Goal: Task Accomplishment & Management: Manage account settings

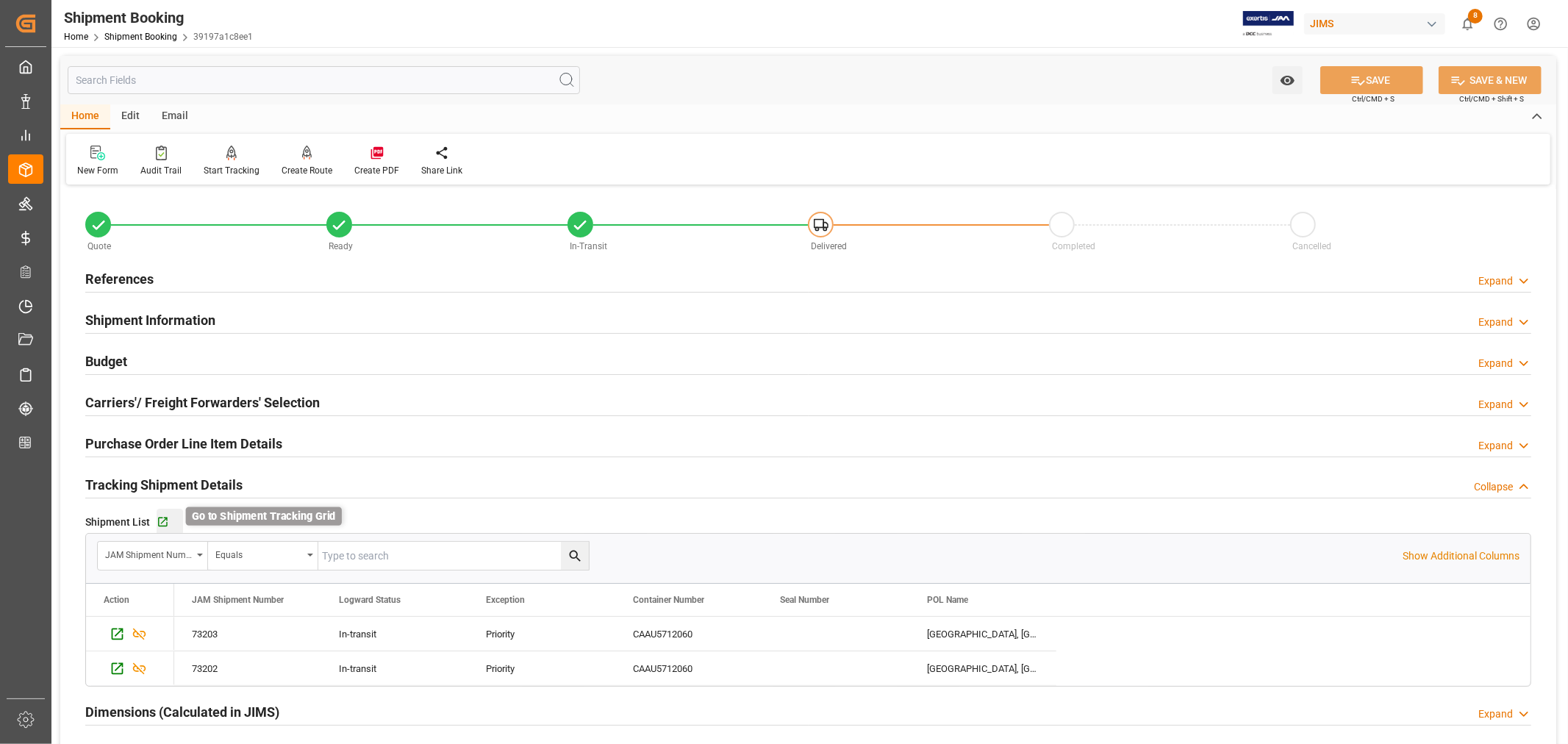
click at [164, 519] on icon "button" at bounding box center [163, 522] width 10 height 10
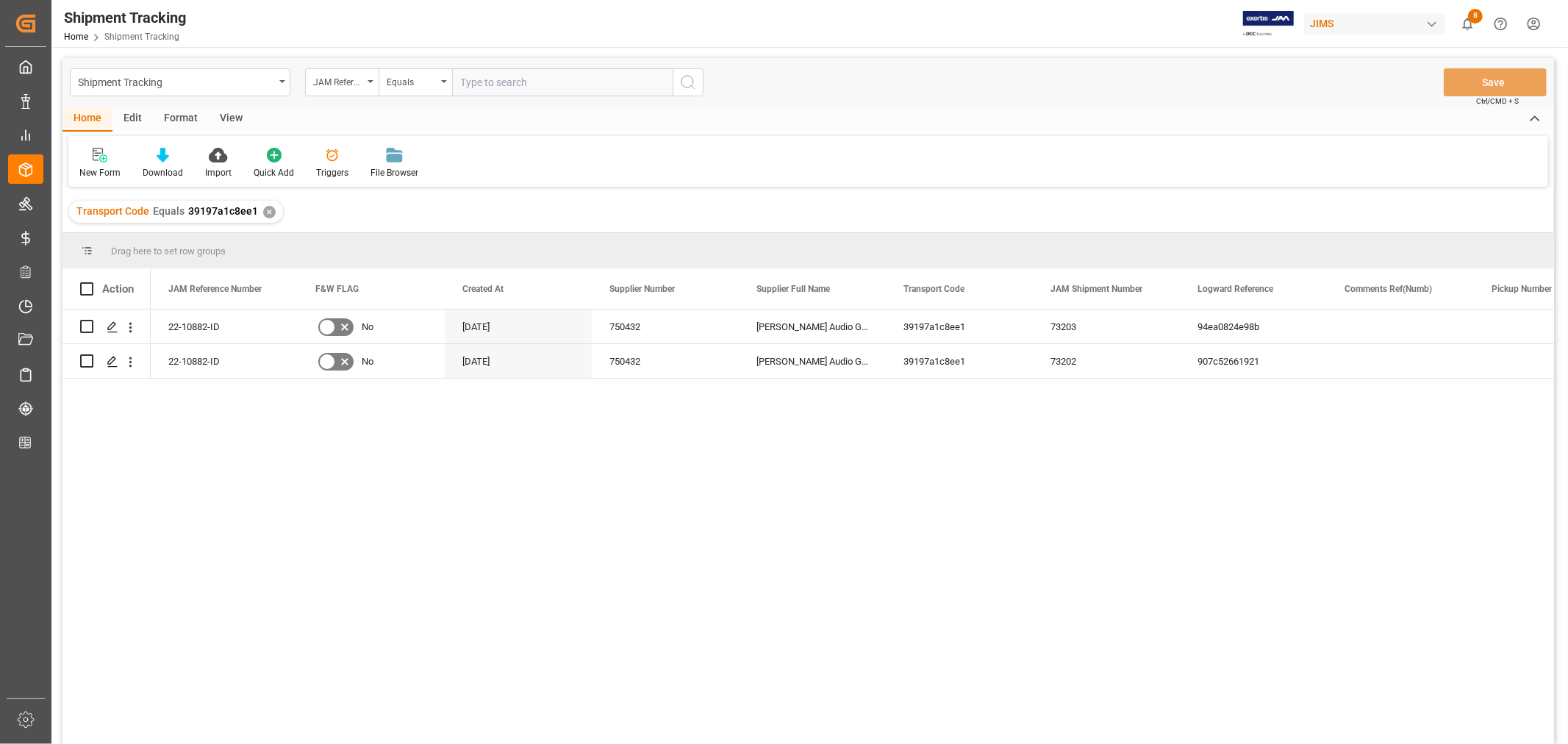
click at [236, 114] on div "View" at bounding box center [231, 119] width 45 height 25
click at [103, 166] on div "Default" at bounding box center [93, 173] width 29 height 14
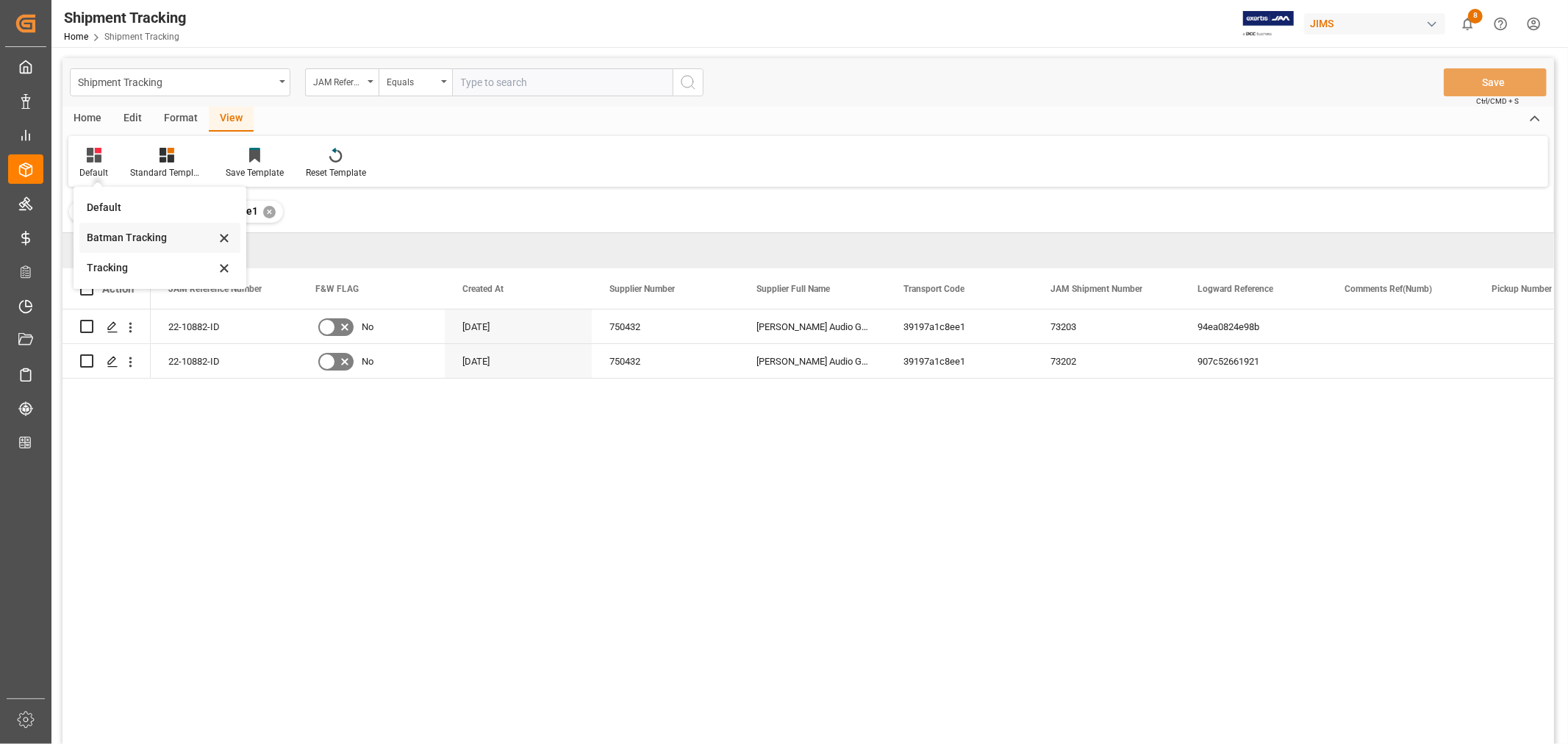
click at [118, 236] on div "Batman Tracking" at bounding box center [150, 238] width 129 height 16
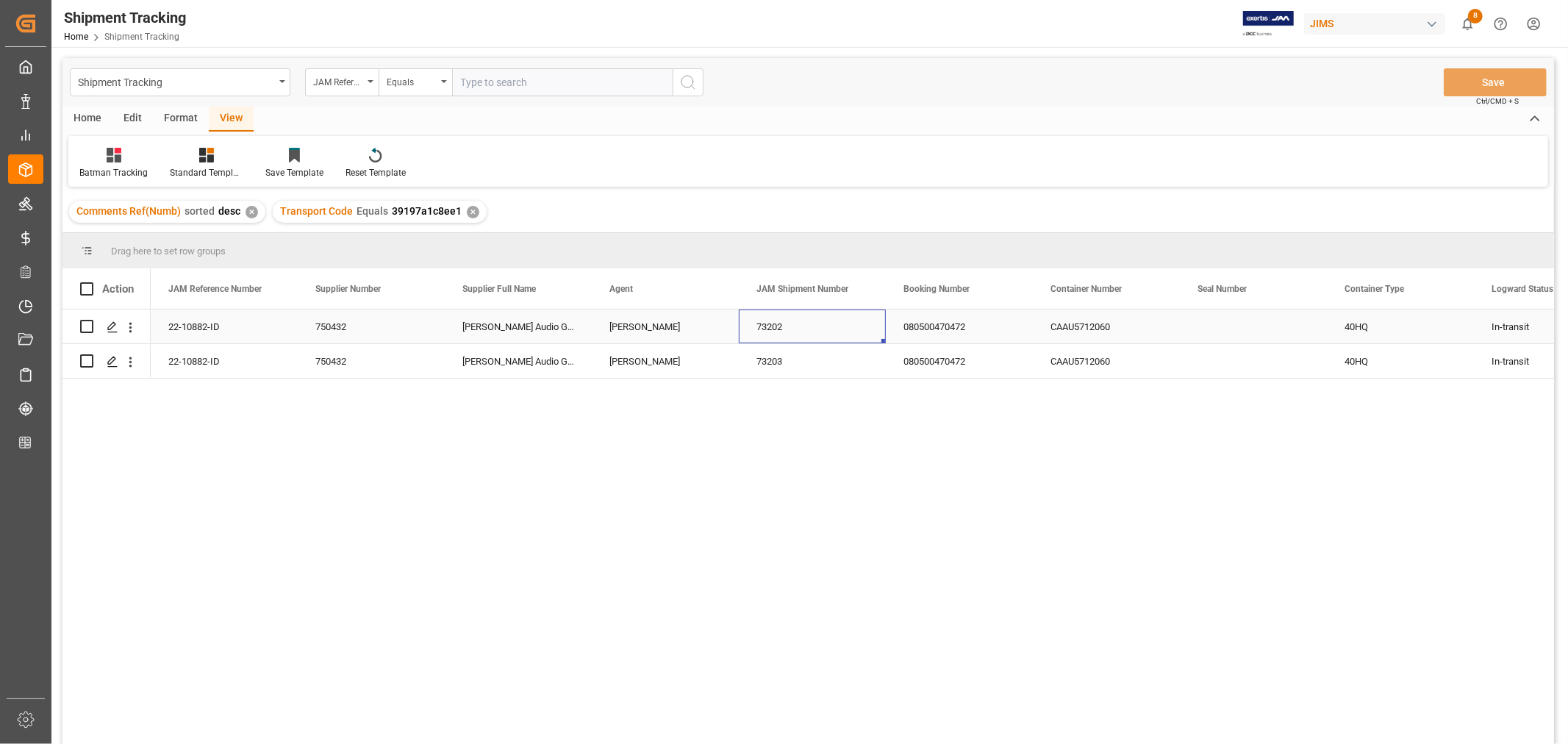
click at [768, 323] on div "73202" at bounding box center [812, 326] width 147 height 34
click at [1086, 357] on div "CAAU5712060" at bounding box center [1105, 360] width 147 height 34
drag, startPoint x: 1123, startPoint y: 350, endPoint x: 1023, endPoint y: 351, distance: 100.0
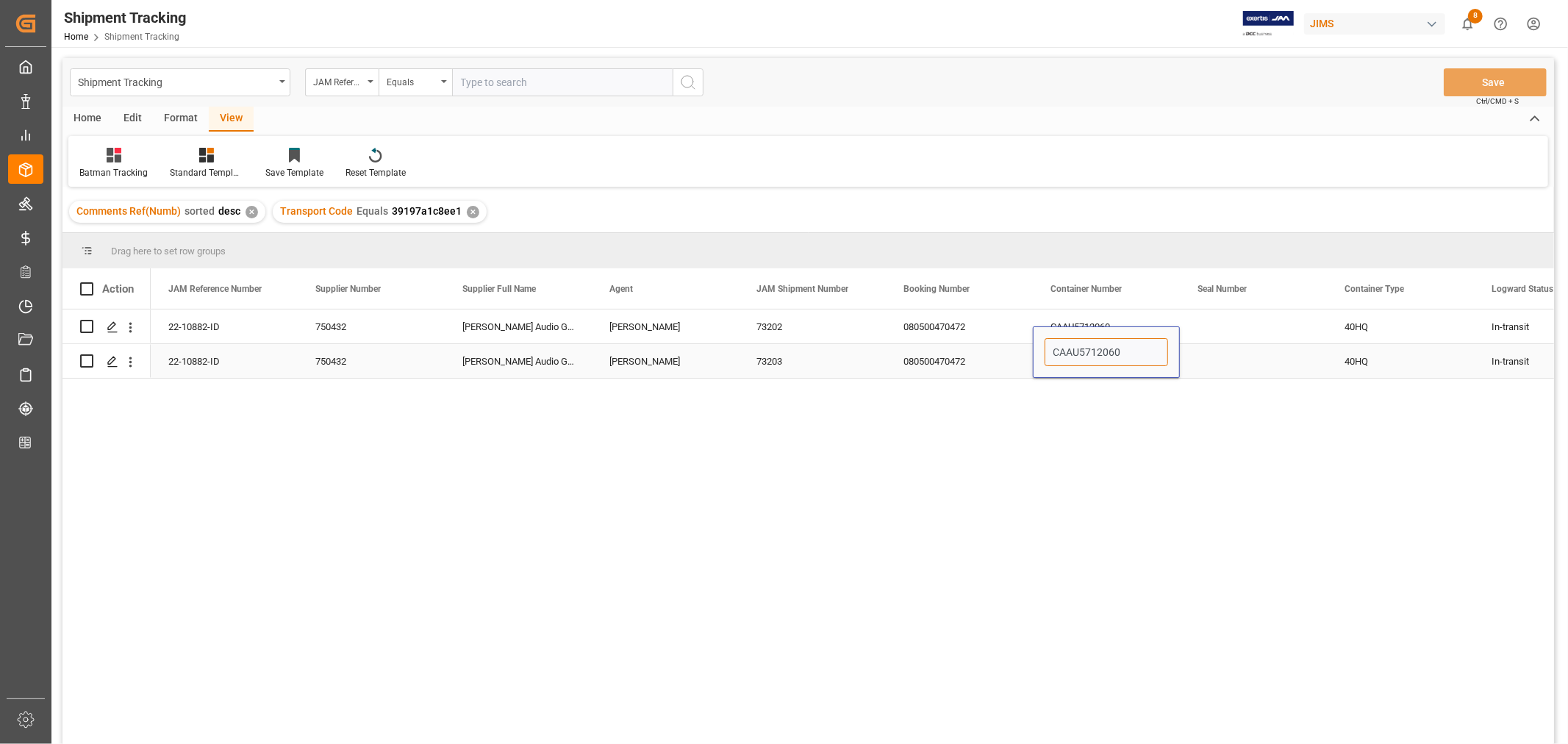
click at [1126, 347] on input "CAAU5712060" at bounding box center [1106, 351] width 123 height 28
drag, startPoint x: 1126, startPoint y: 347, endPoint x: 1054, endPoint y: 353, distance: 72.2
click at [1054, 353] on input "CAAU5712060" at bounding box center [1106, 351] width 123 height 28
paste input "TCNU3372136"
type input "TCNU3372136"
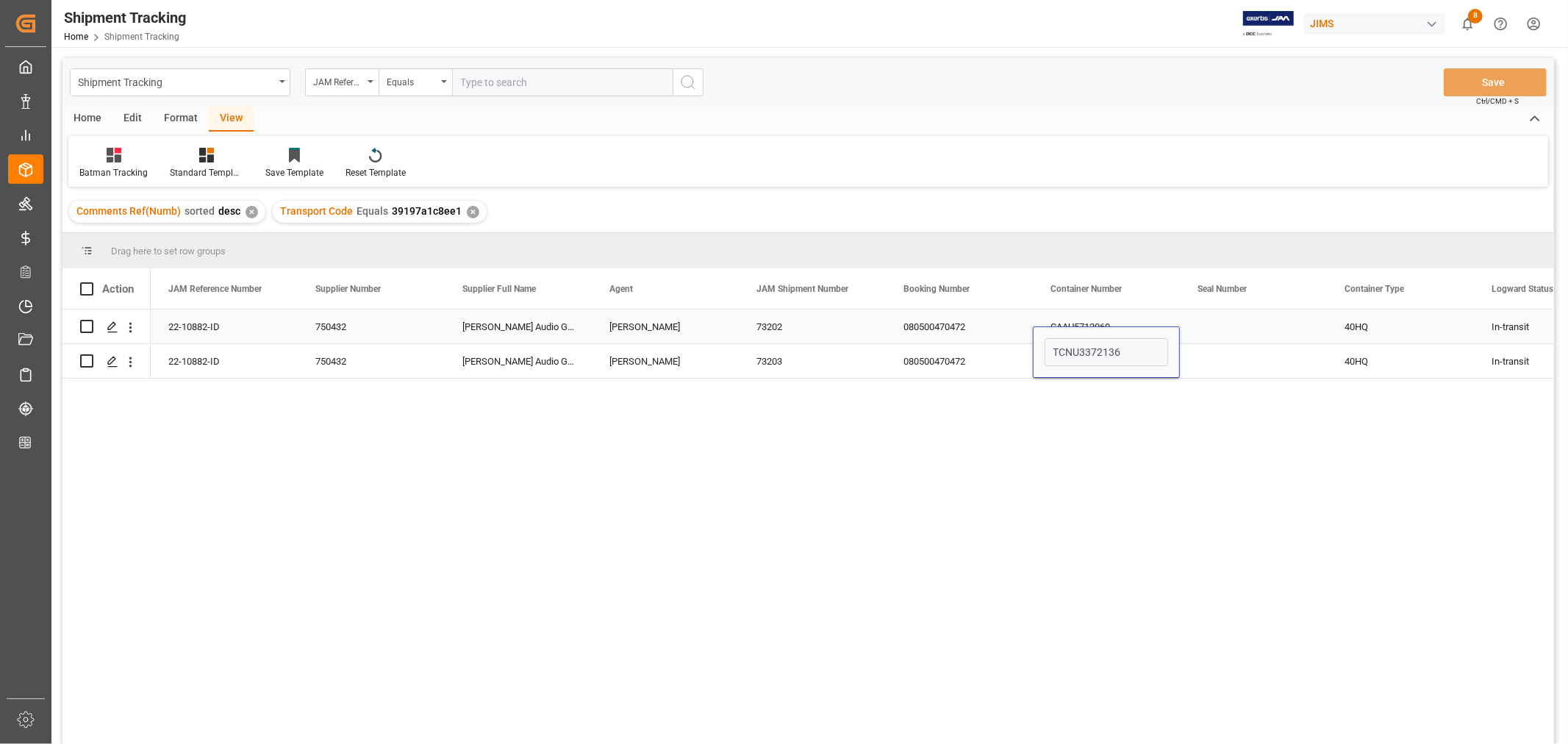
click at [1228, 323] on div "Press SPACE to select this row." at bounding box center [1253, 326] width 147 height 34
click at [1227, 358] on div "Press SPACE to select this row." at bounding box center [1253, 360] width 147 height 34
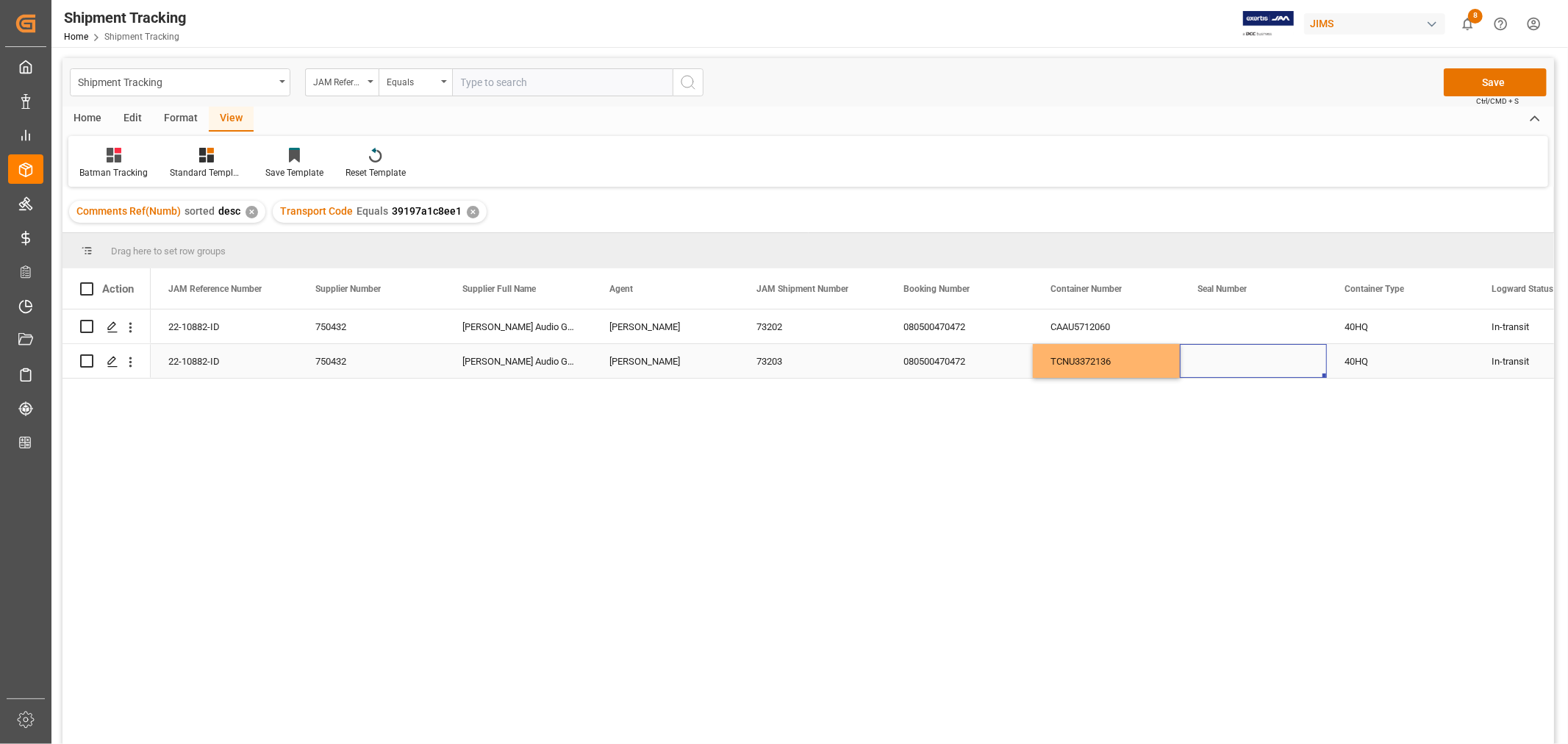
click at [1227, 358] on div "Press SPACE to select this row." at bounding box center [1253, 360] width 147 height 34
click at [1210, 354] on input "Press SPACE to select this row." at bounding box center [1253, 351] width 123 height 28
paste input "EMCPLB5064"
type input "EMCPLB5064"
click at [1184, 311] on div "Press SPACE to select this row." at bounding box center [1253, 326] width 147 height 34
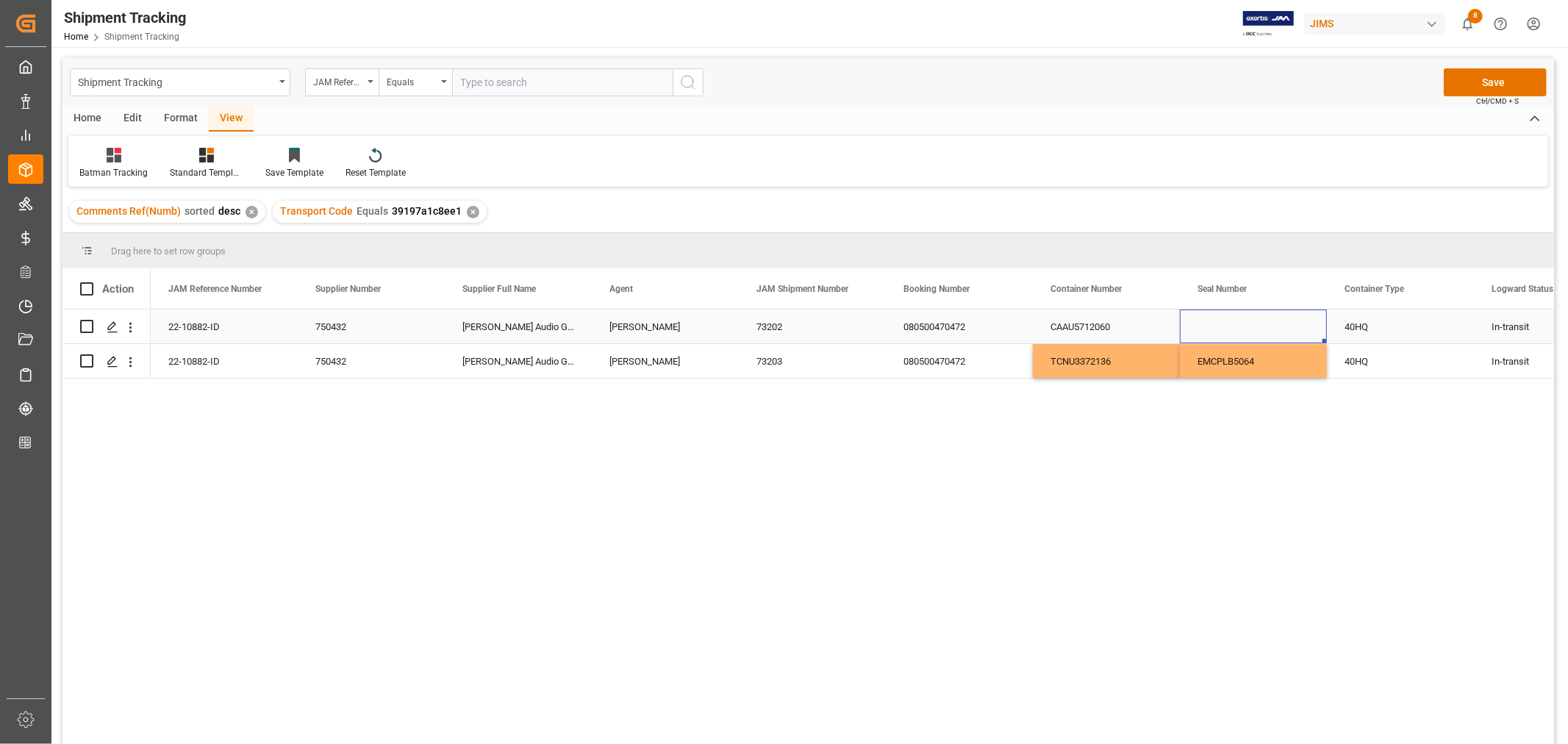
click at [1199, 320] on div "Press SPACE to select this row." at bounding box center [1253, 326] width 147 height 34
click at [1199, 326] on input "Press SPACE to select this row." at bounding box center [1253, 335] width 123 height 28
paste input "EMCPLB4654"
type input "EMCPLB4654"
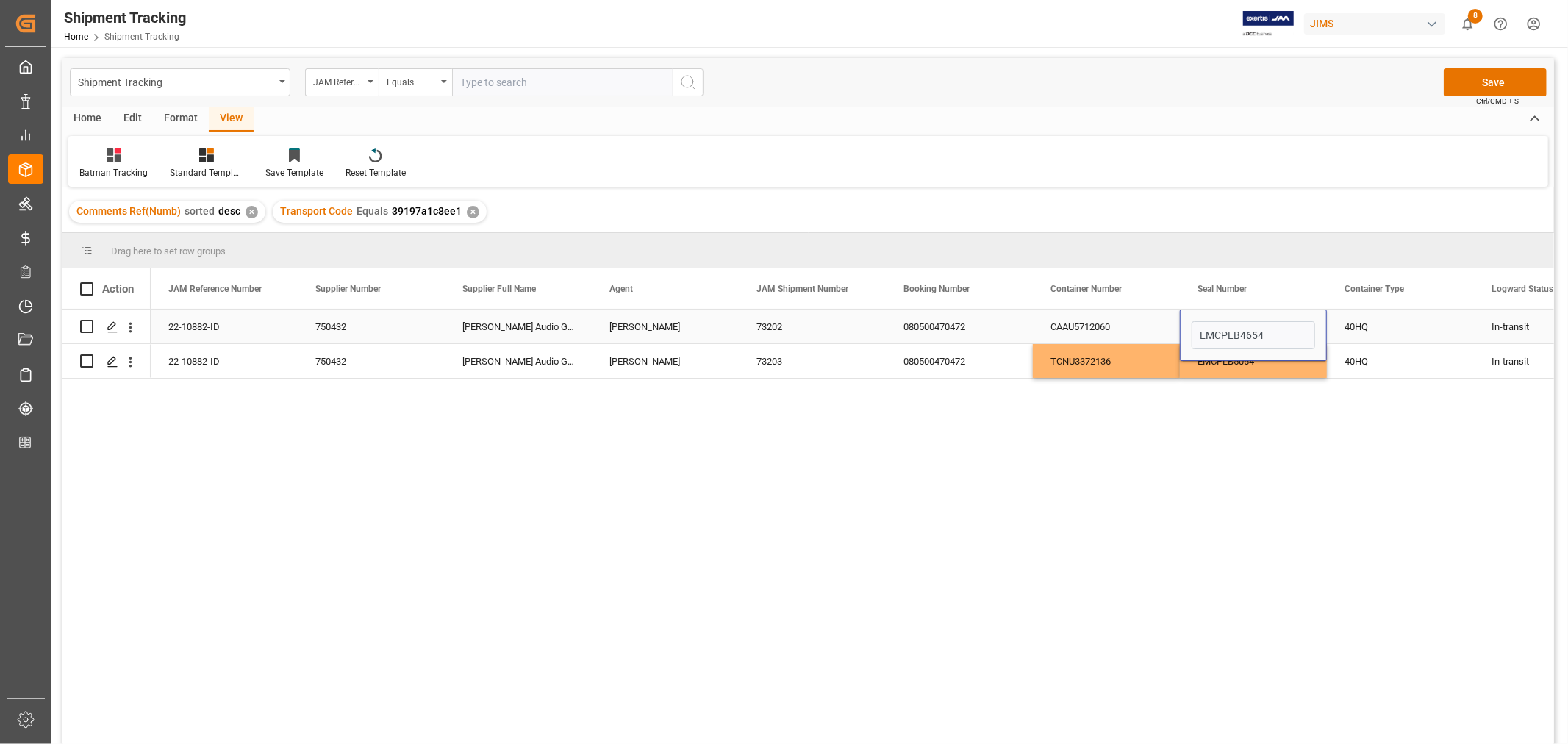
click at [1398, 333] on div "40HQ" at bounding box center [1399, 326] width 147 height 34
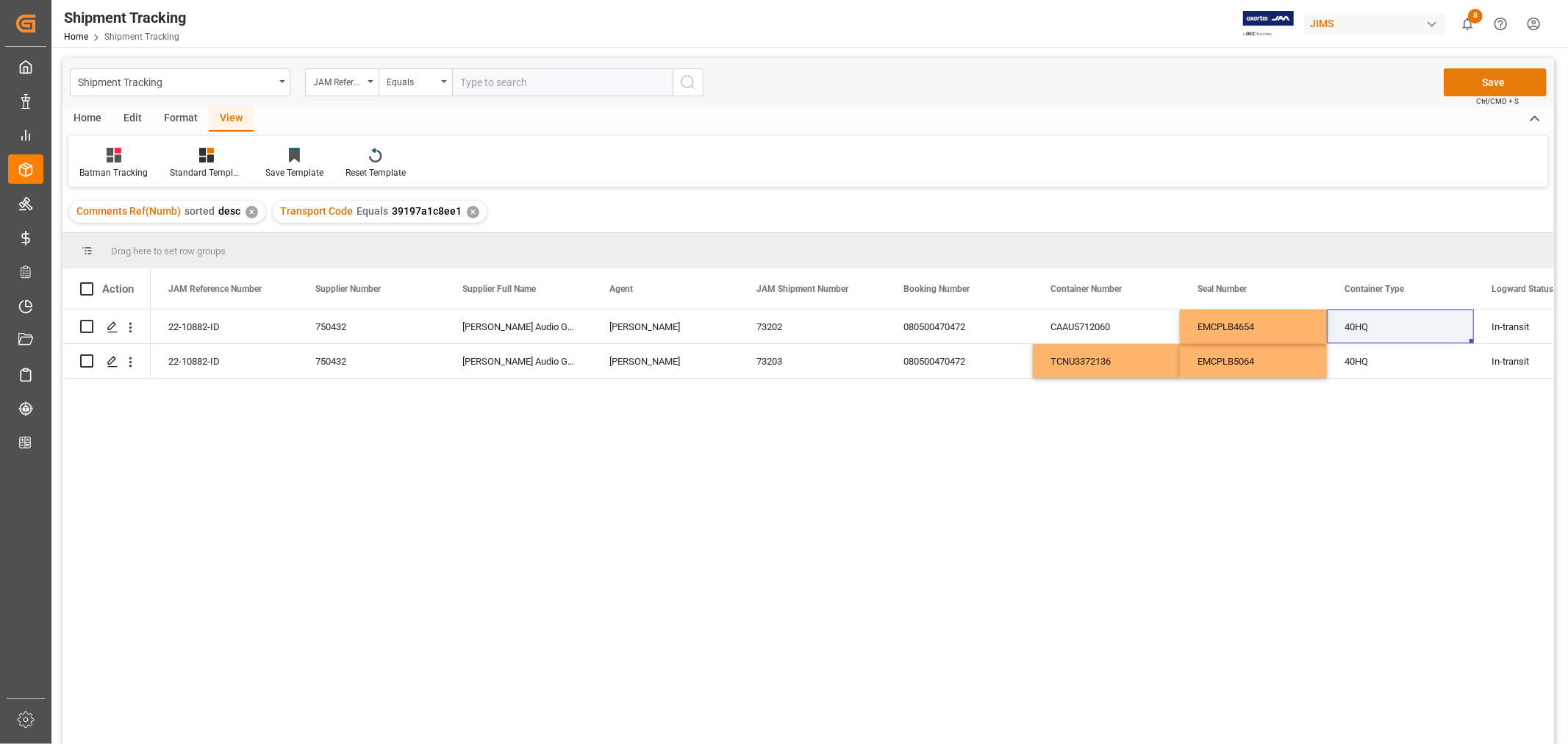
click at [1482, 81] on button "Save" at bounding box center [1494, 82] width 103 height 28
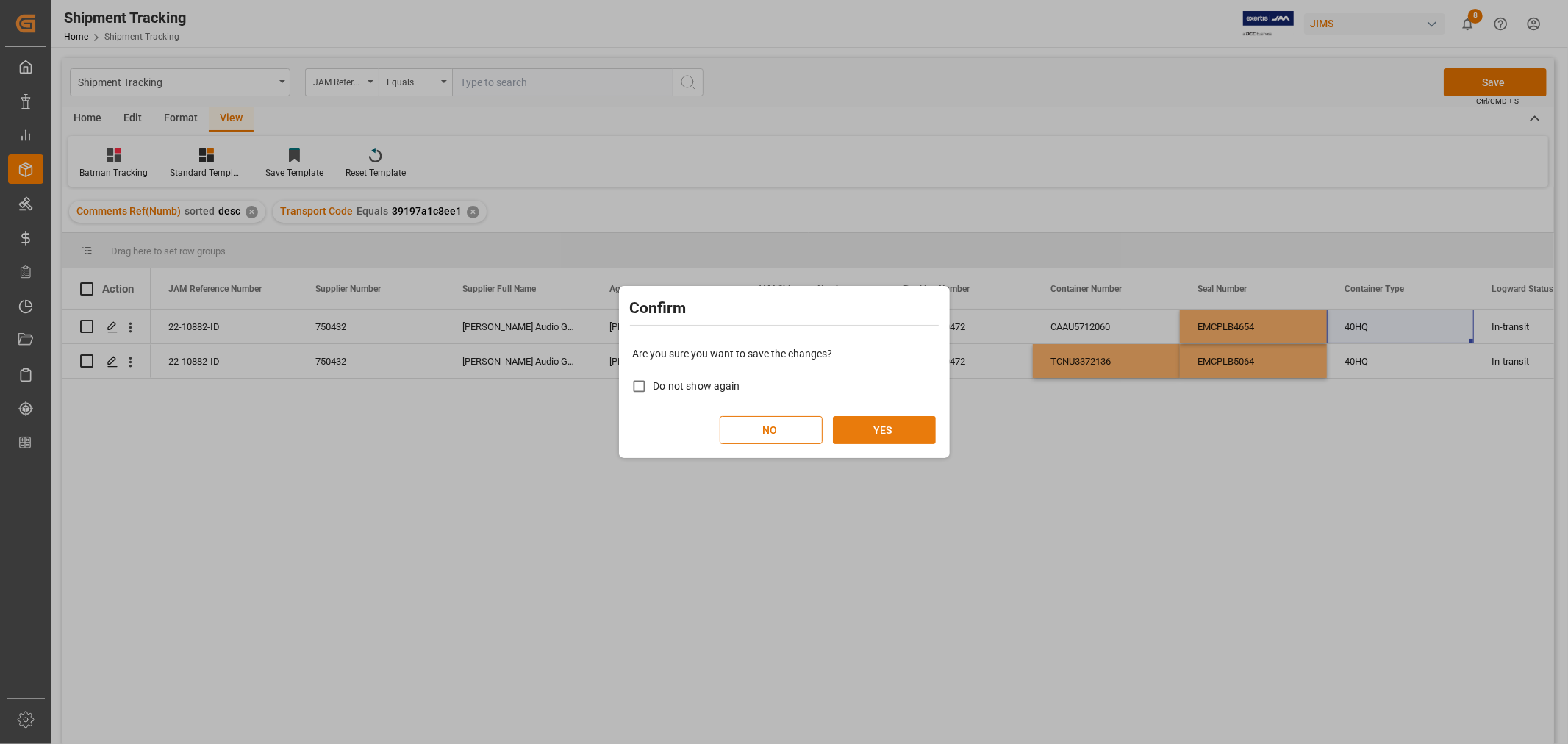
click at [866, 430] on button "YES" at bounding box center [884, 430] width 103 height 28
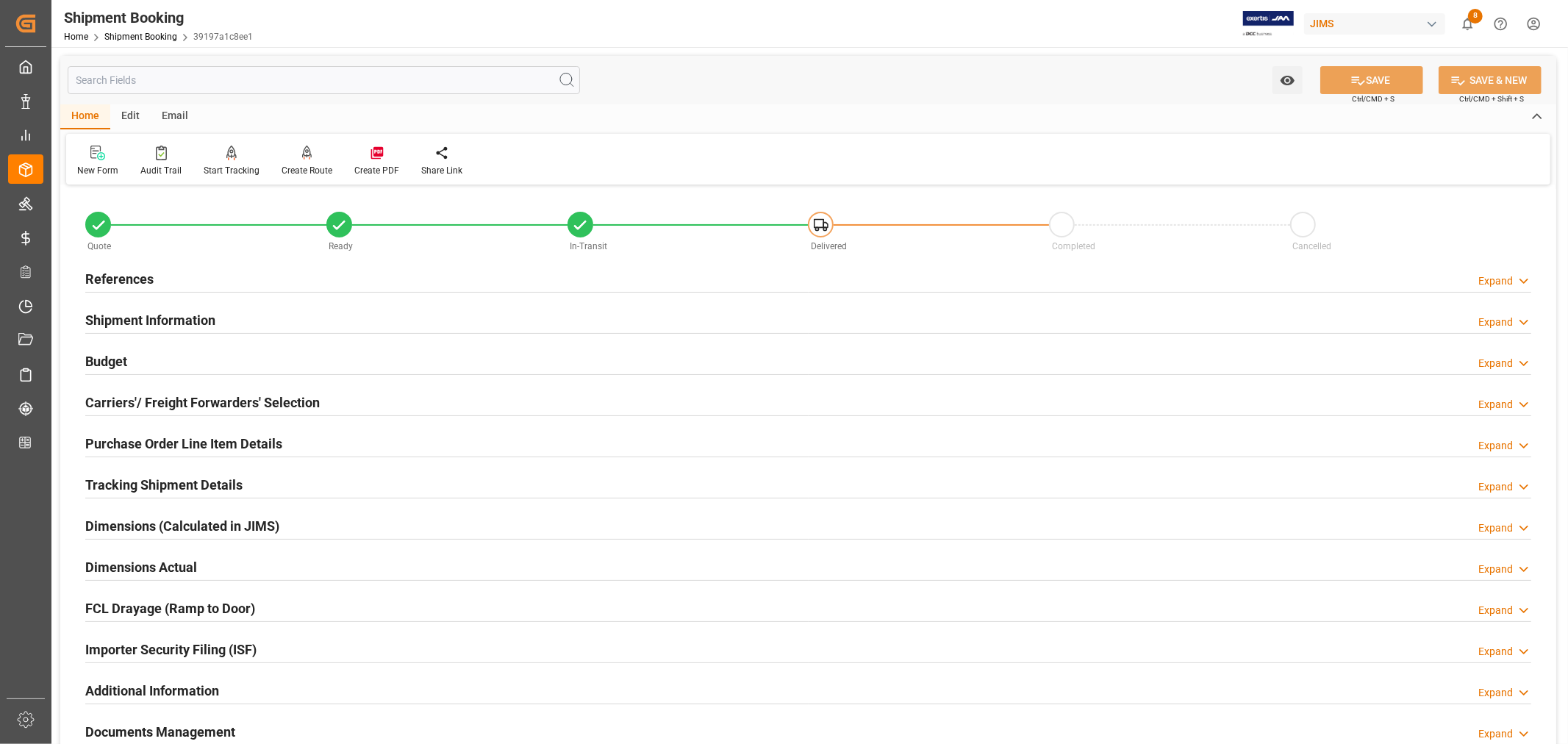
click at [193, 484] on h2 "Tracking Shipment Details" at bounding box center [163, 484] width 157 height 20
type input "0"
type input "312502.08"
click at [105, 355] on h2 "Budget" at bounding box center [106, 361] width 42 height 20
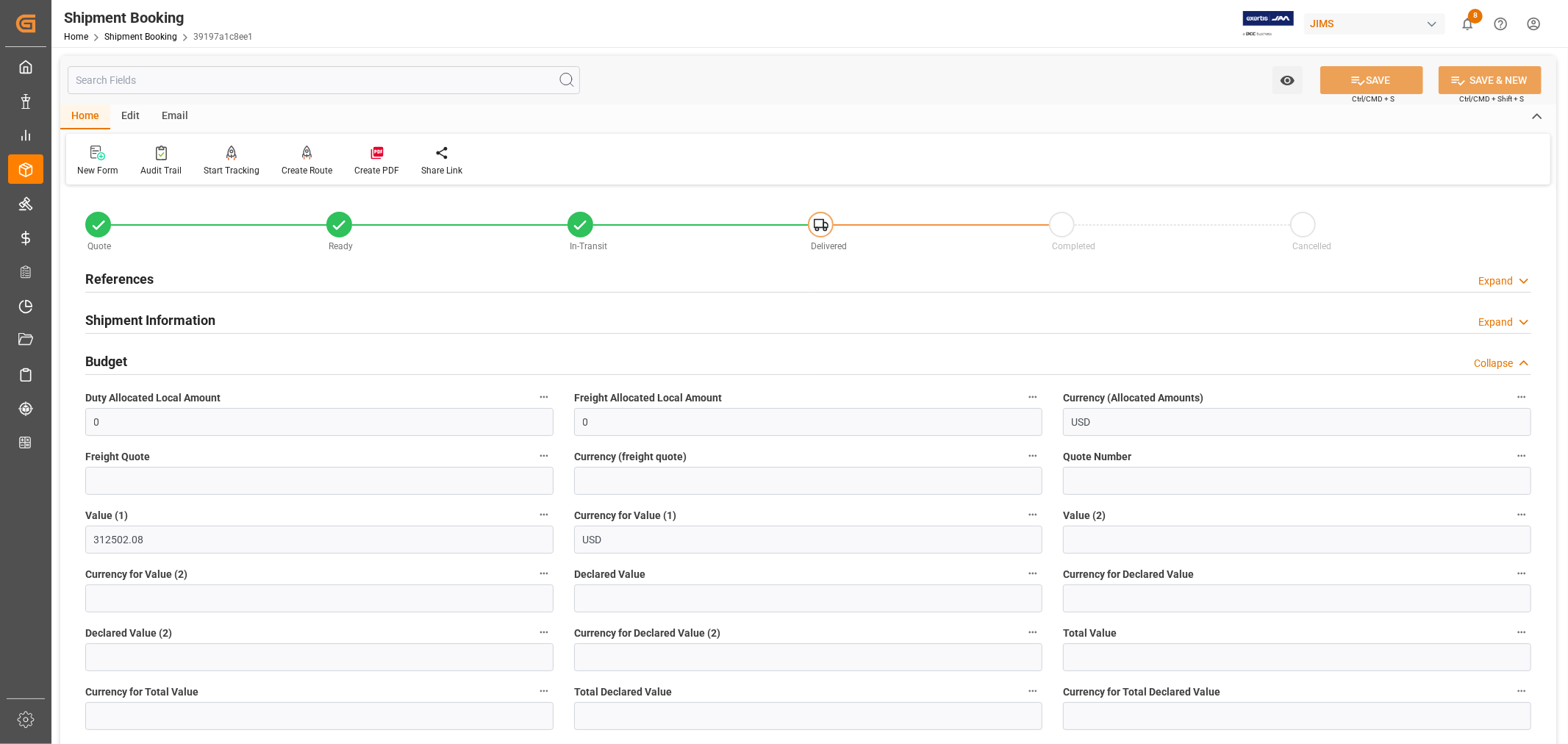
click at [105, 355] on h2 "Budget" at bounding box center [106, 361] width 42 height 20
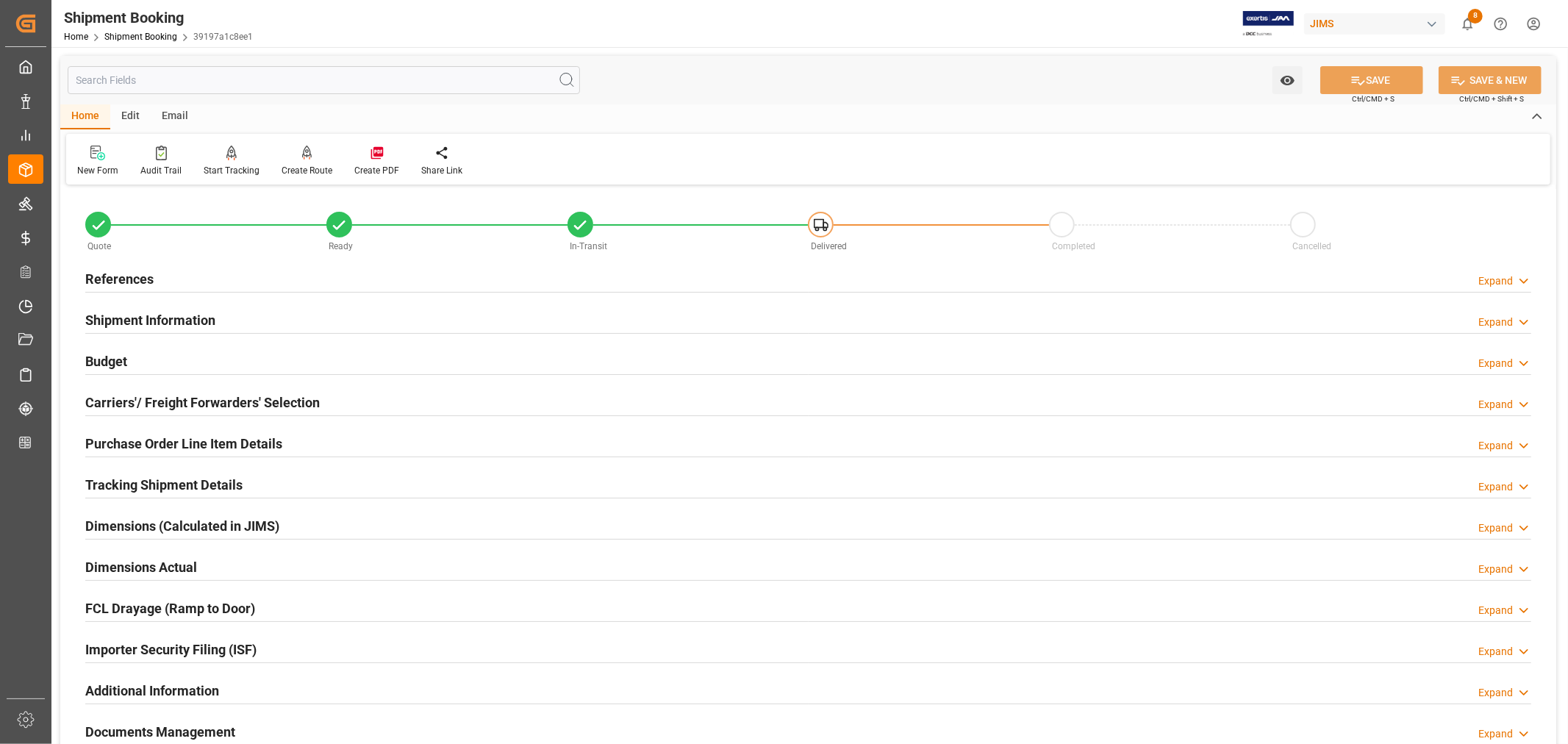
click at [105, 355] on h2 "Budget" at bounding box center [106, 361] width 42 height 20
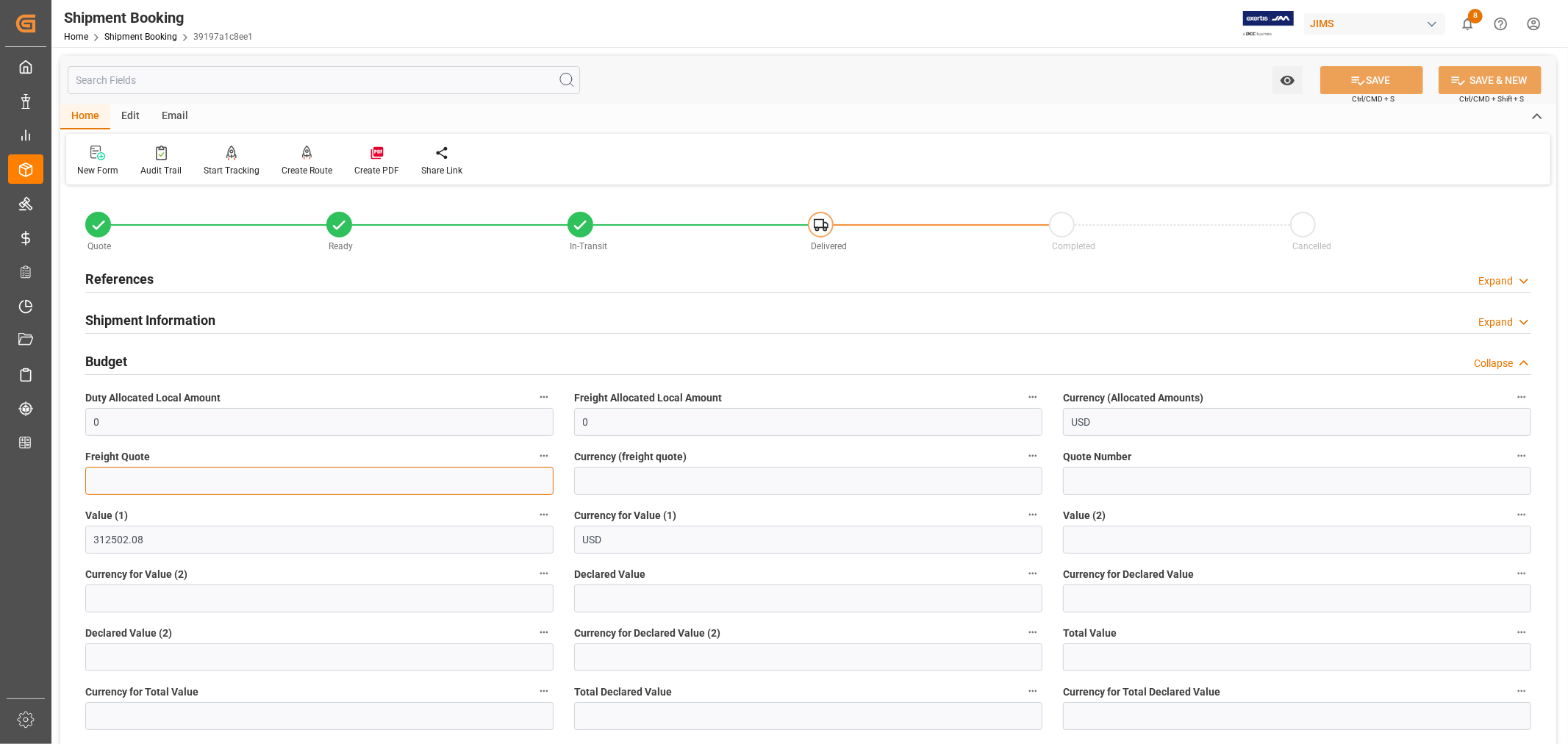
click at [109, 481] on input "text" at bounding box center [319, 480] width 468 height 28
click at [101, 474] on input "text" at bounding box center [319, 480] width 468 height 28
type input "11000"
click at [601, 487] on input at bounding box center [808, 480] width 468 height 28
type input "USD"
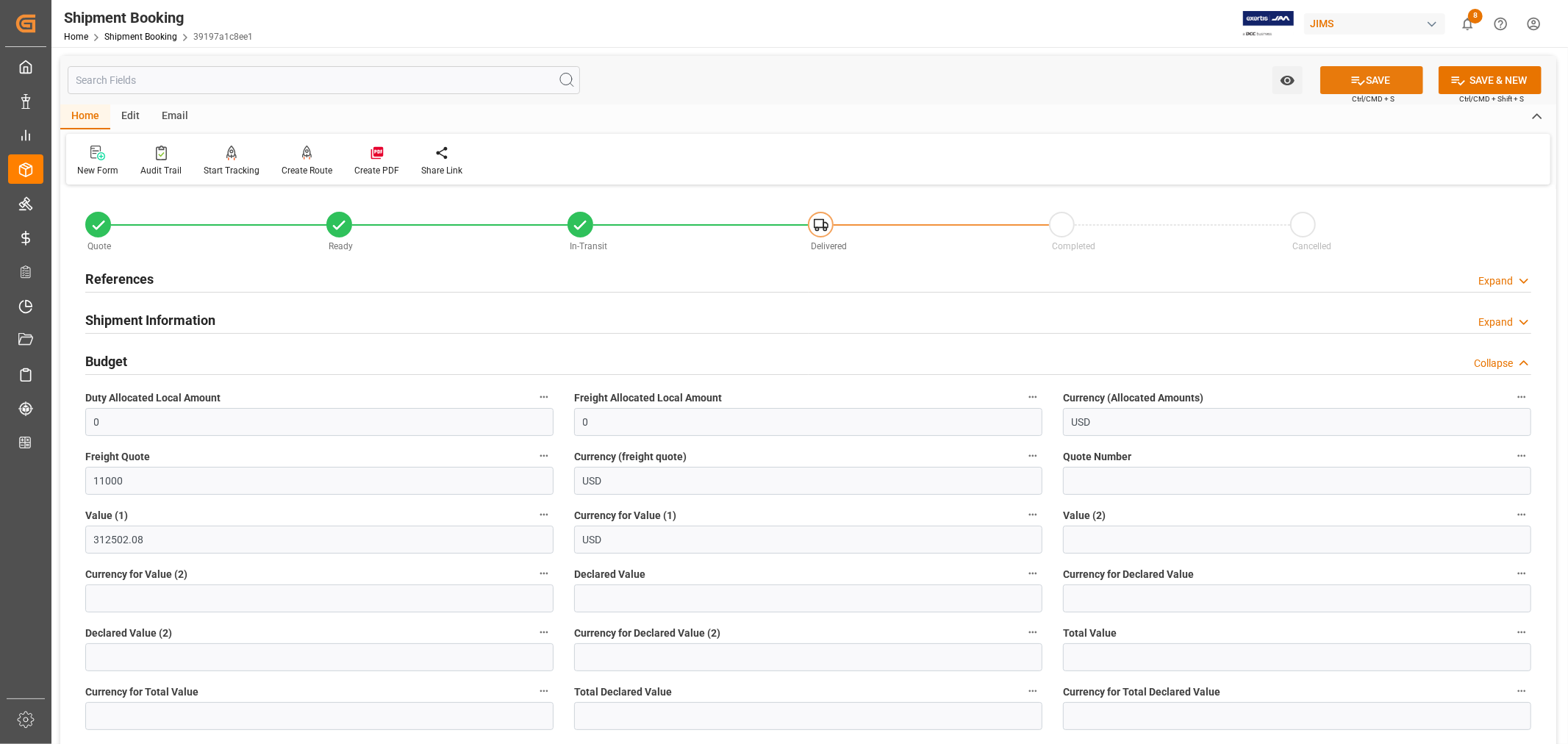
click at [1382, 79] on button "SAVE" at bounding box center [1371, 80] width 103 height 28
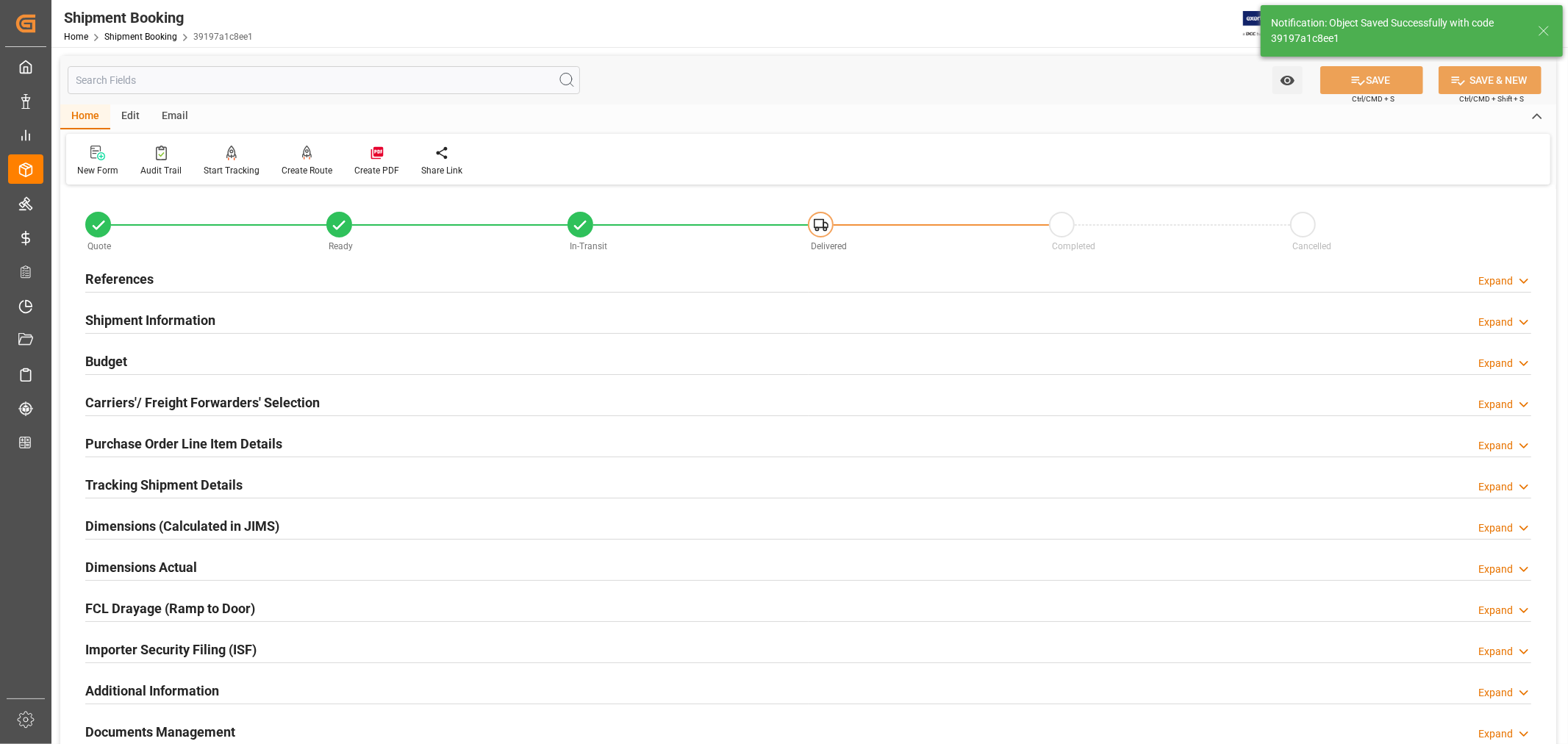
click at [135, 269] on h2 "References" at bounding box center [119, 279] width 68 height 20
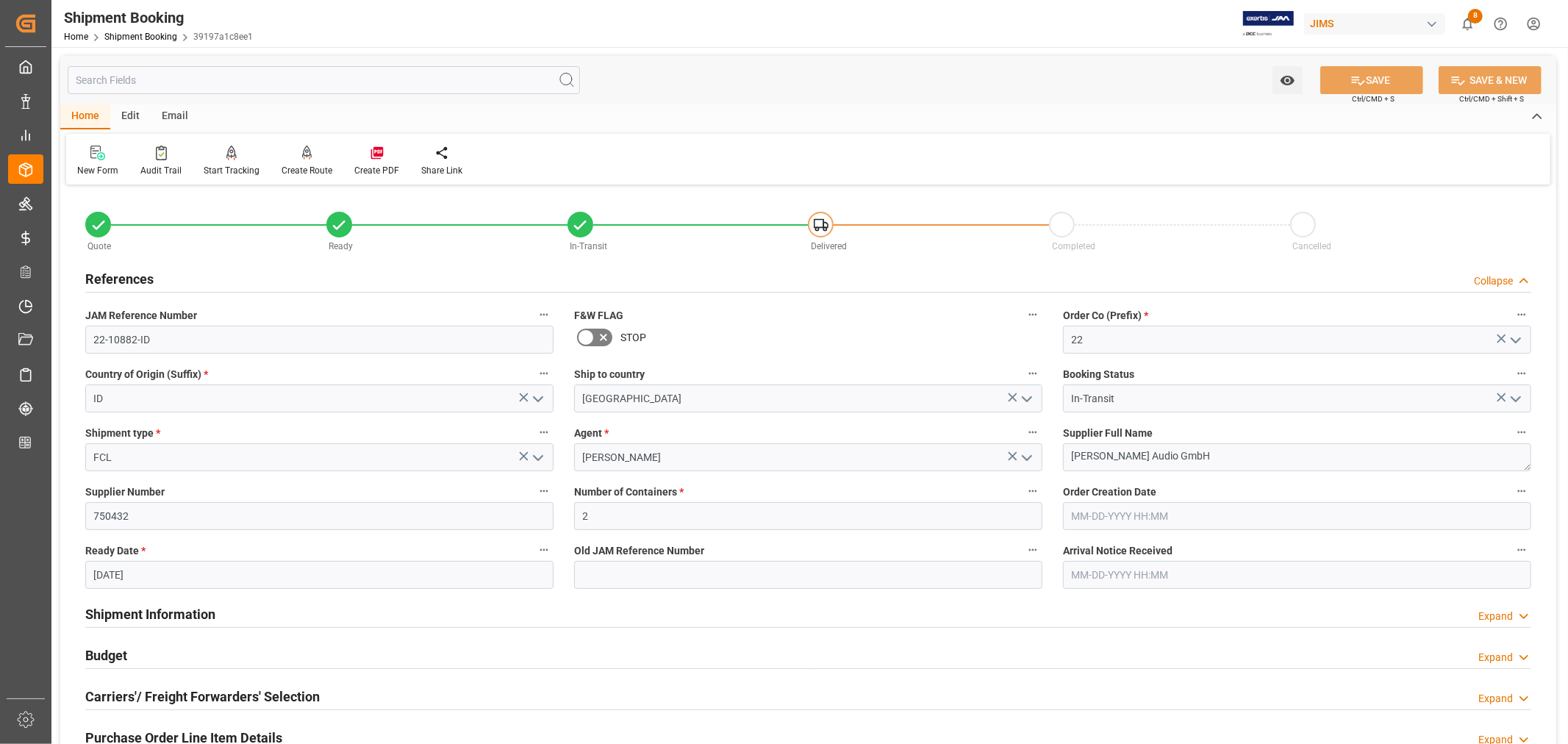
click at [150, 30] on div "Home Shipment Booking 39197a1c8ee1" at bounding box center [158, 36] width 189 height 16
click at [148, 35] on link "Shipment Booking" at bounding box center [141, 37] width 73 height 11
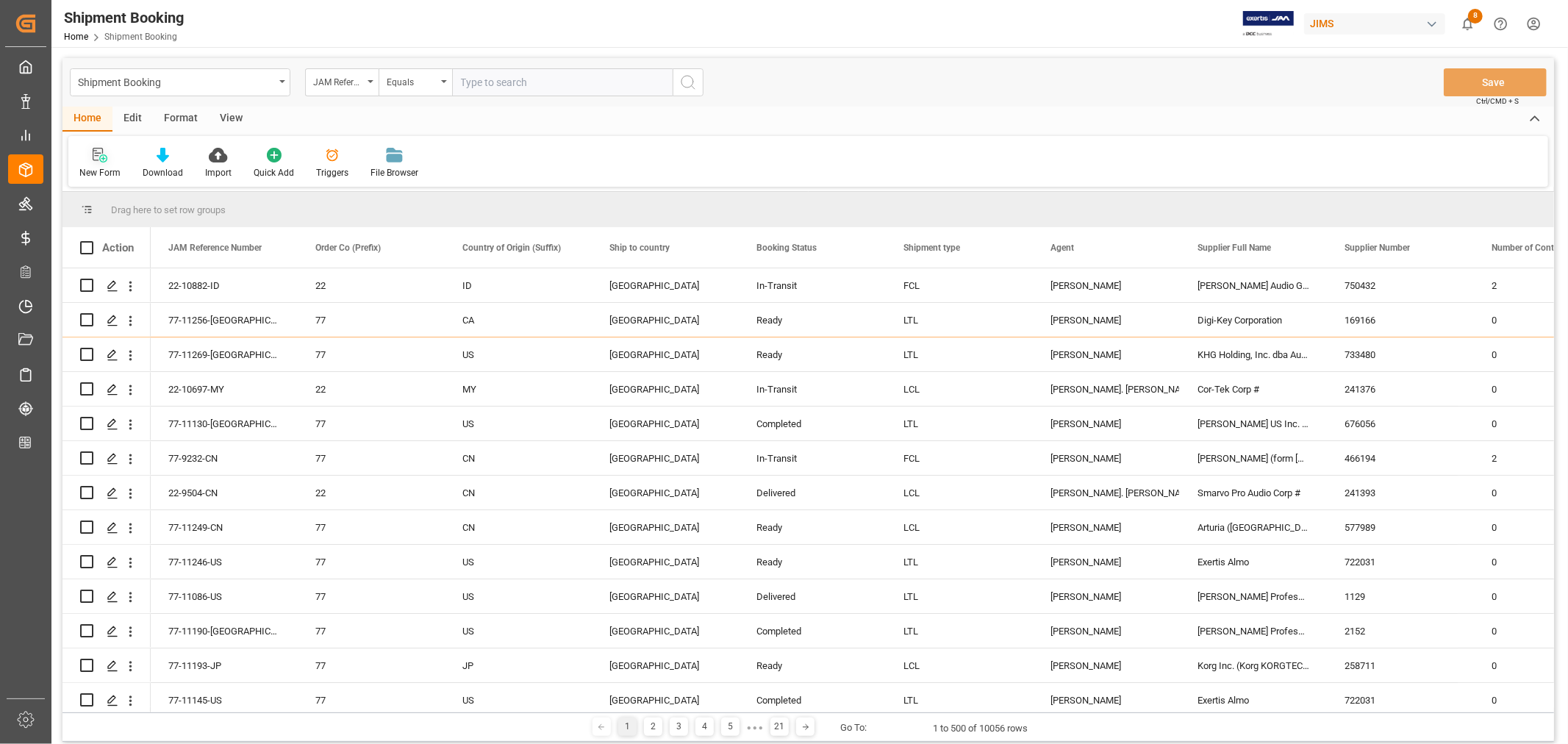
click at [101, 159] on icon at bounding box center [100, 155] width 15 height 15
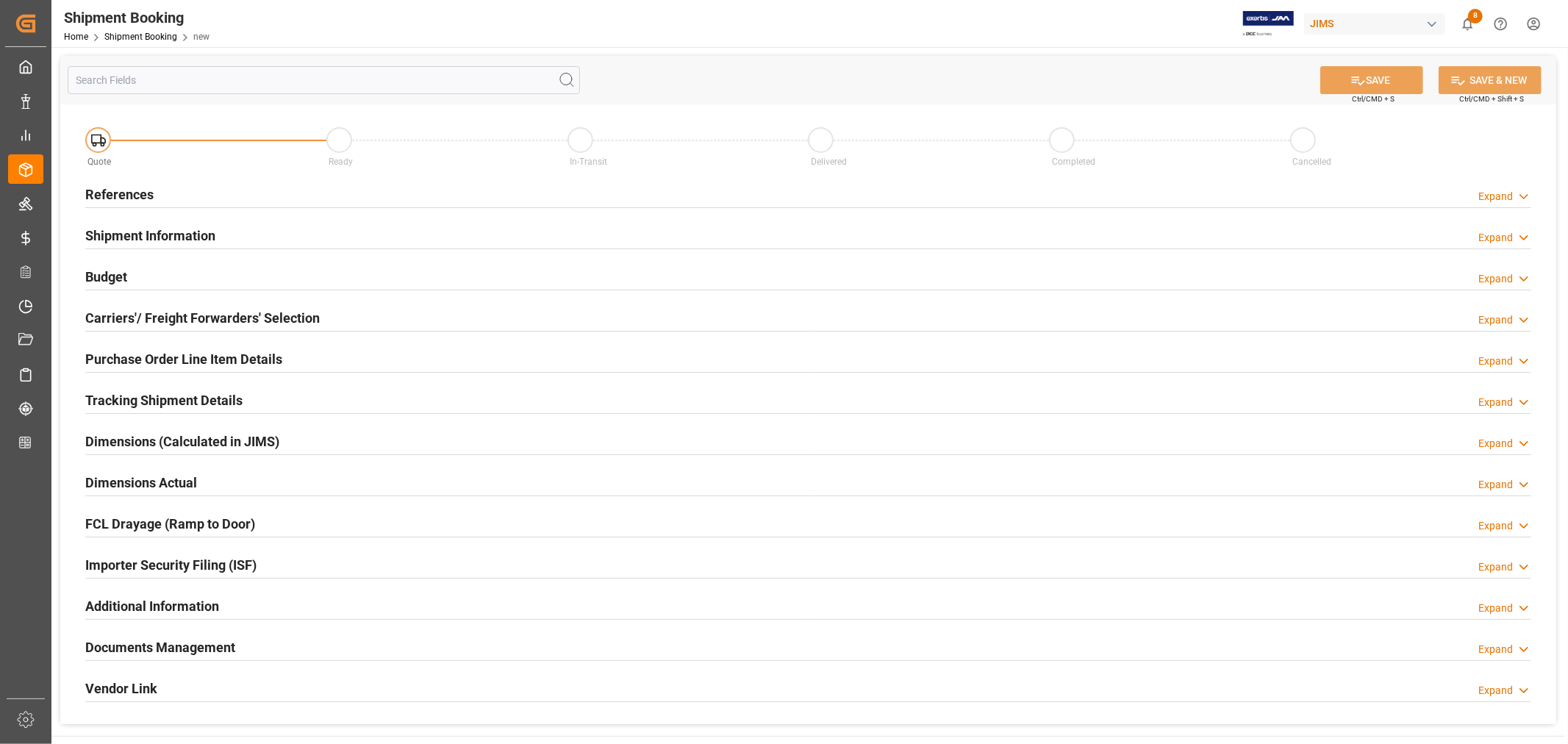
click at [108, 191] on h2 "References" at bounding box center [119, 194] width 68 height 20
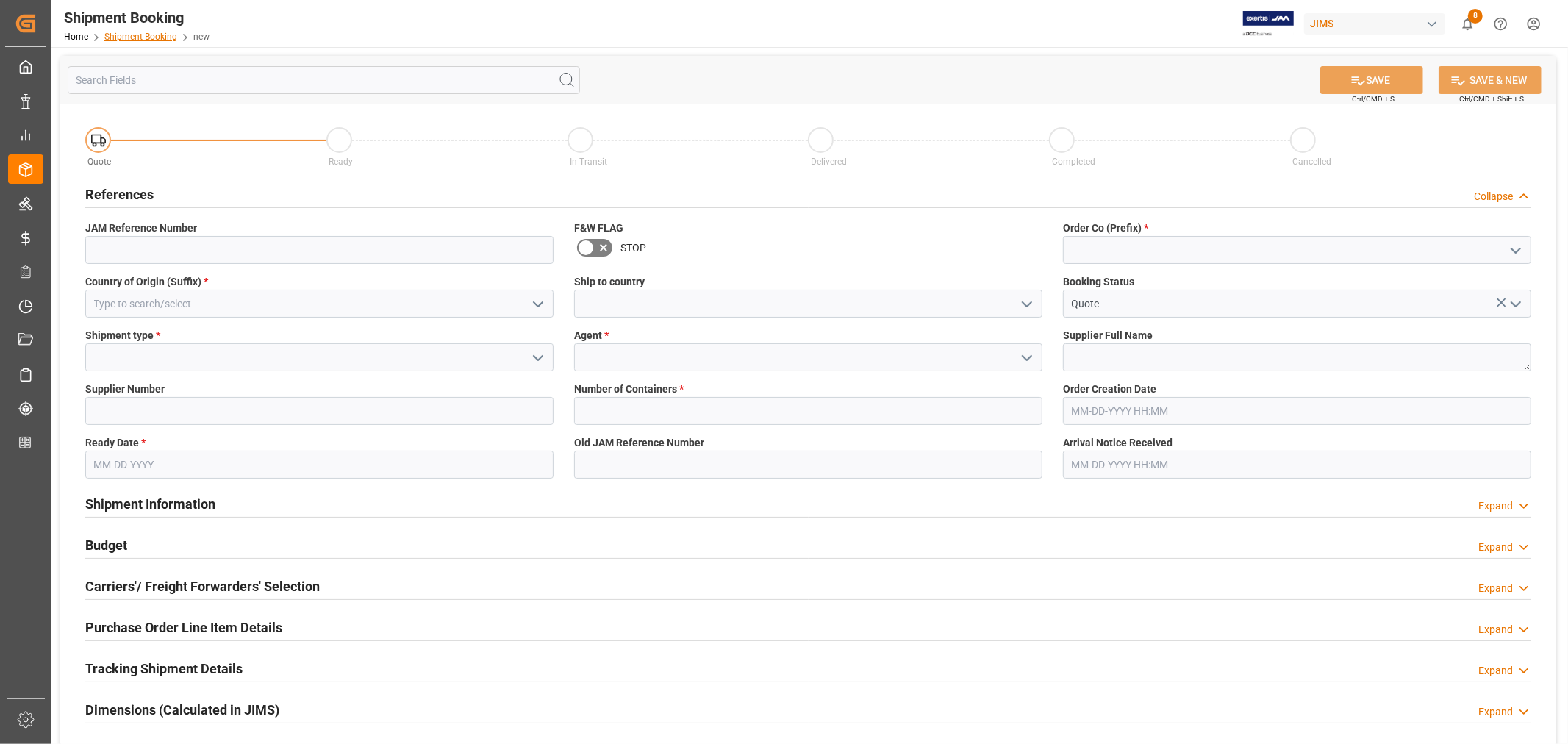
click at [135, 40] on link "Shipment Booking" at bounding box center [141, 37] width 73 height 11
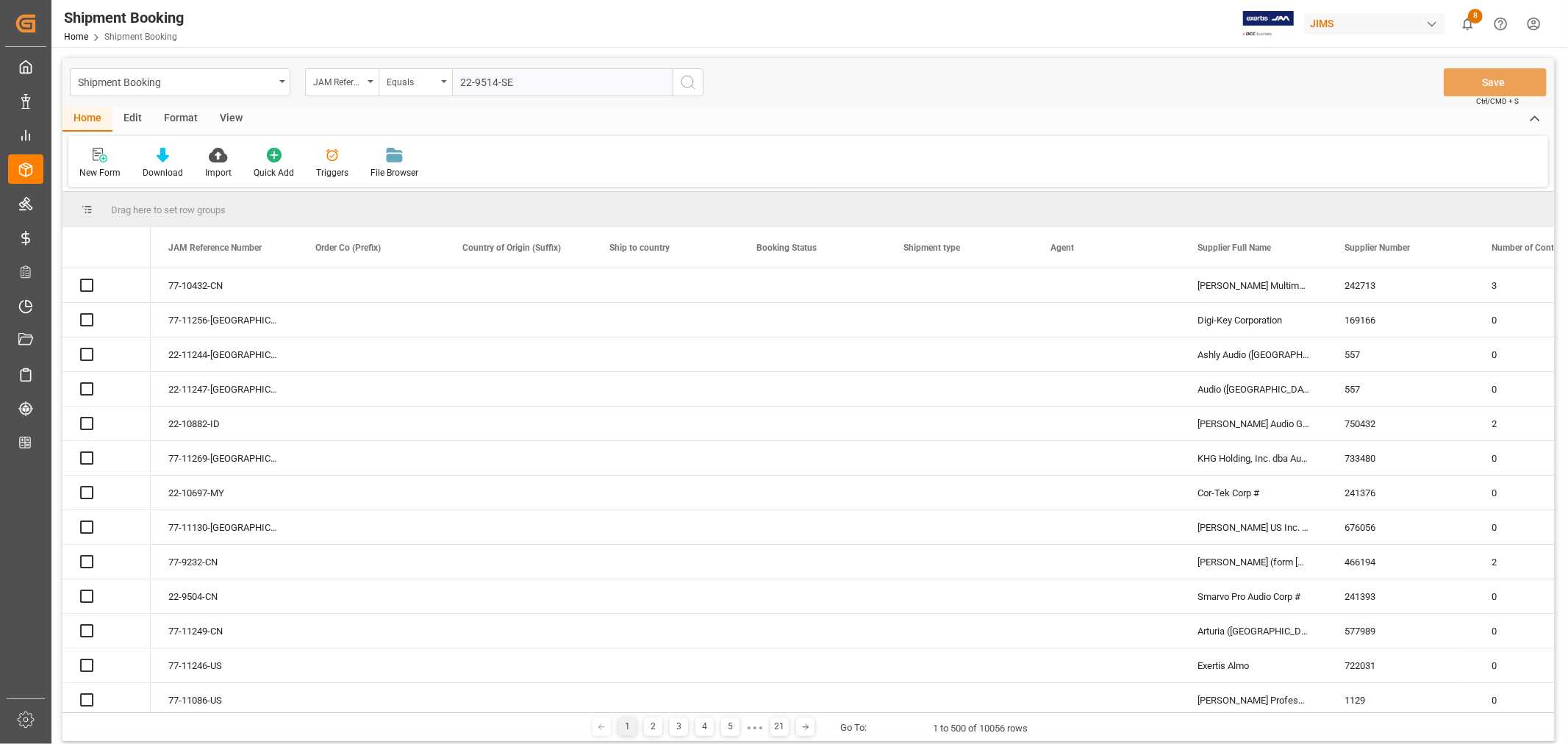
type input "22-9514-SE"
click at [687, 79] on icon "search button" at bounding box center [688, 82] width 17 height 17
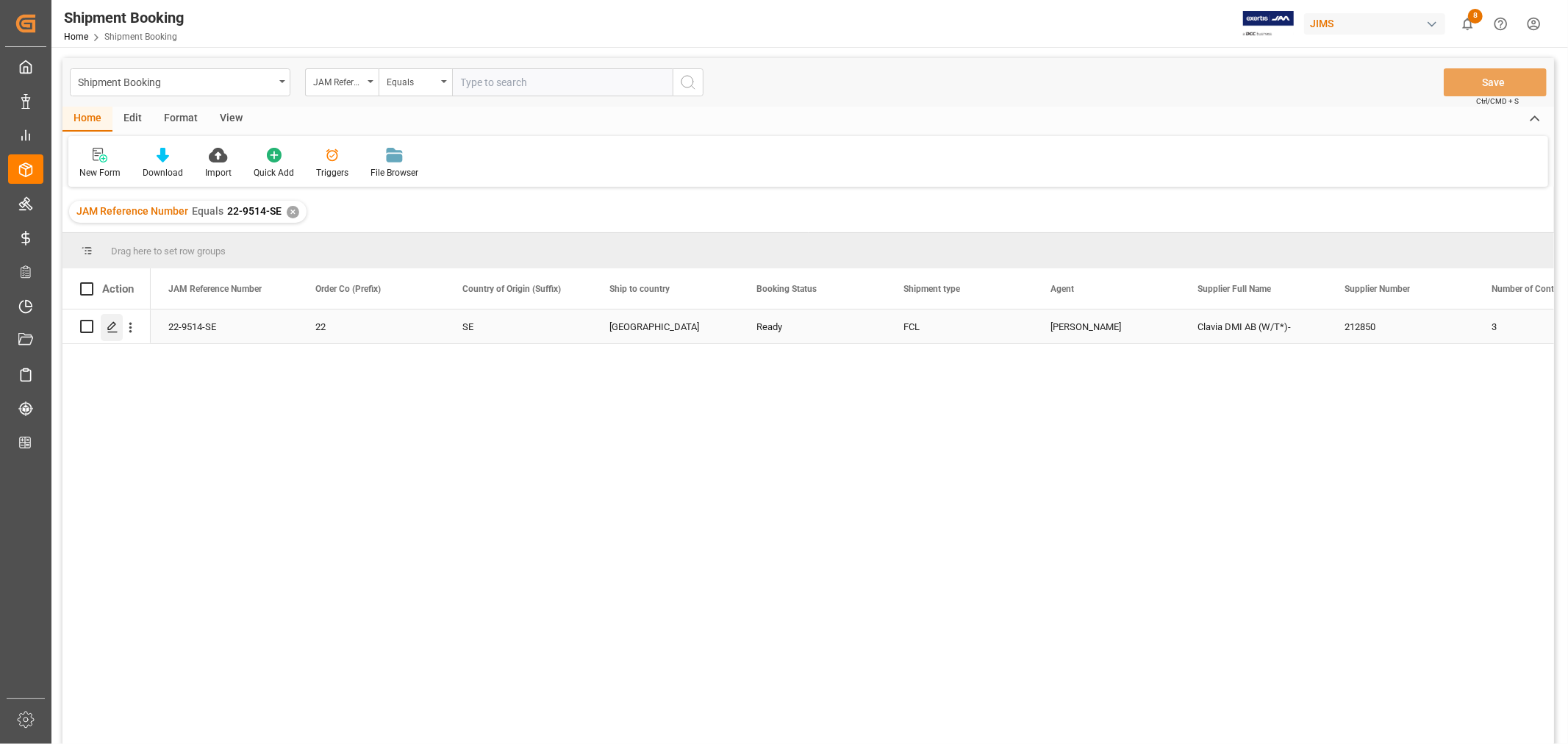
click at [112, 327] on icon "Press SPACE to select this row." at bounding box center [113, 327] width 12 height 12
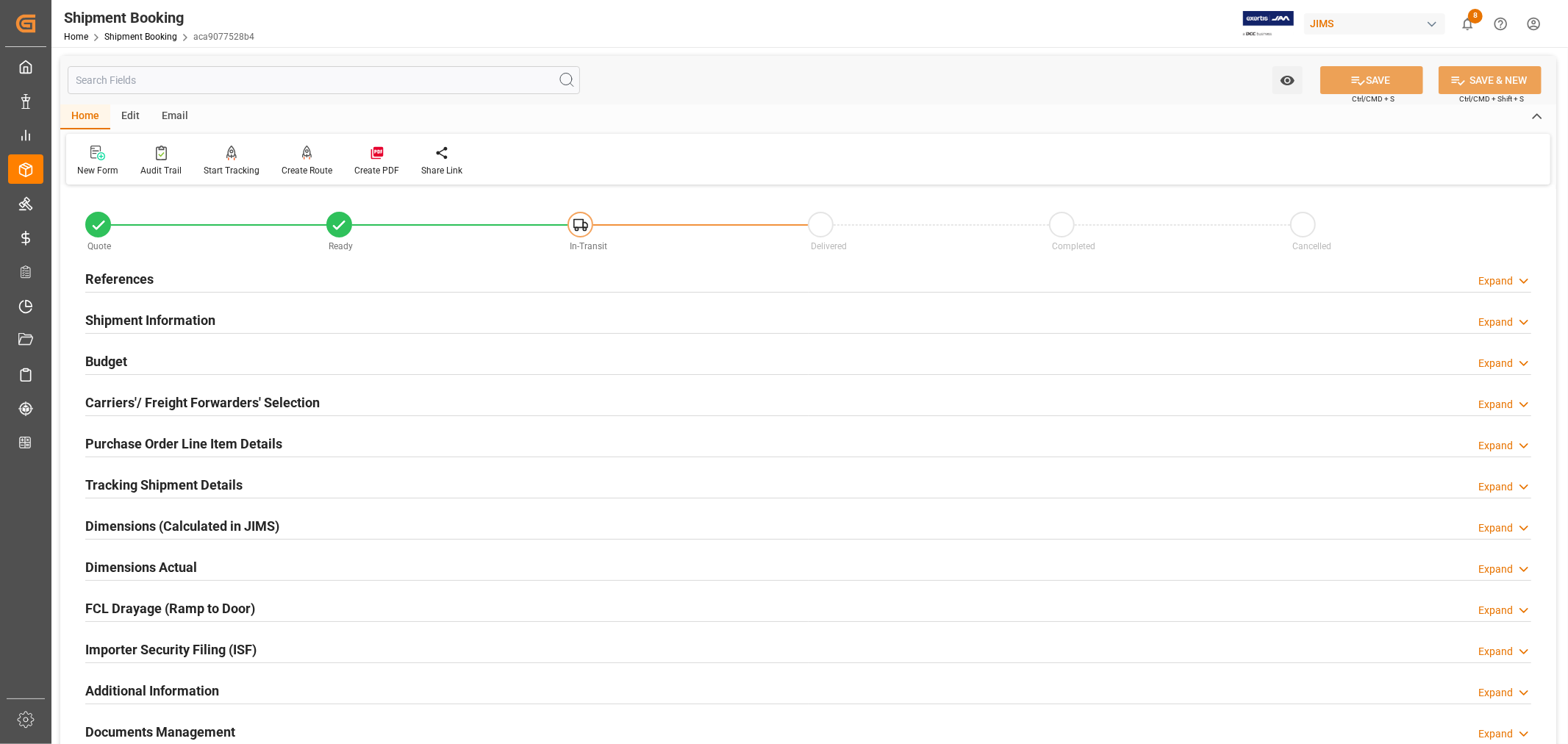
click at [112, 357] on h2 "Budget" at bounding box center [106, 361] width 42 height 20
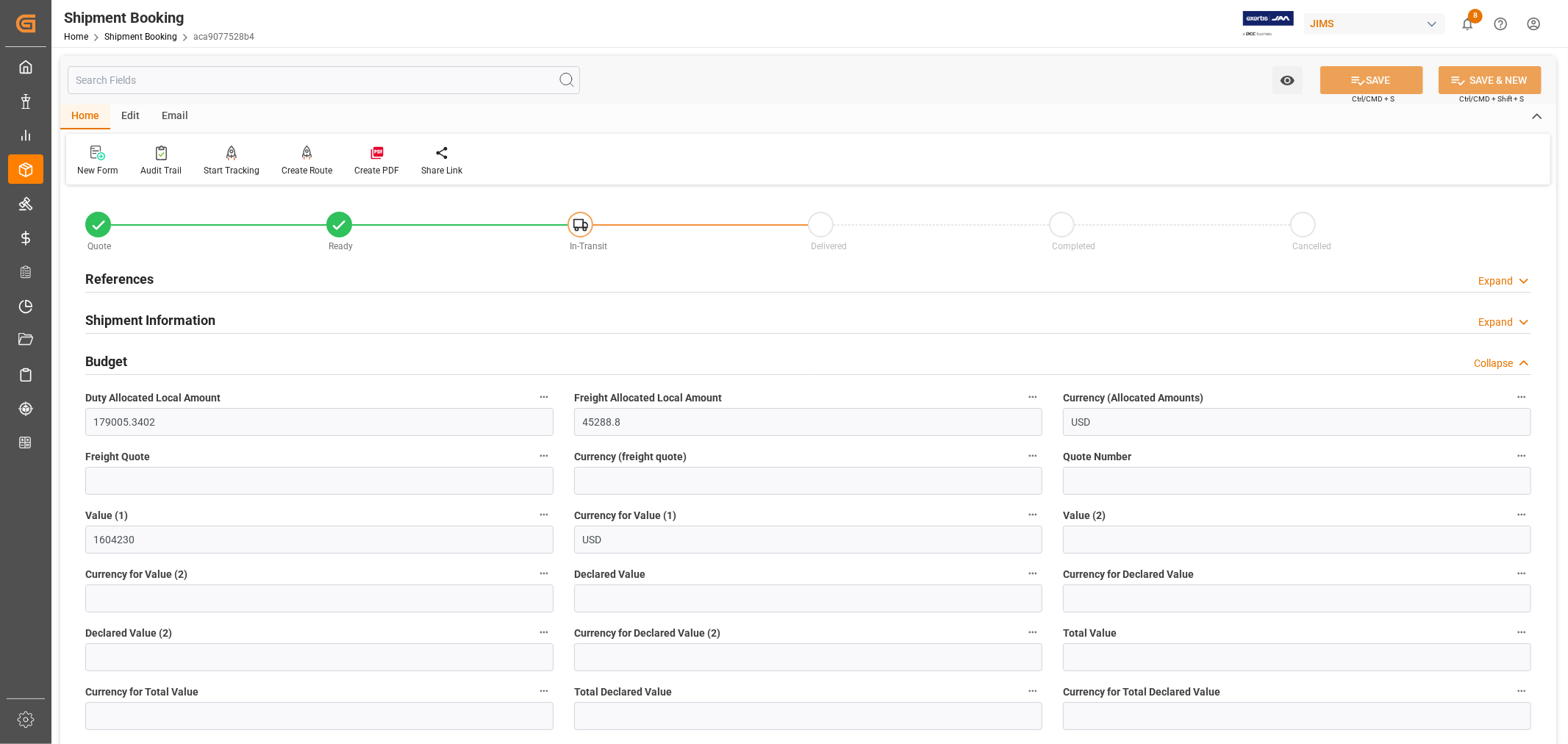
click at [112, 357] on h2 "Budget" at bounding box center [106, 361] width 42 height 20
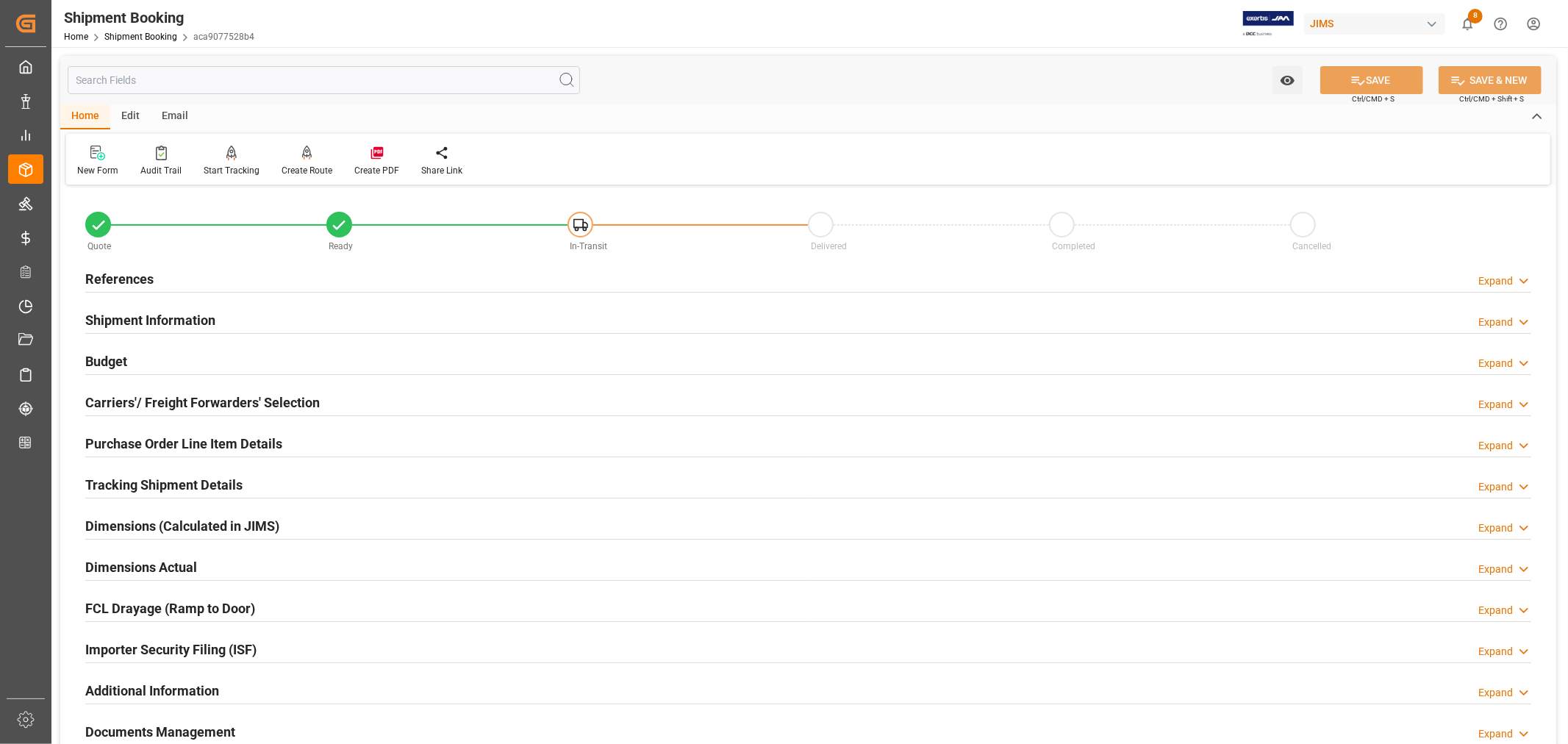
click at [123, 438] on h2 "Purchase Order Line Item Details" at bounding box center [184, 443] width 197 height 20
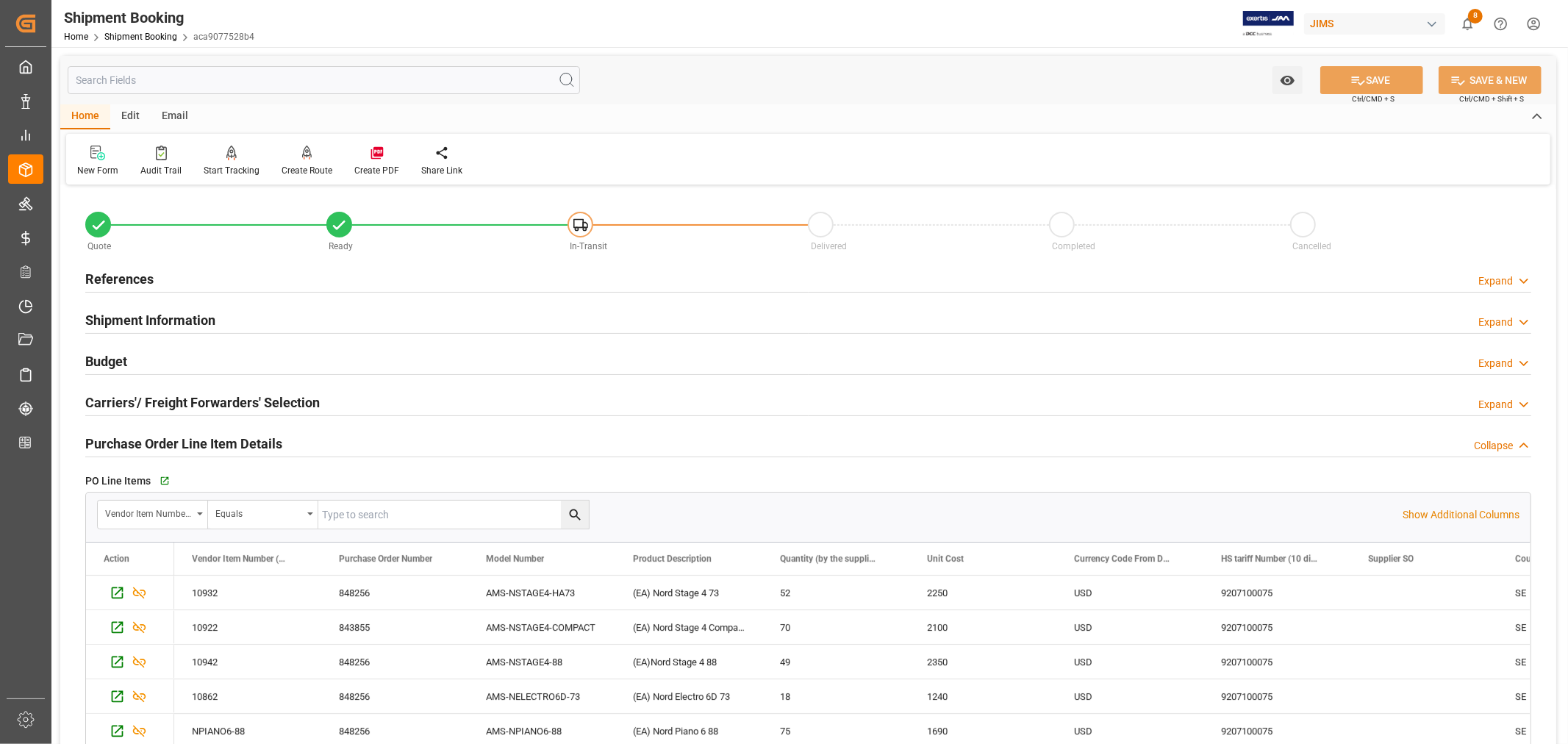
click at [123, 438] on h2 "Purchase Order Line Item Details" at bounding box center [184, 443] width 197 height 20
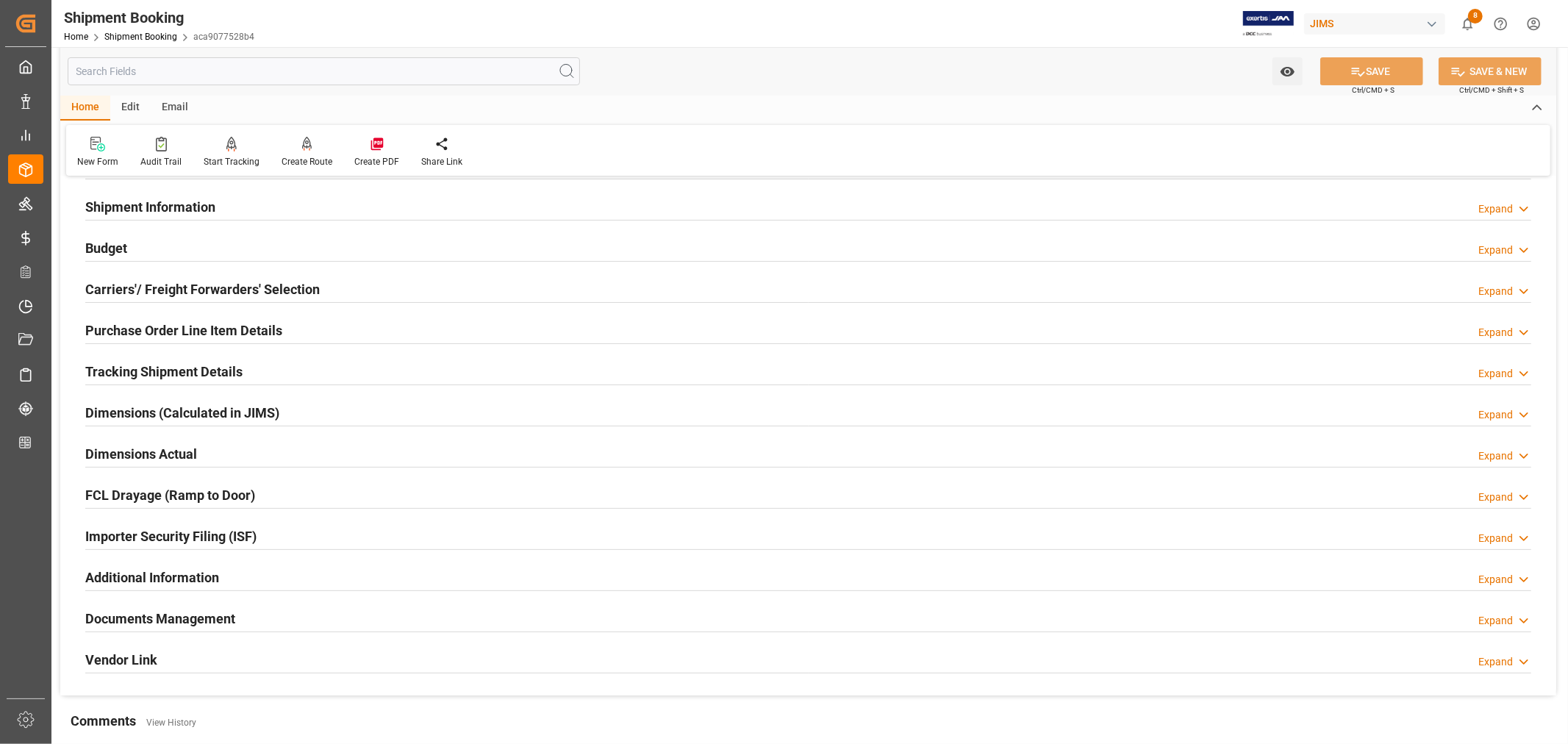
scroll to position [163, 0]
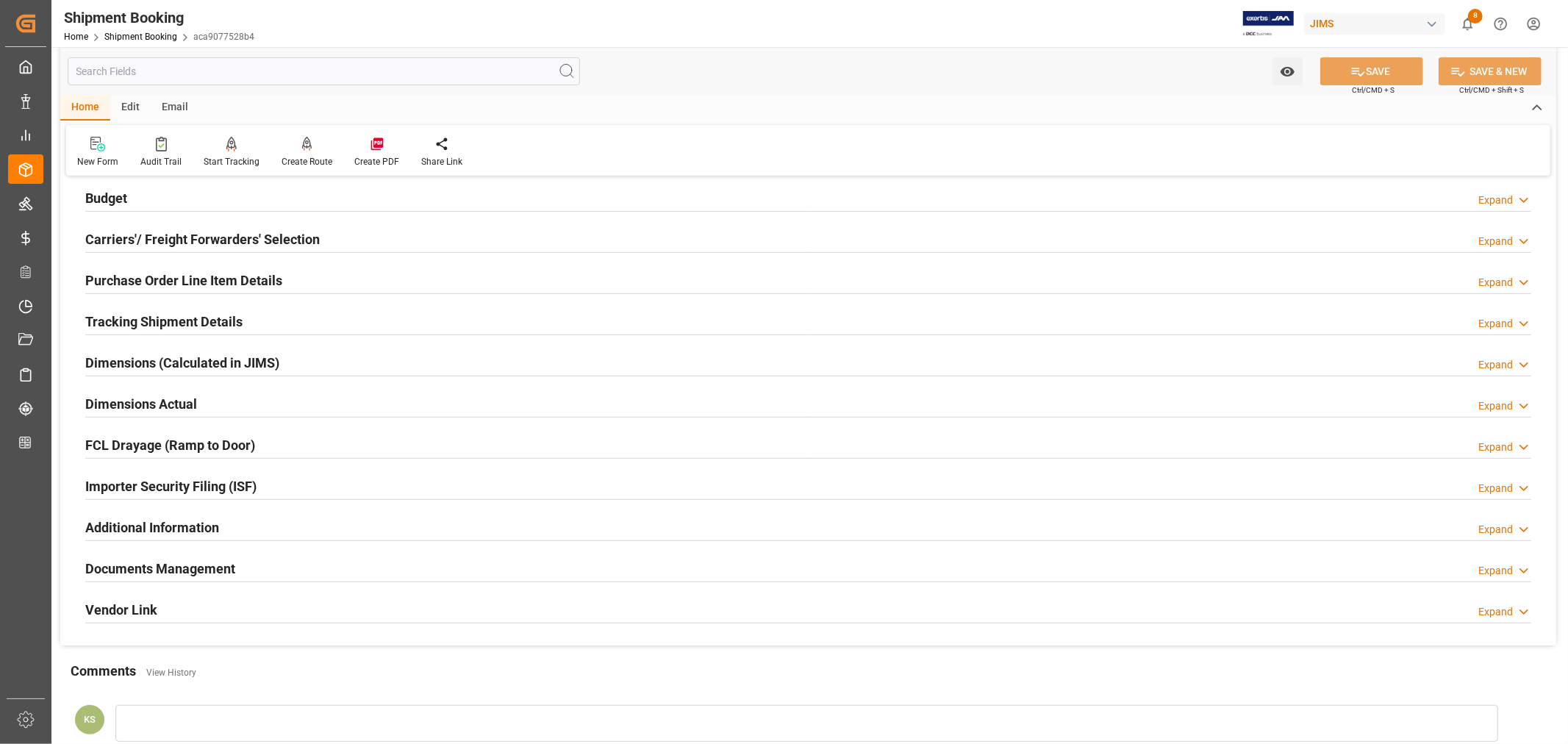
click at [232, 481] on h2 "Importer Security Filing (ISF)" at bounding box center [171, 486] width 172 height 20
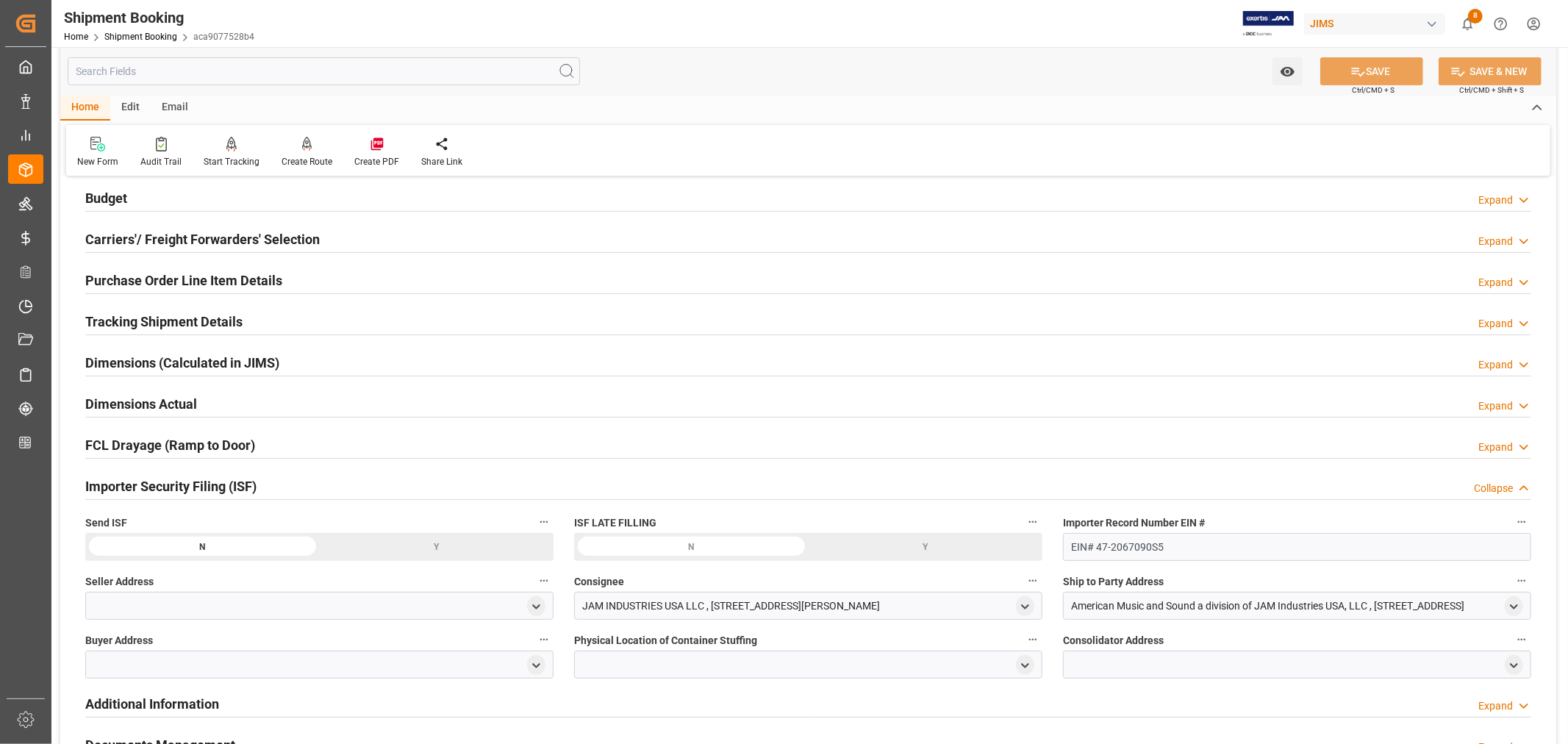
click at [232, 481] on h2 "Importer Security Filing (ISF)" at bounding box center [171, 486] width 172 height 20
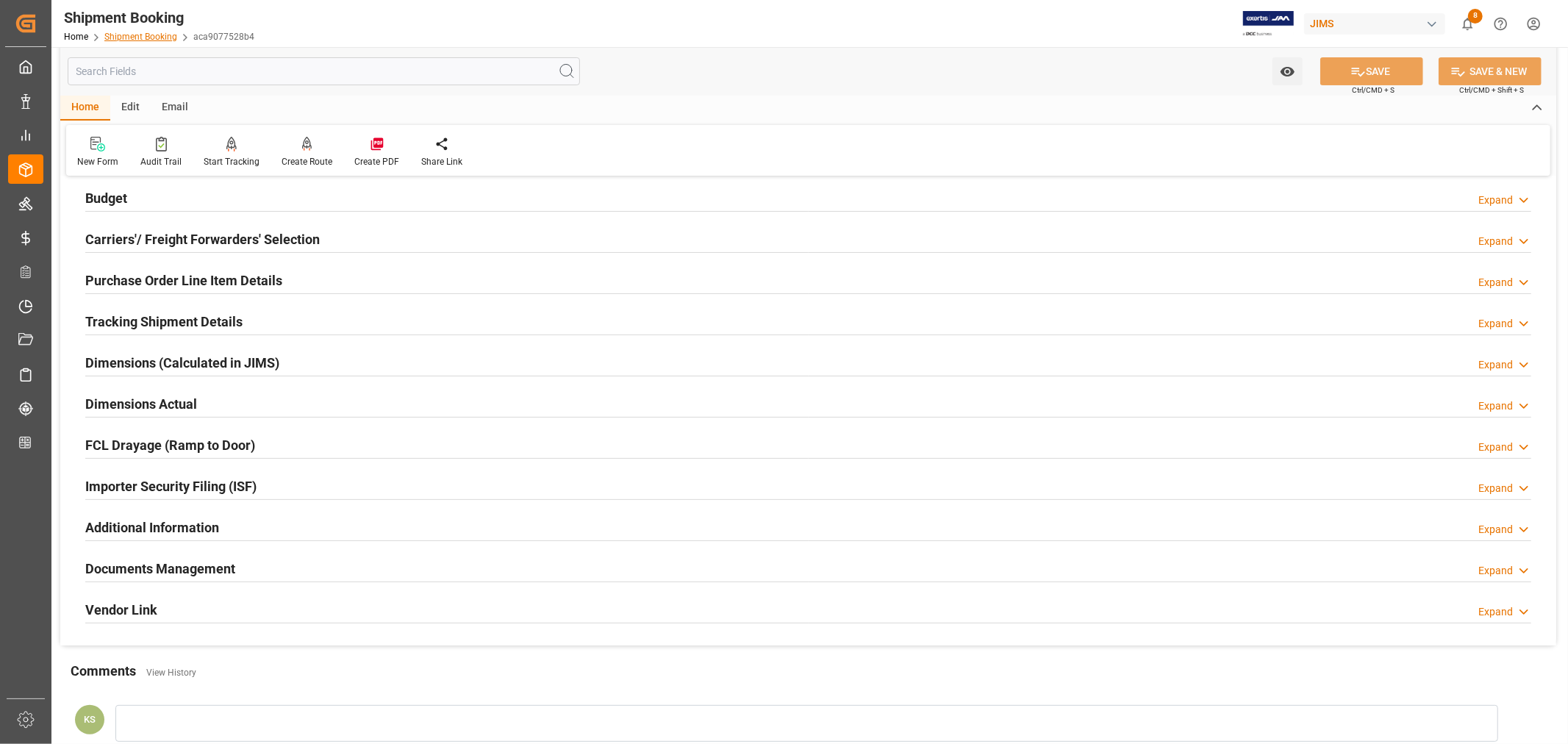
click at [135, 33] on link "Shipment Booking" at bounding box center [141, 37] width 73 height 11
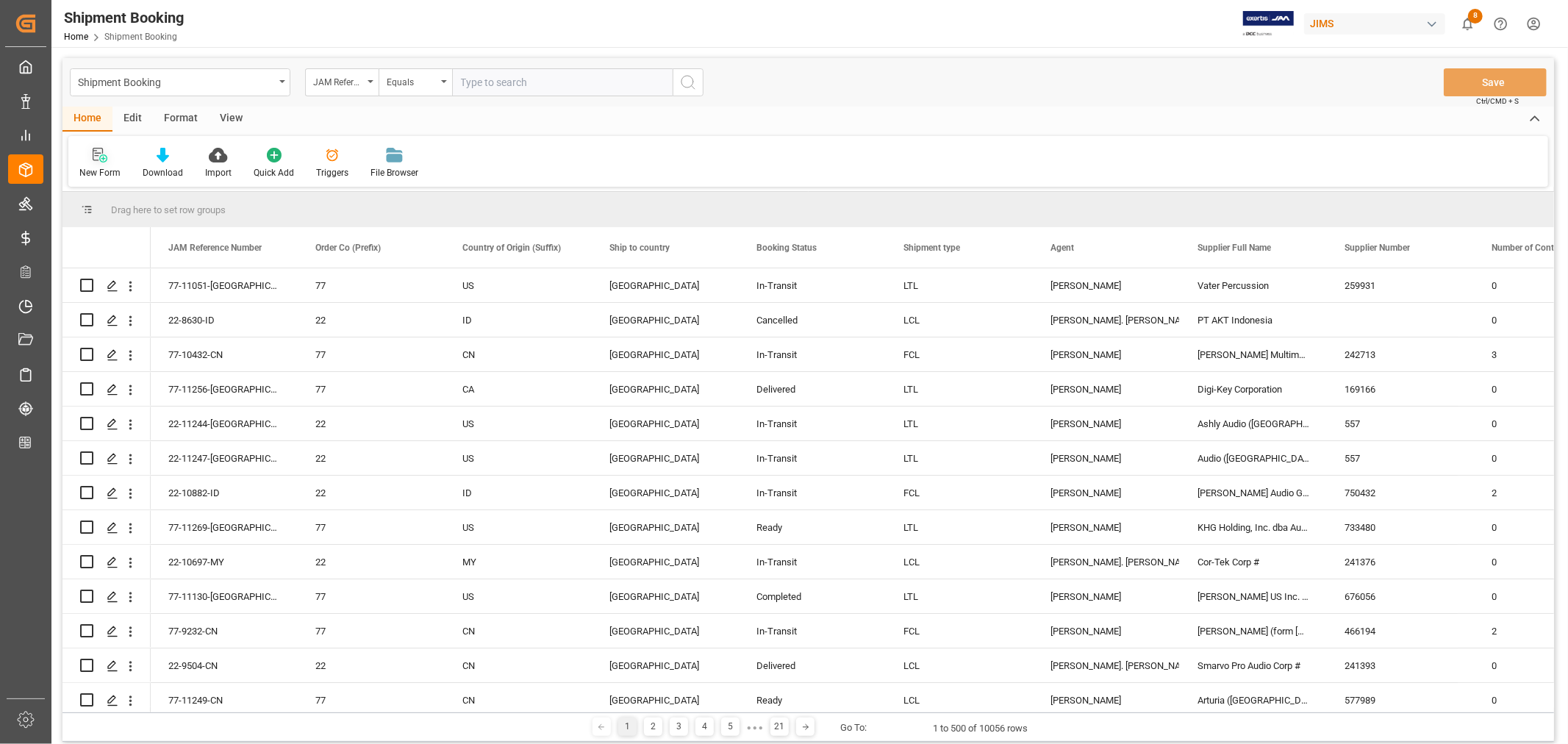
click at [103, 159] on icon at bounding box center [103, 158] width 8 height 8
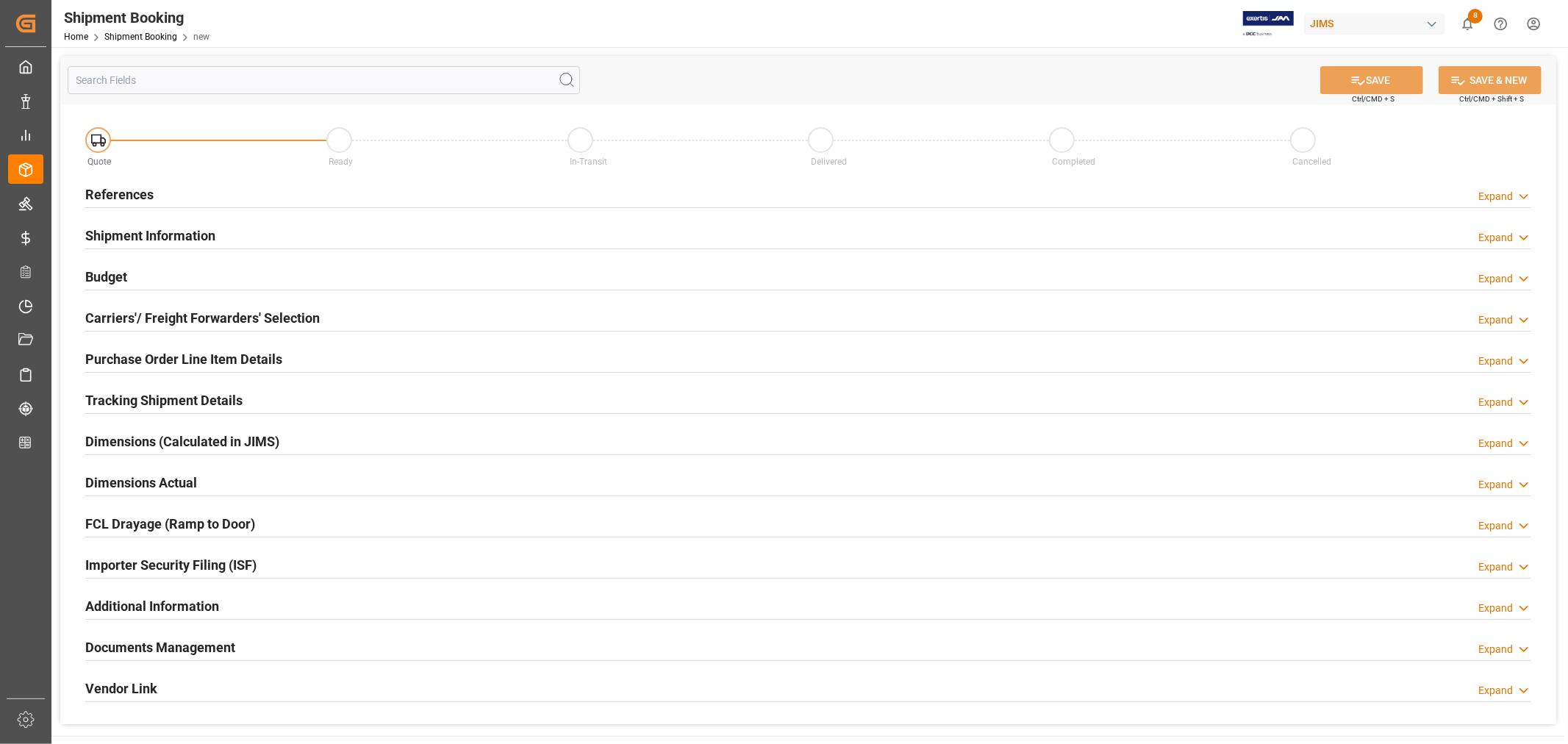
click at [112, 193] on h2 "References" at bounding box center [119, 194] width 68 height 20
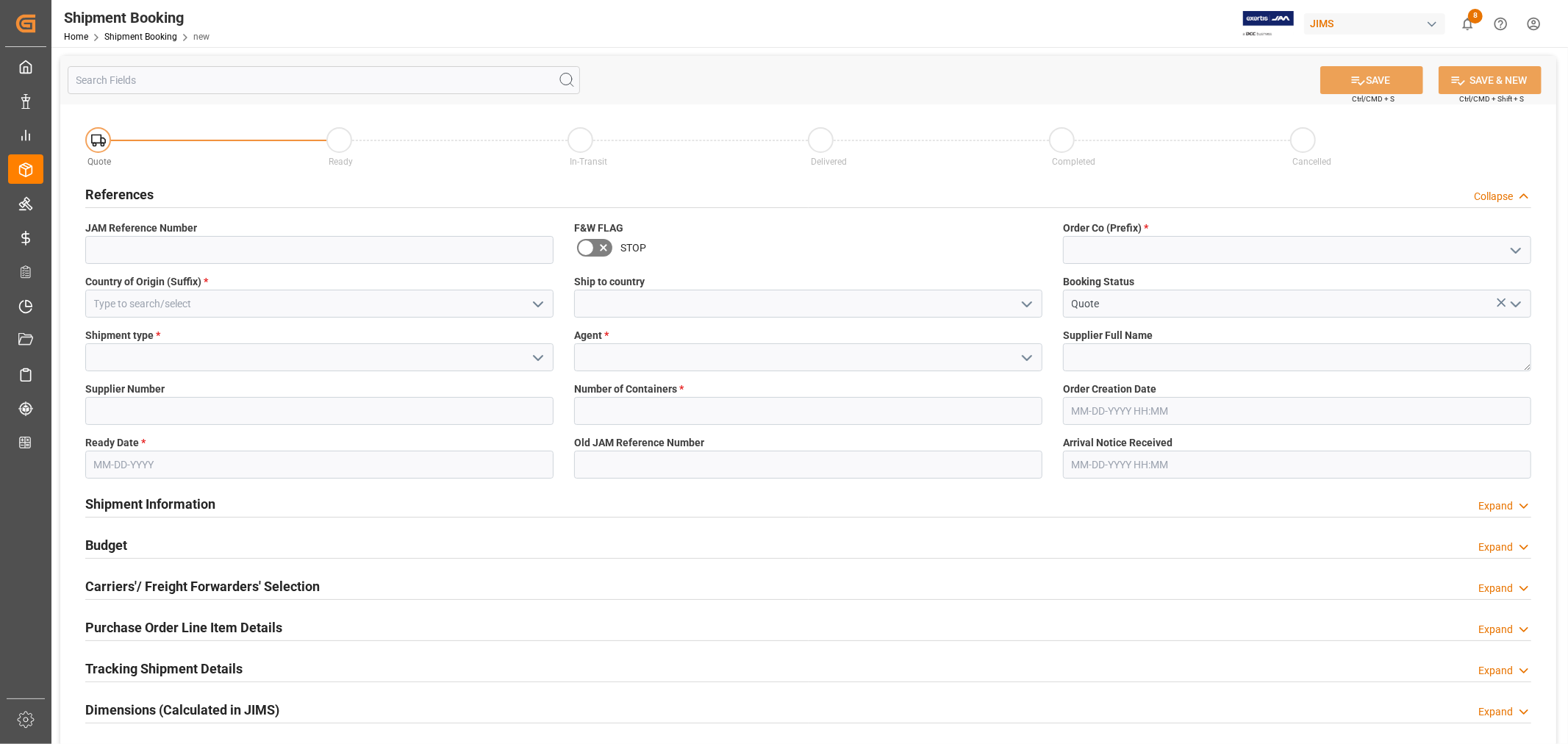
click at [536, 302] on icon "open menu" at bounding box center [537, 304] width 17 height 17
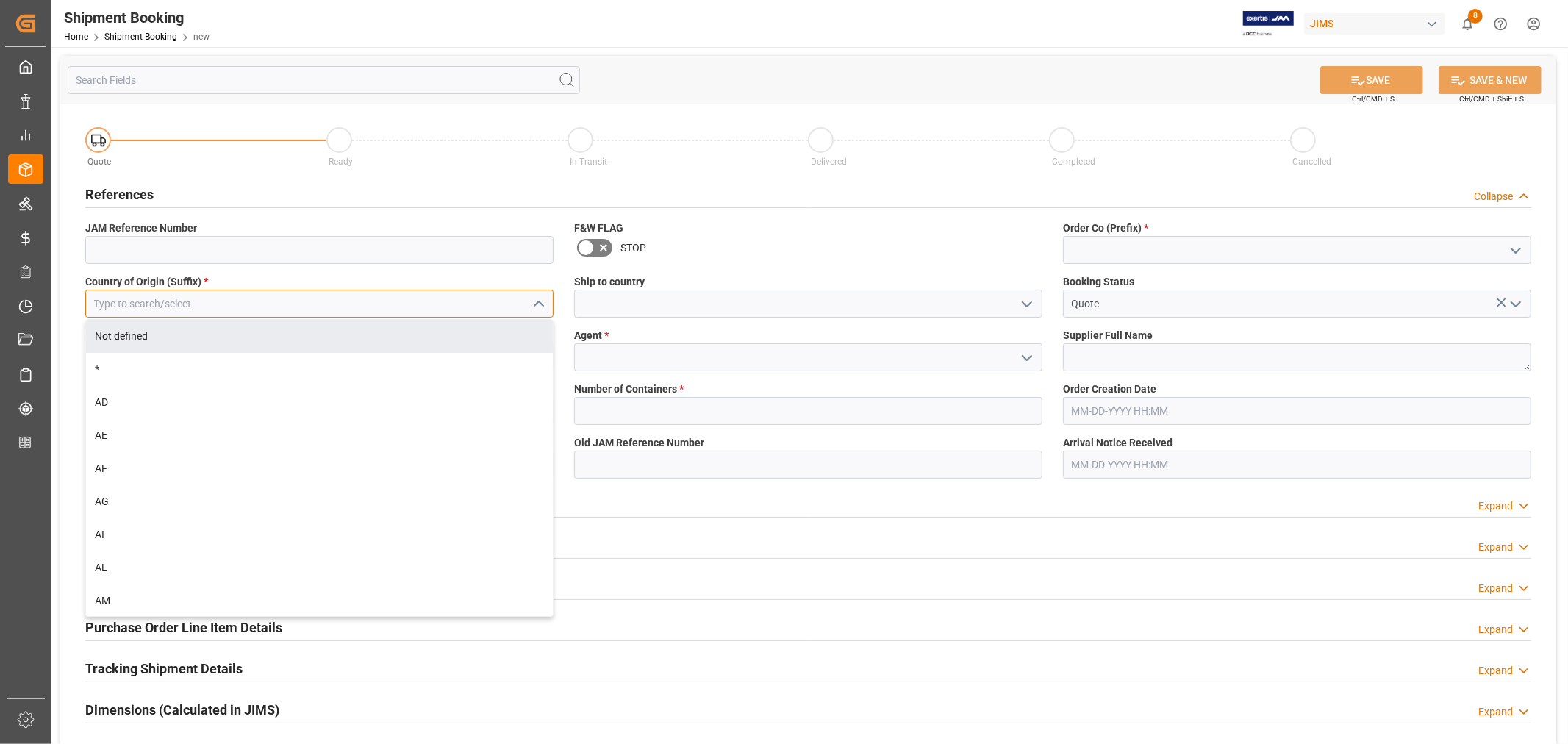
click at [172, 305] on input at bounding box center [319, 303] width 468 height 28
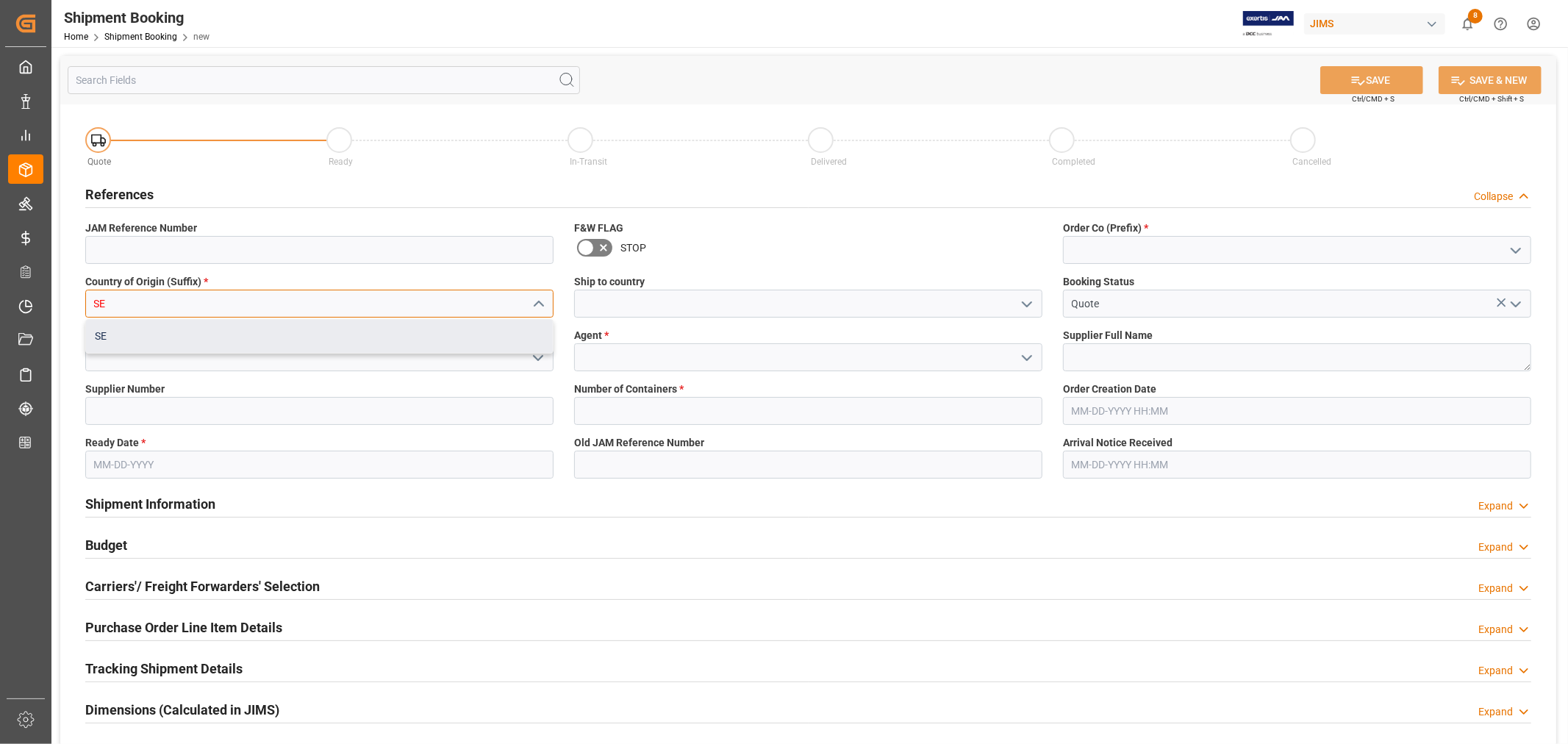
click at [138, 327] on div "SE" at bounding box center [319, 336] width 466 height 33
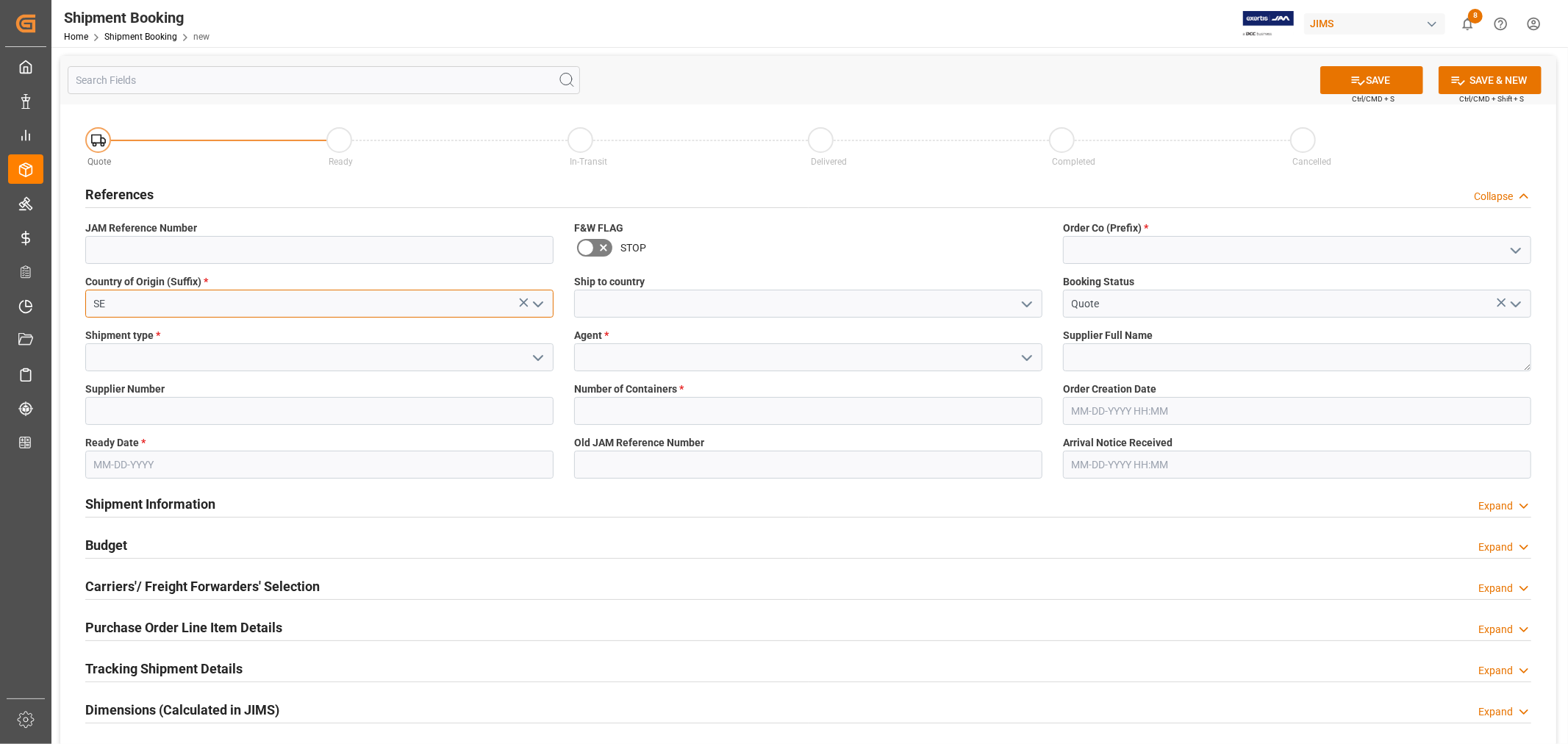
type input "SE"
click at [1027, 302] on icon "open menu" at bounding box center [1026, 304] width 17 height 17
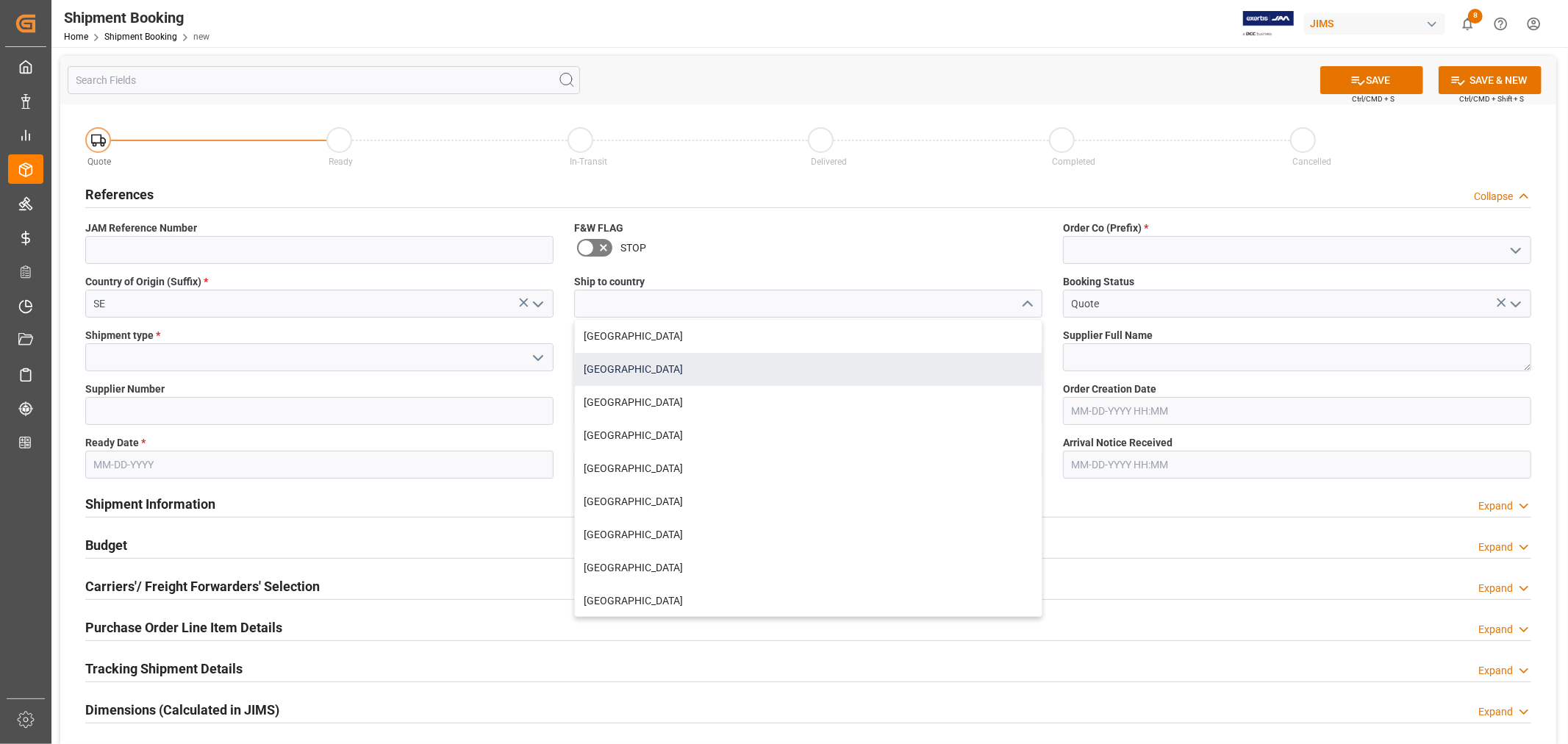
click at [661, 365] on div "[GEOGRAPHIC_DATA]" at bounding box center [808, 369] width 466 height 33
type input "[GEOGRAPHIC_DATA]"
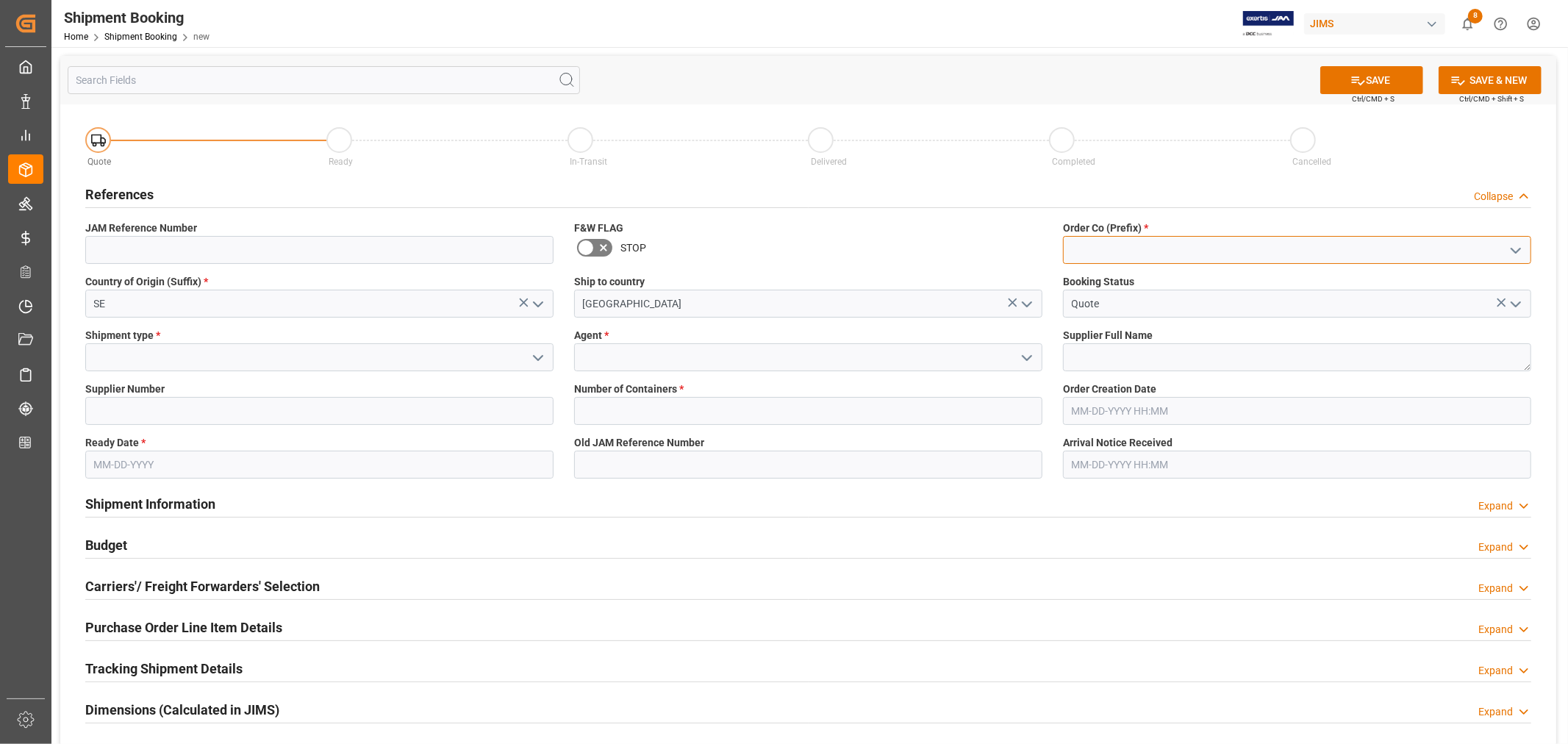
click at [1120, 240] on input at bounding box center [1296, 250] width 468 height 28
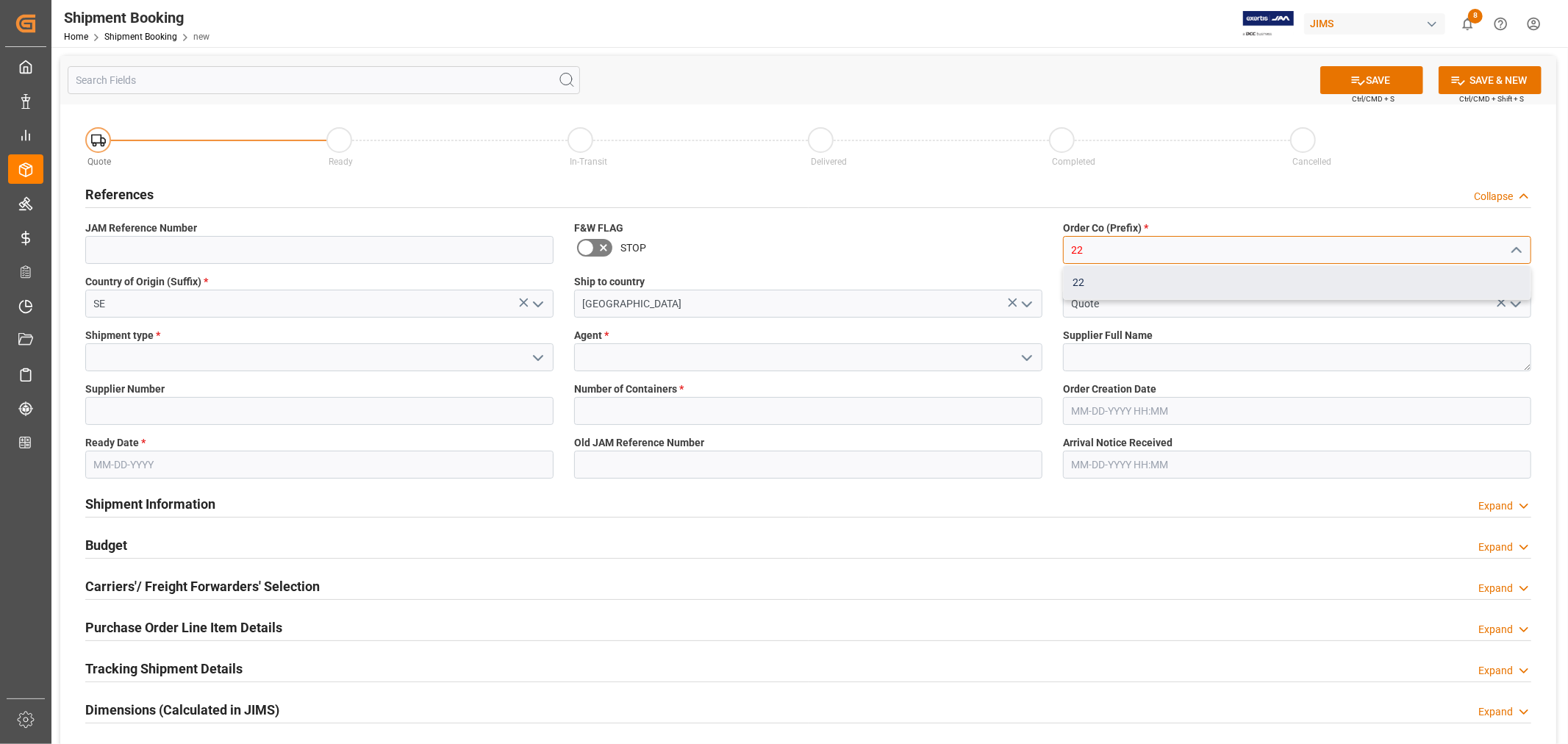
click at [1082, 283] on div "22" at bounding box center [1296, 283] width 466 height 33
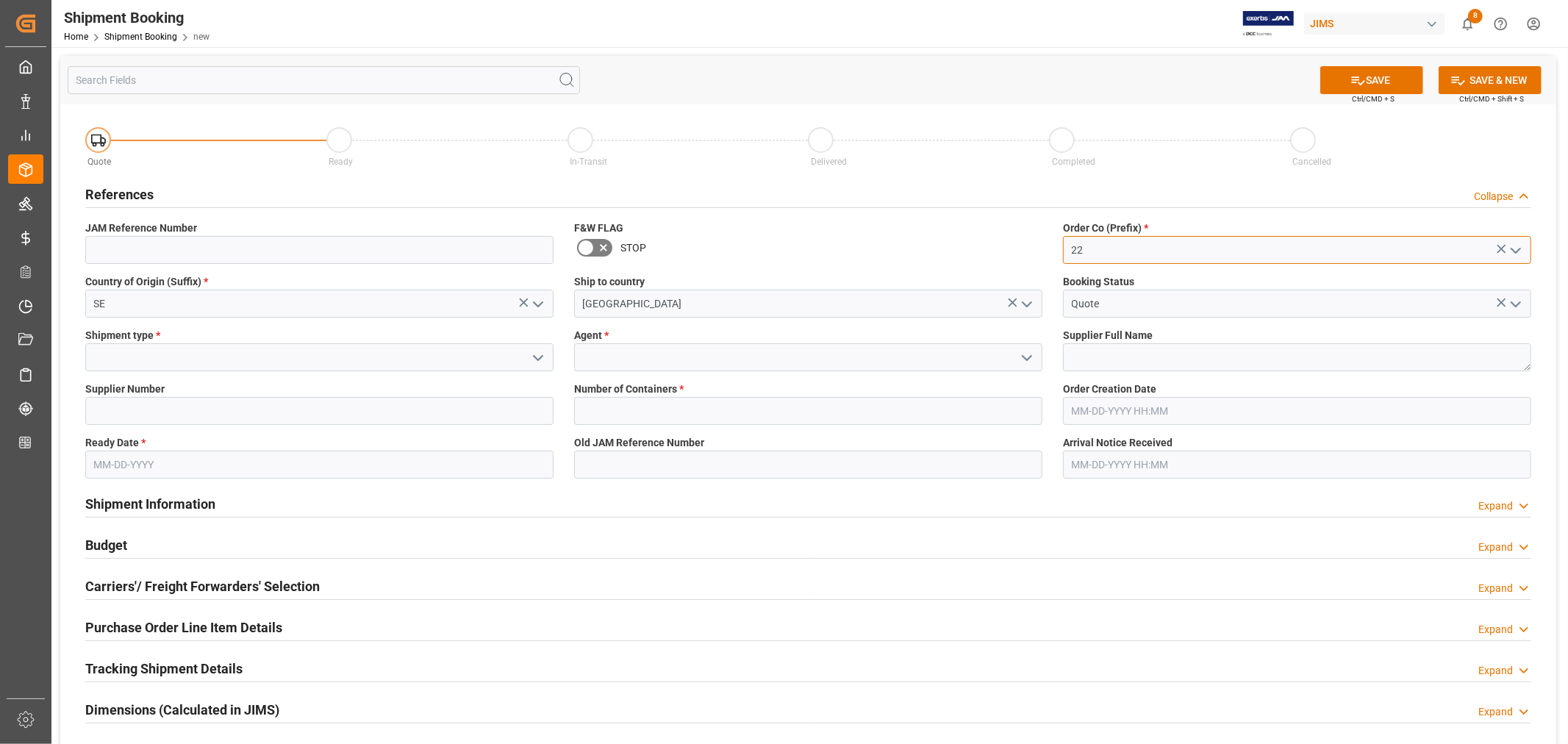
type input "22"
click at [533, 359] on icon "open menu" at bounding box center [537, 357] width 17 height 17
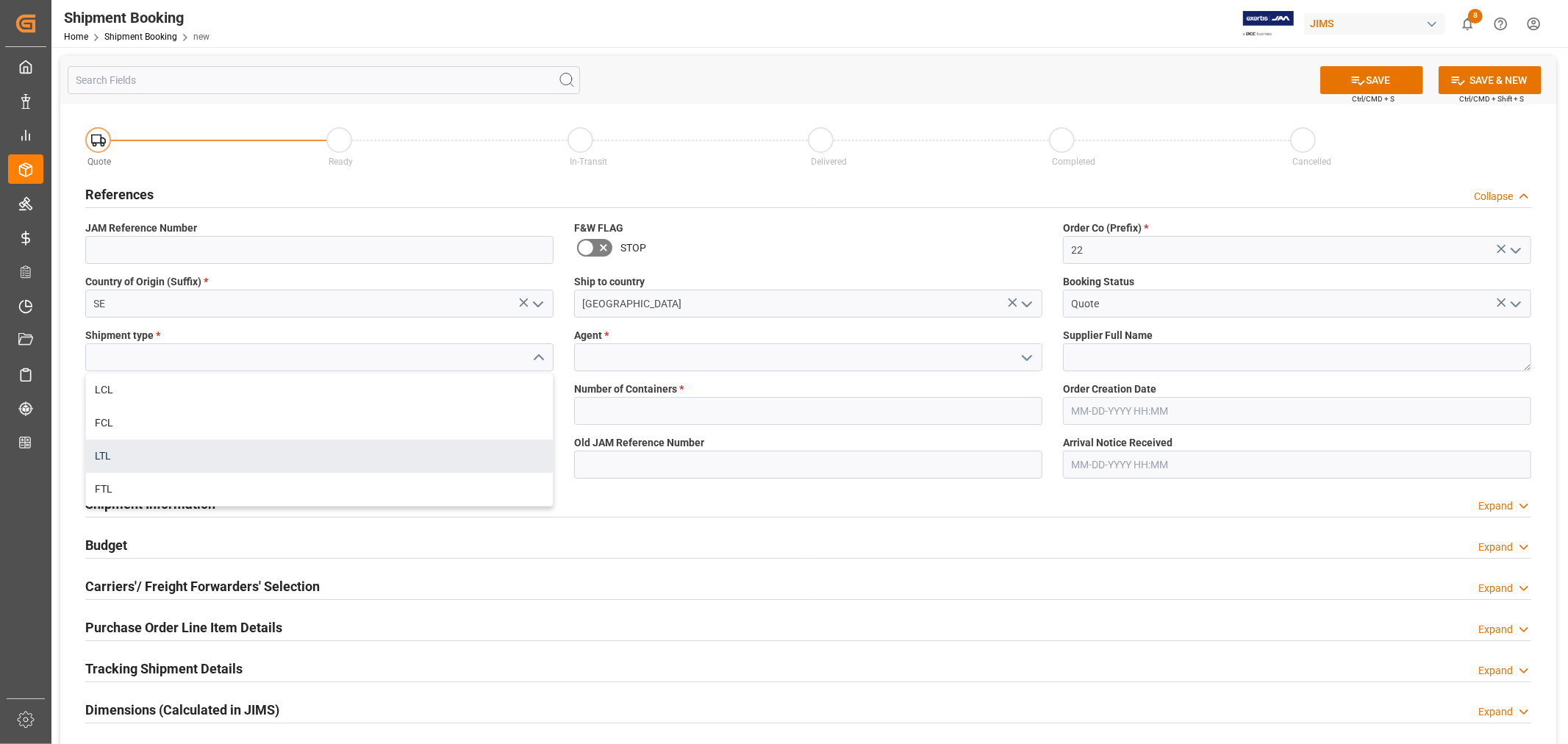
click at [194, 456] on div "LTL" at bounding box center [319, 456] width 466 height 33
type input "LTL"
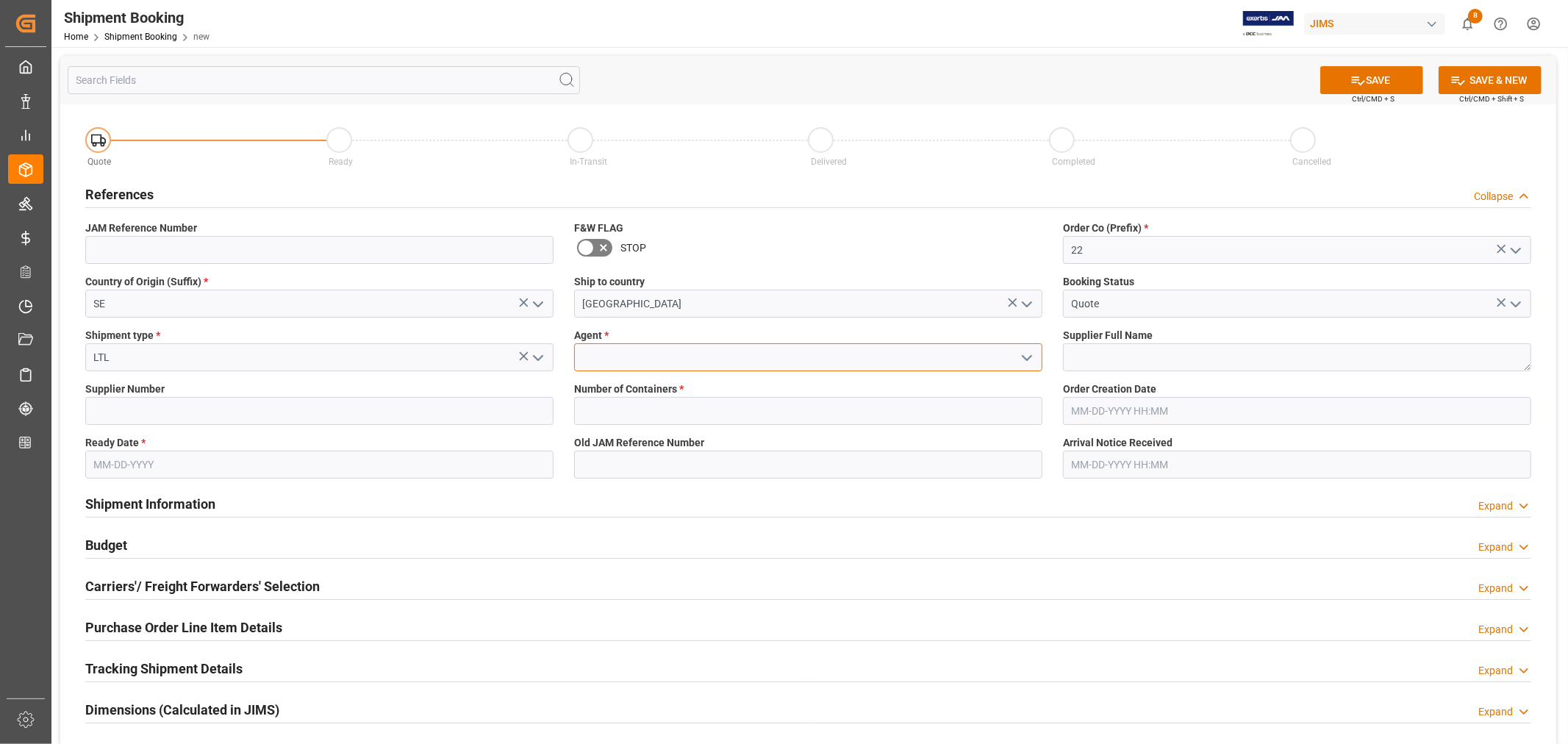
click at [648, 357] on input at bounding box center [808, 357] width 468 height 28
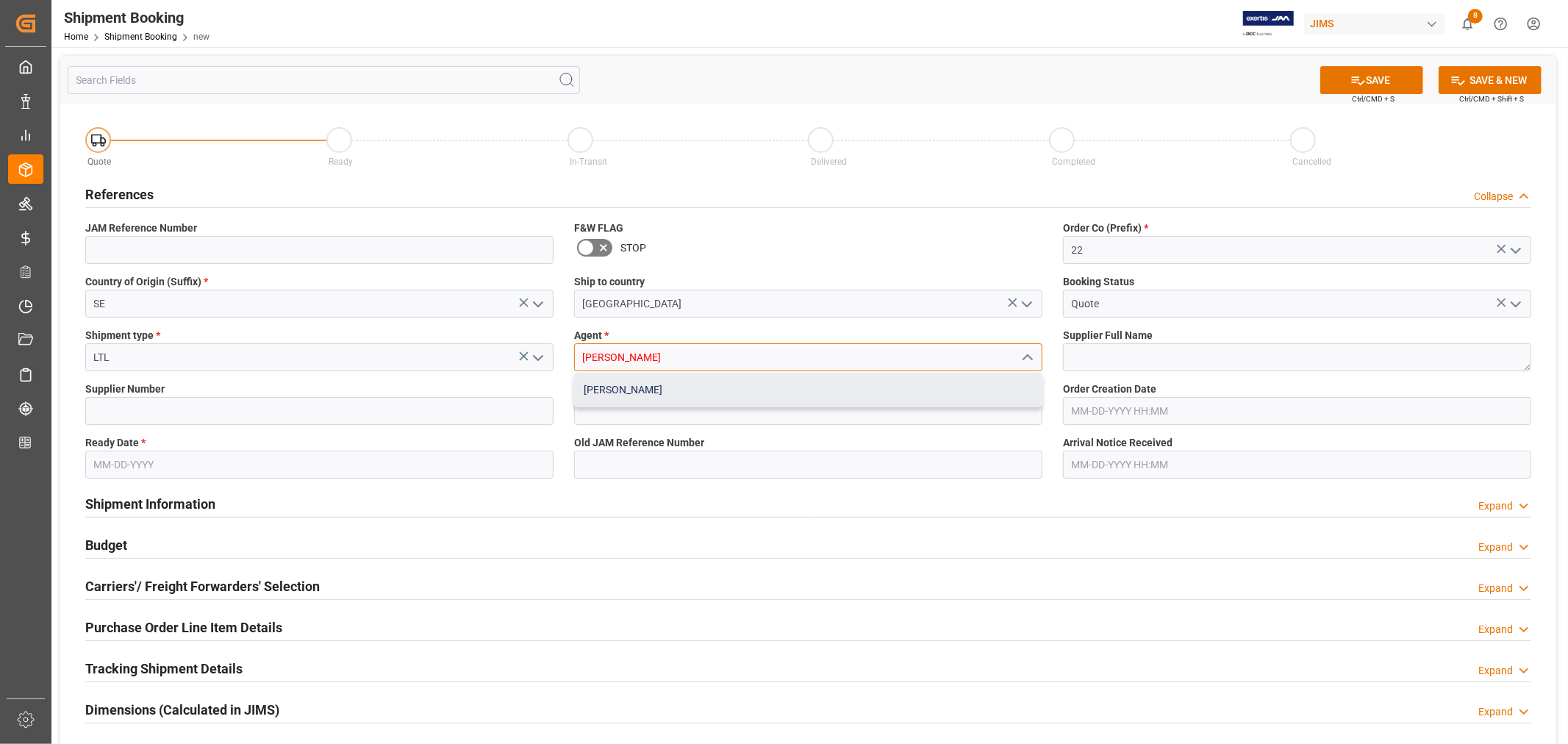
click at [638, 390] on div "[PERSON_NAME]" at bounding box center [808, 390] width 466 height 33
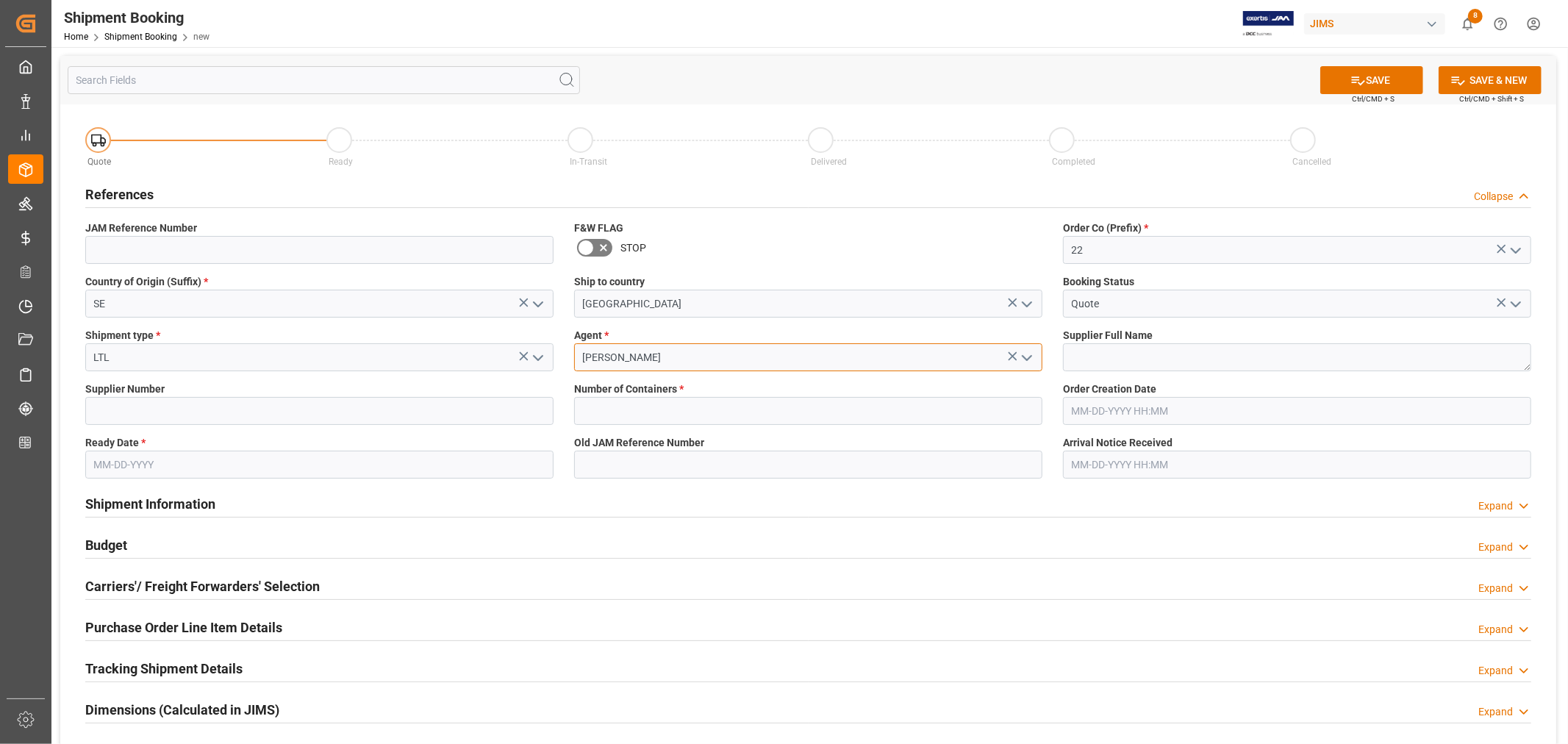
type input "[PERSON_NAME]"
click at [298, 417] on input at bounding box center [319, 410] width 468 height 28
type input "212850"
click at [1103, 354] on textarea at bounding box center [1296, 357] width 468 height 28
click at [1092, 355] on textarea at bounding box center [1296, 357] width 468 height 28
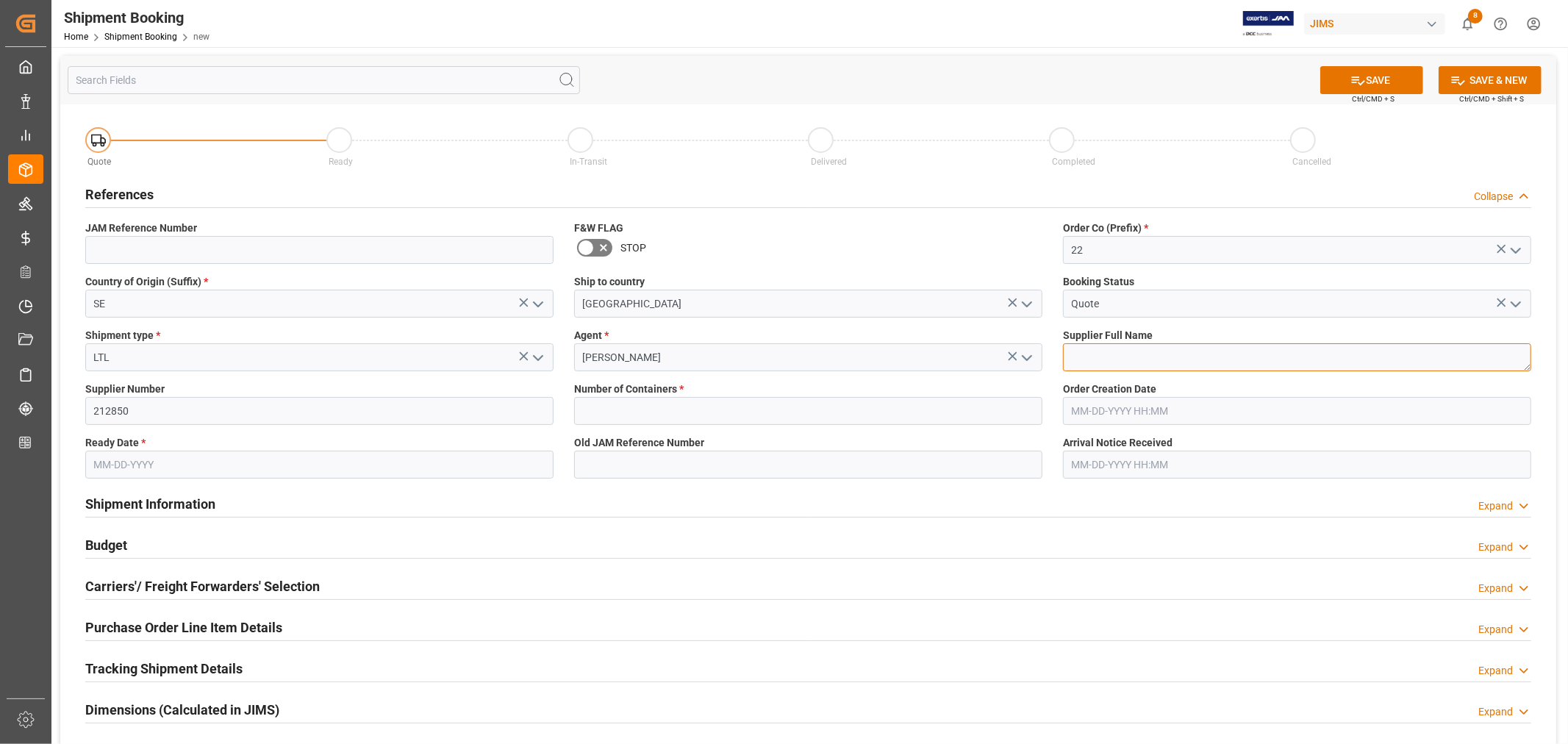
paste textarea "Clavia DMI AB (W/T*)-"
type textarea "Clavia DMI AB (W/T*)-"
click at [596, 413] on input "text" at bounding box center [808, 410] width 468 height 28
type input "0"
click at [253, 459] on input "text" at bounding box center [319, 464] width 468 height 28
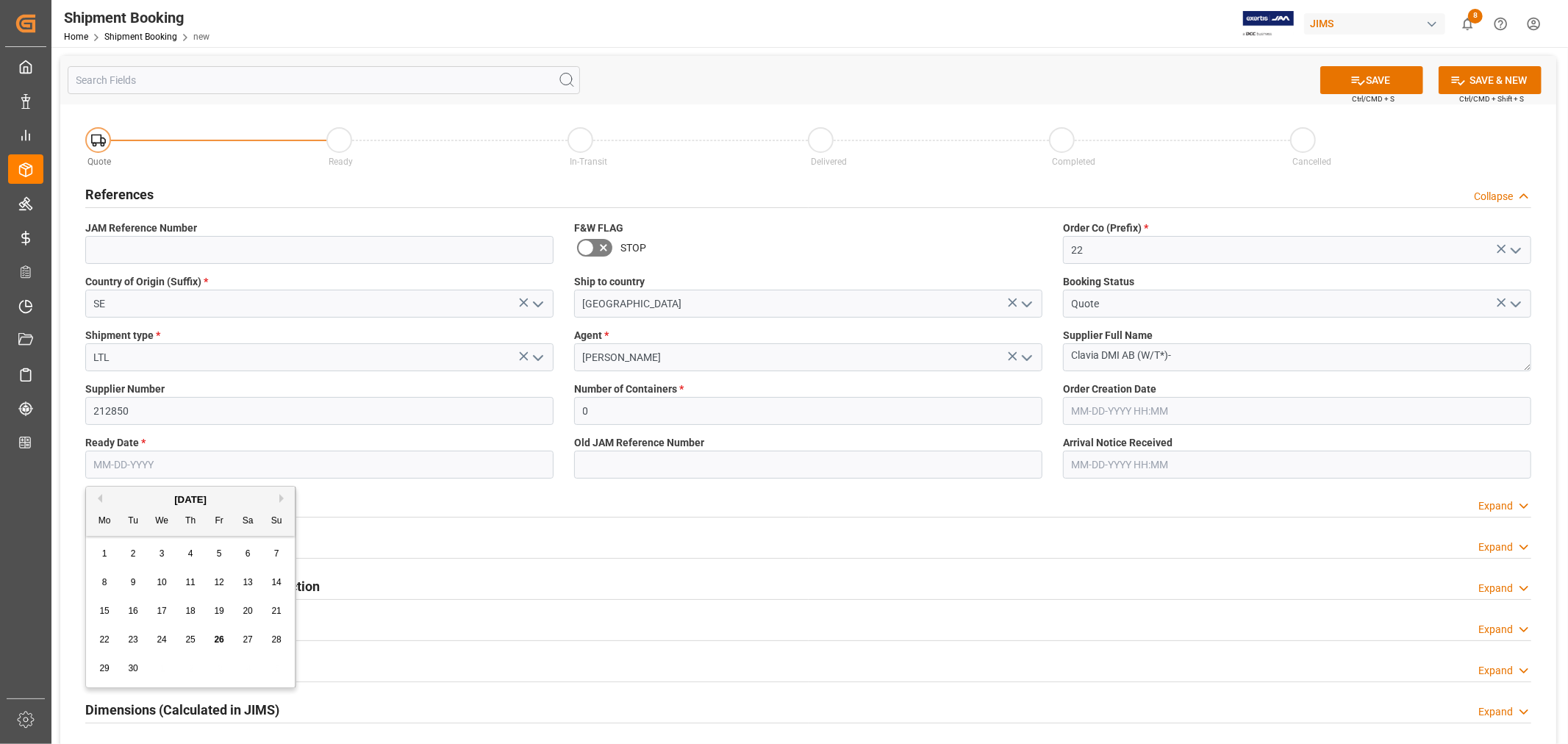
click at [182, 463] on input "text" at bounding box center [319, 464] width 468 height 28
click at [127, 500] on div "September 2025" at bounding box center [190, 500] width 208 height 15
click at [108, 669] on span "29" at bounding box center [104, 668] width 10 height 11
type input "[DATE]"
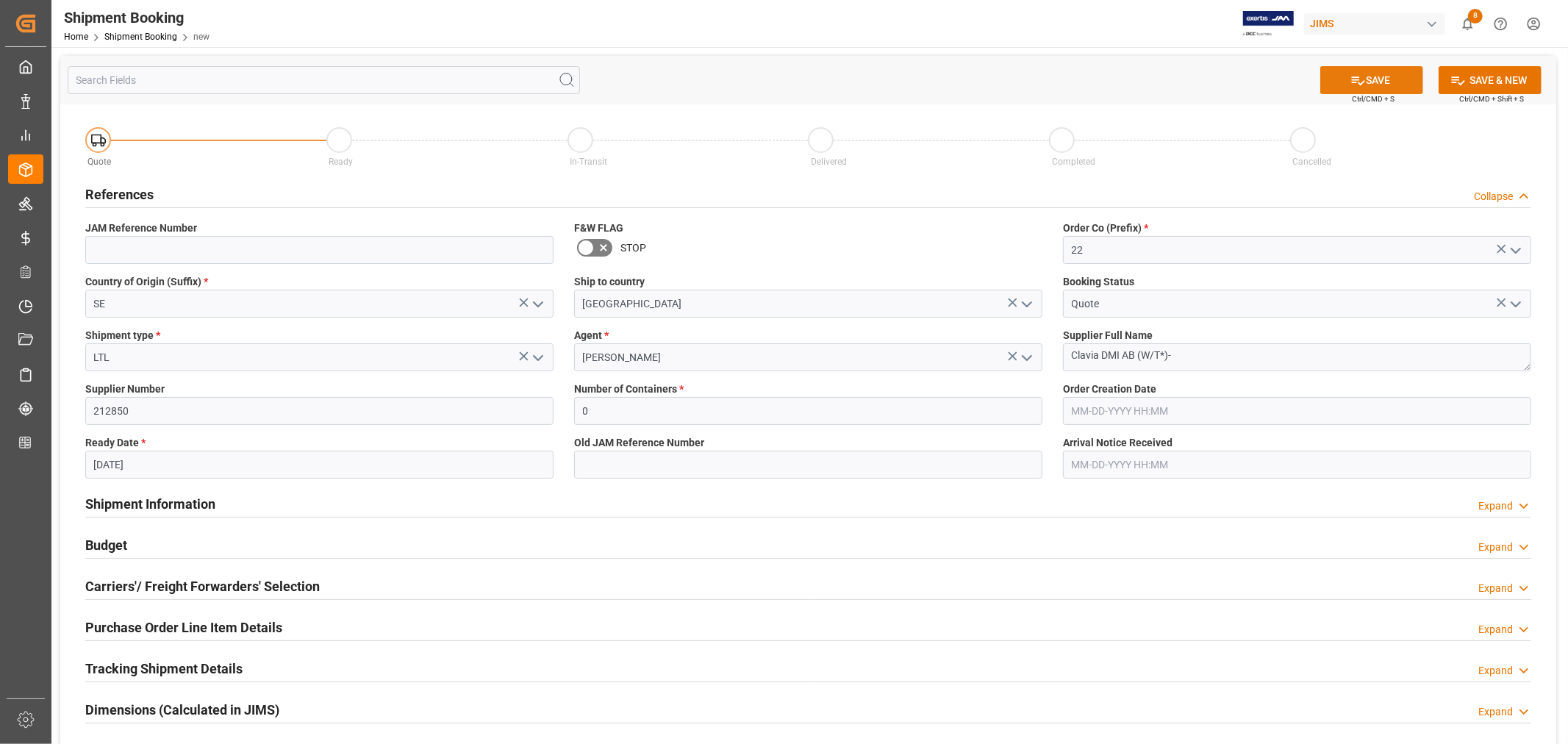
click at [1355, 82] on icon at bounding box center [1357, 80] width 16 height 16
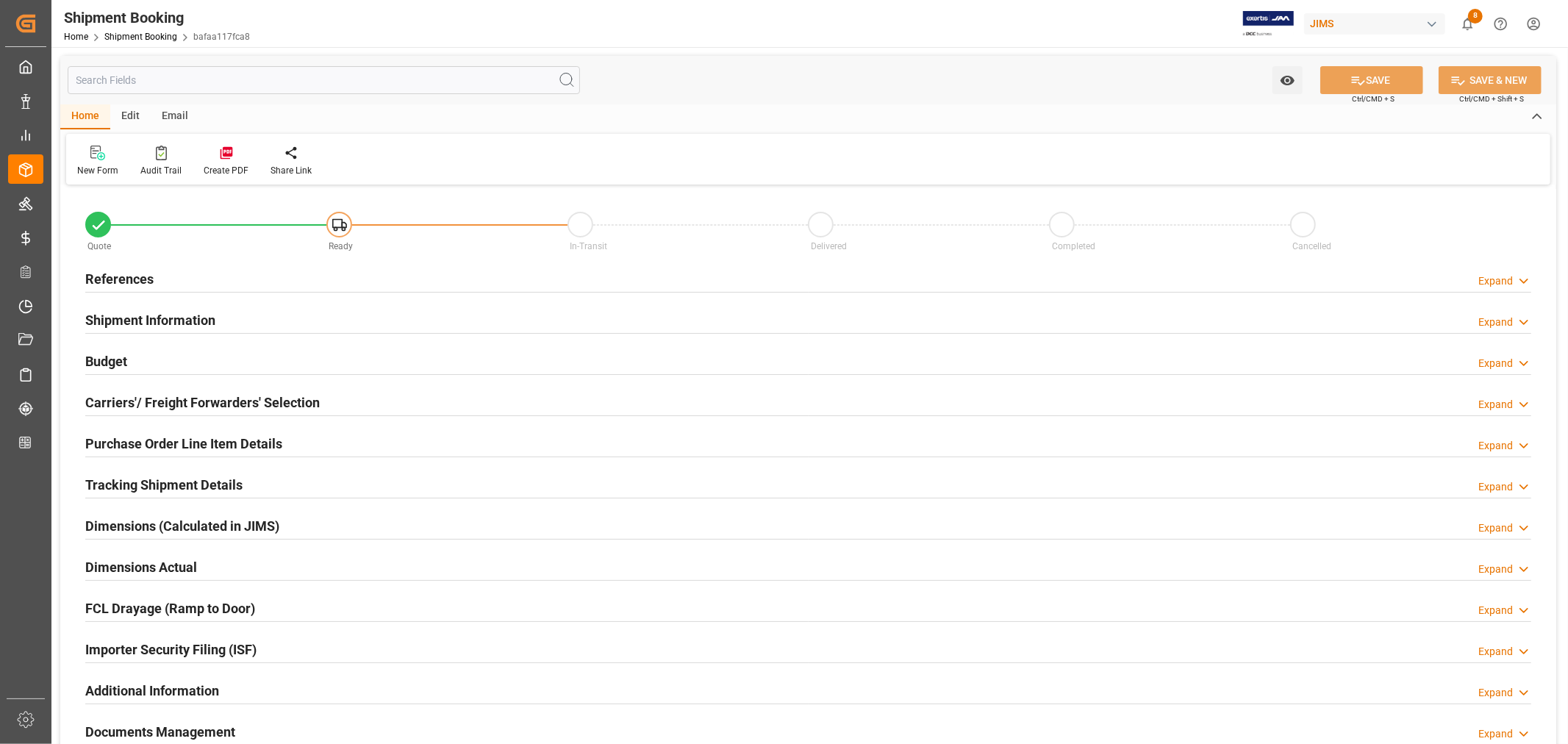
type input "0"
type input "[DATE]"
click at [130, 279] on h2 "References" at bounding box center [119, 279] width 68 height 20
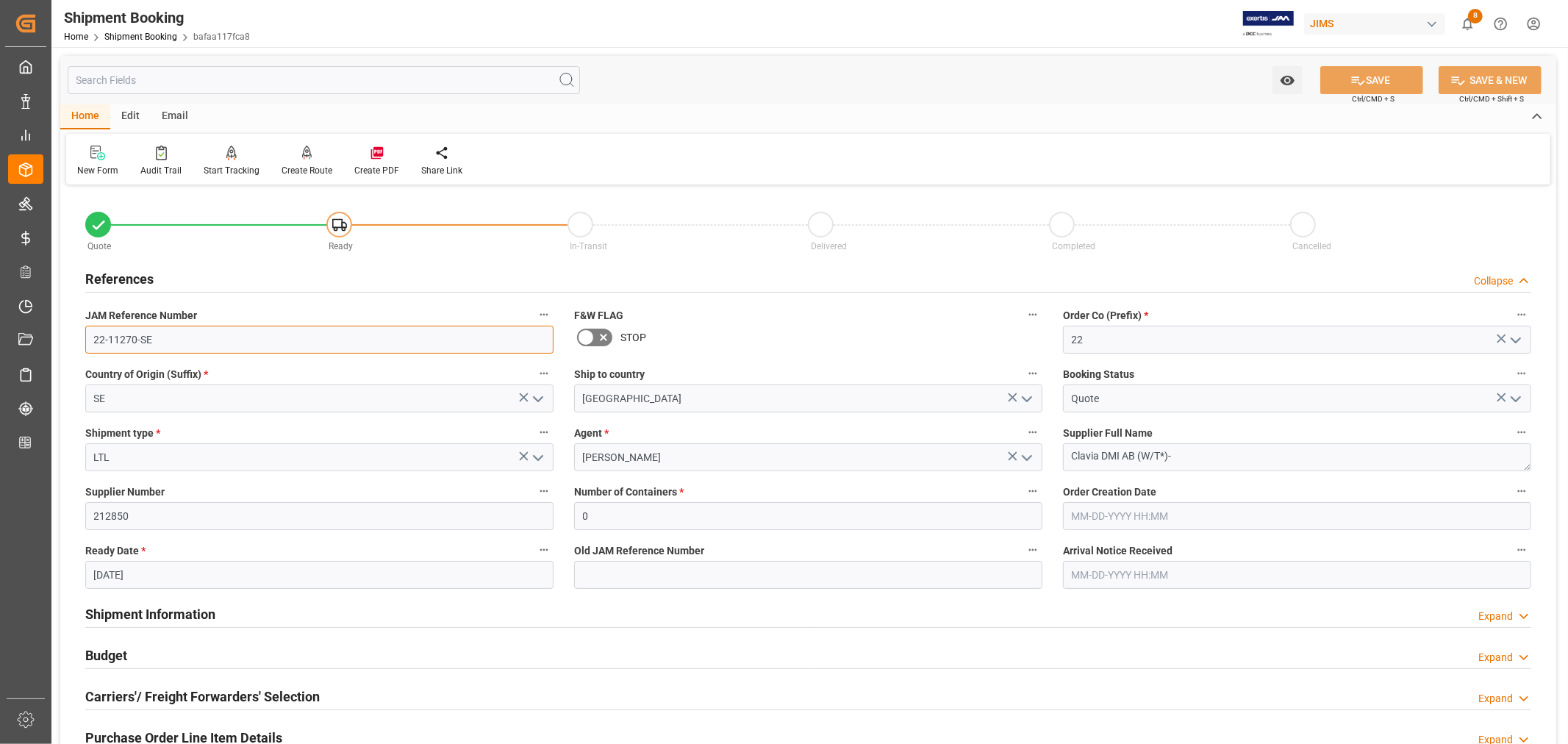
drag, startPoint x: 155, startPoint y: 340, endPoint x: 87, endPoint y: 343, distance: 68.1
click at [87, 343] on input "22-11270-SE" at bounding box center [319, 339] width 468 height 28
click at [140, 35] on link "Shipment Booking" at bounding box center [141, 37] width 73 height 11
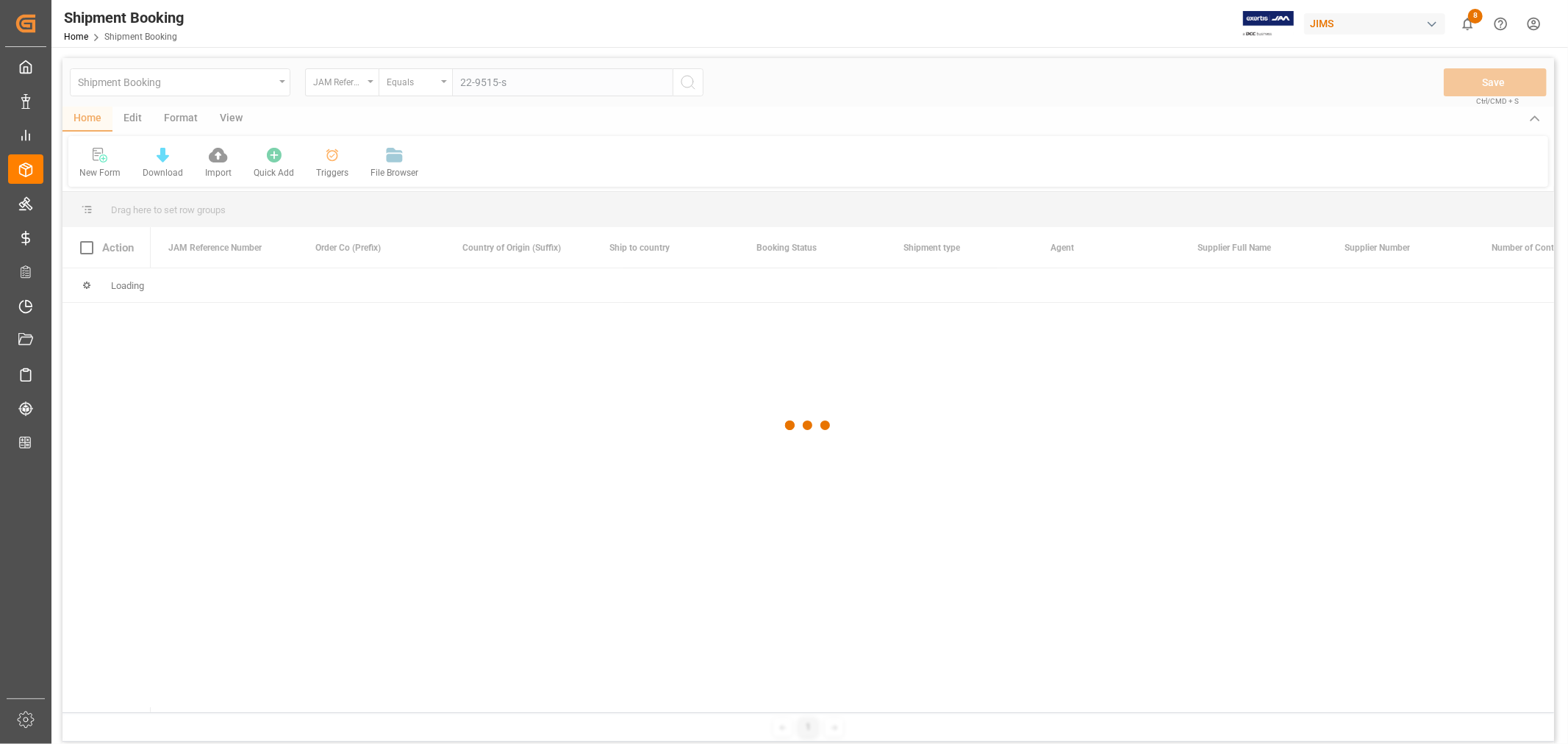
type input "22-9515-se"
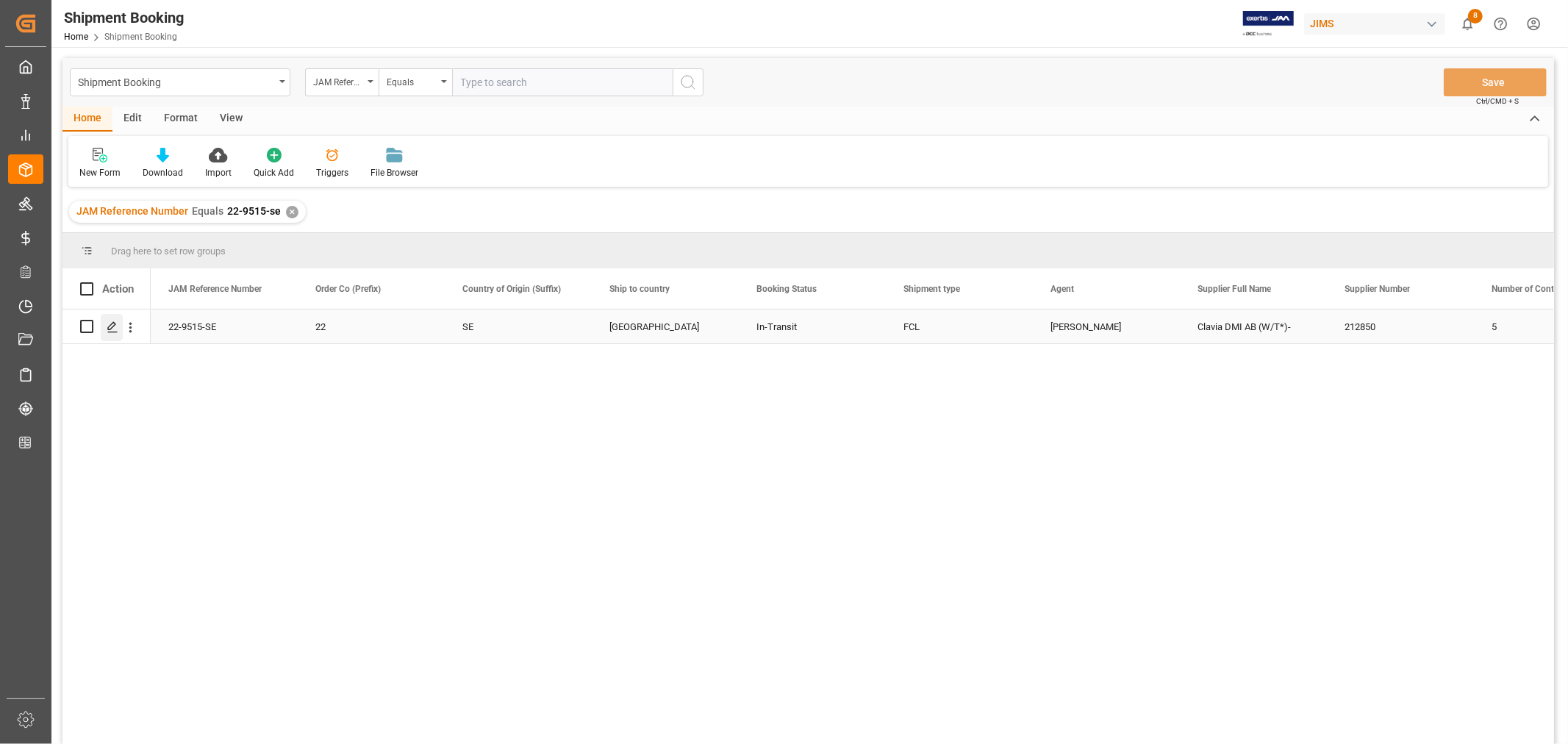
click at [113, 326] on polygon "Press SPACE to select this row." at bounding box center [112, 326] width 8 height 8
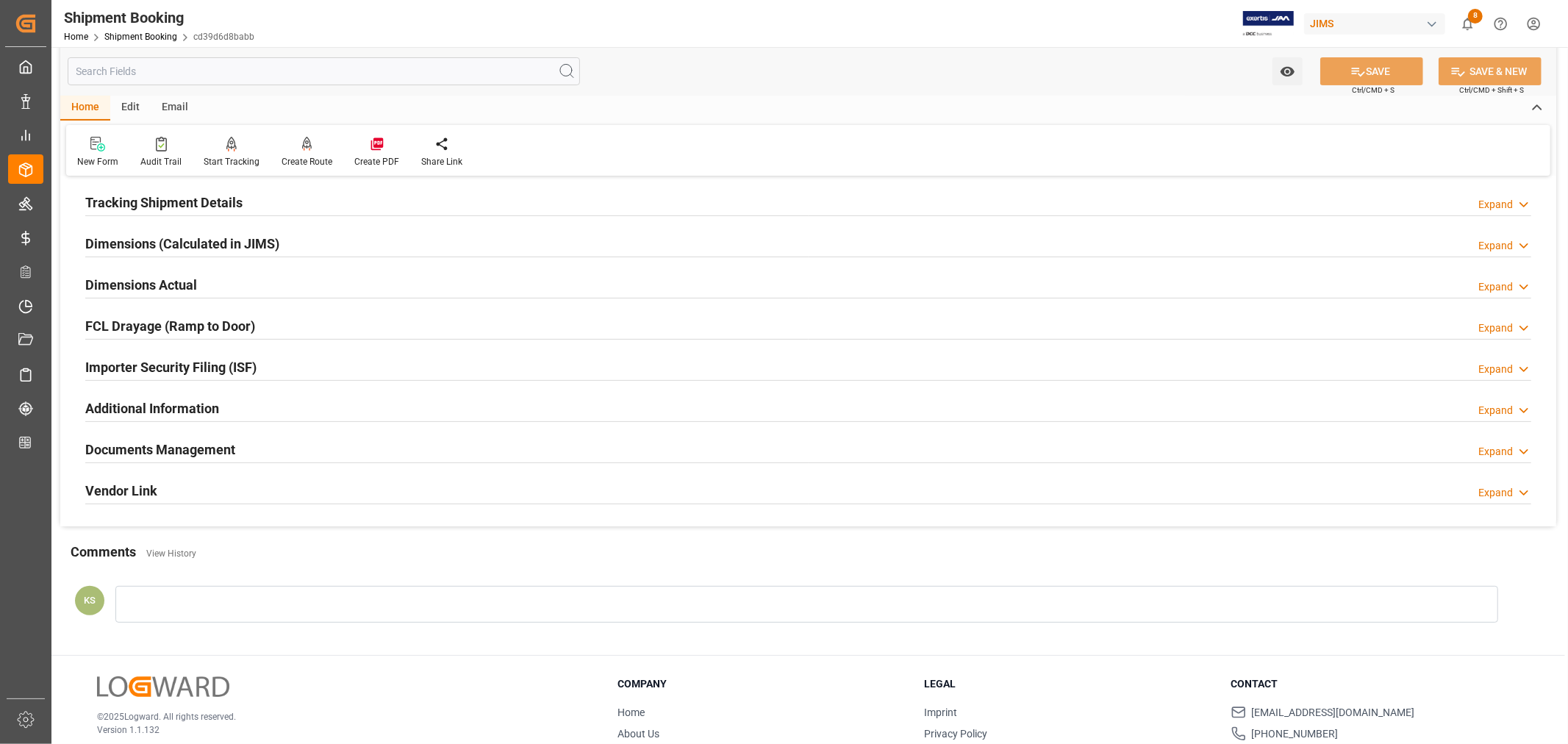
scroll to position [361, 0]
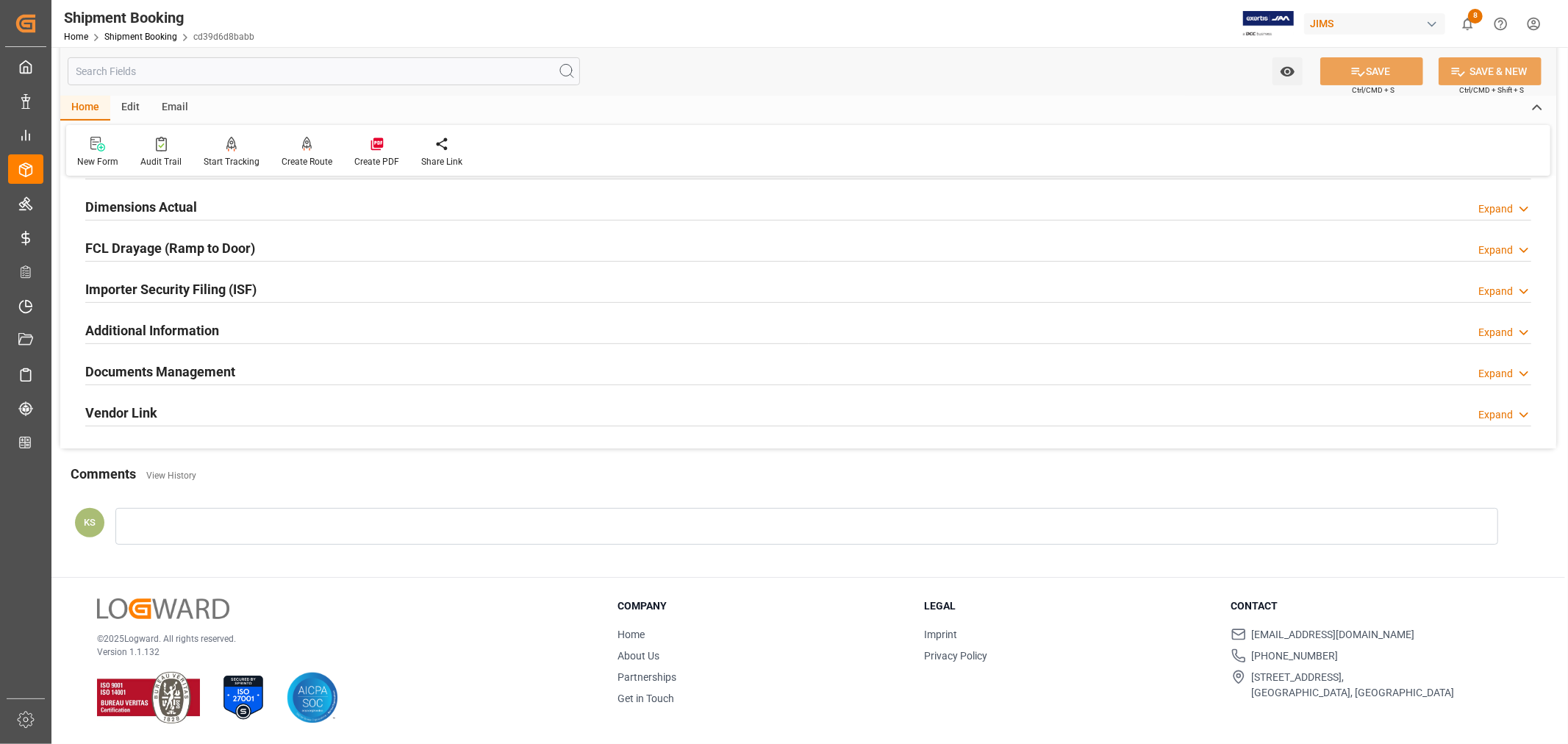
drag, startPoint x: 276, startPoint y: 357, endPoint x: 290, endPoint y: 358, distance: 14.0
click at [276, 357] on div "Documents Management Expand" at bounding box center [807, 370] width 1445 height 28
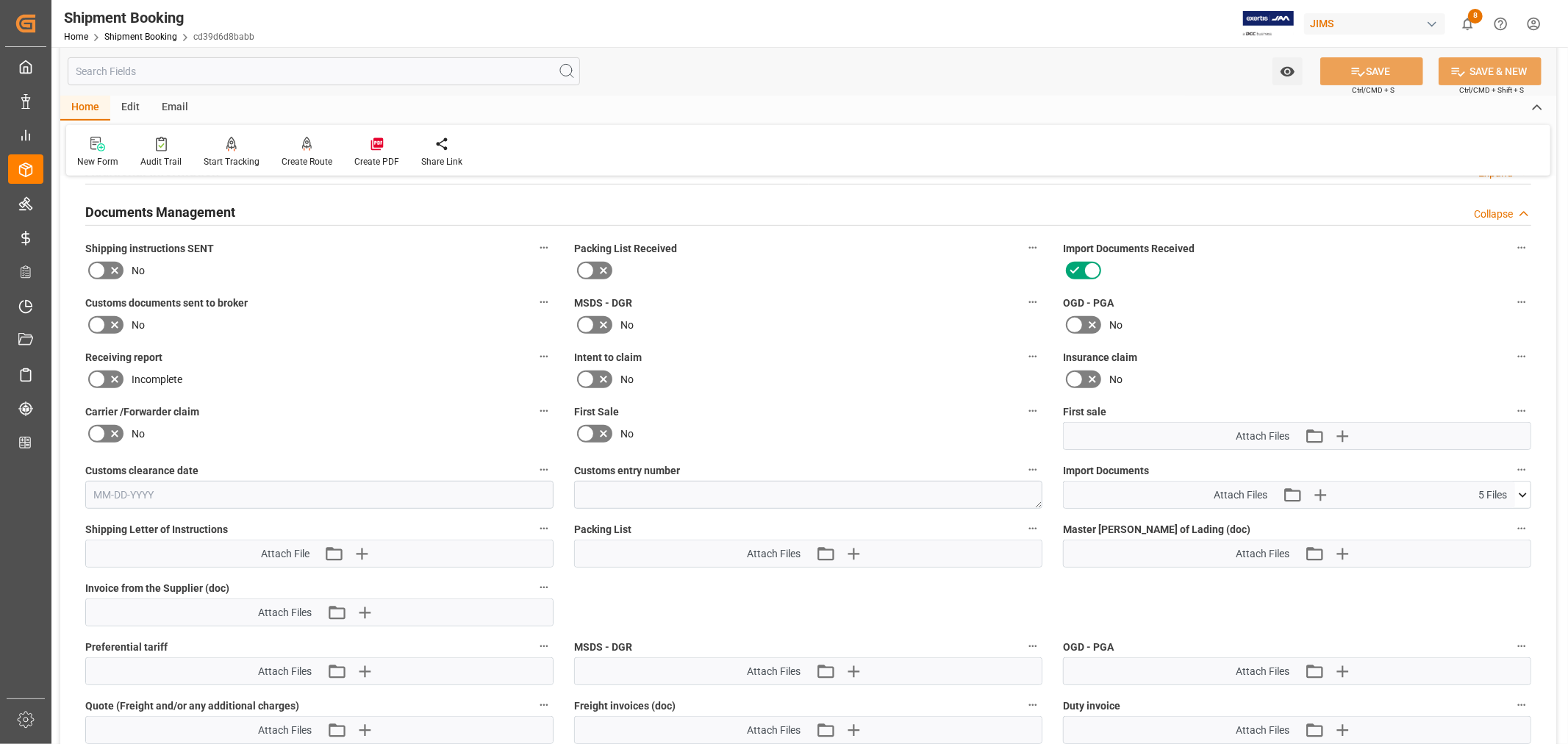
scroll to position [524, 0]
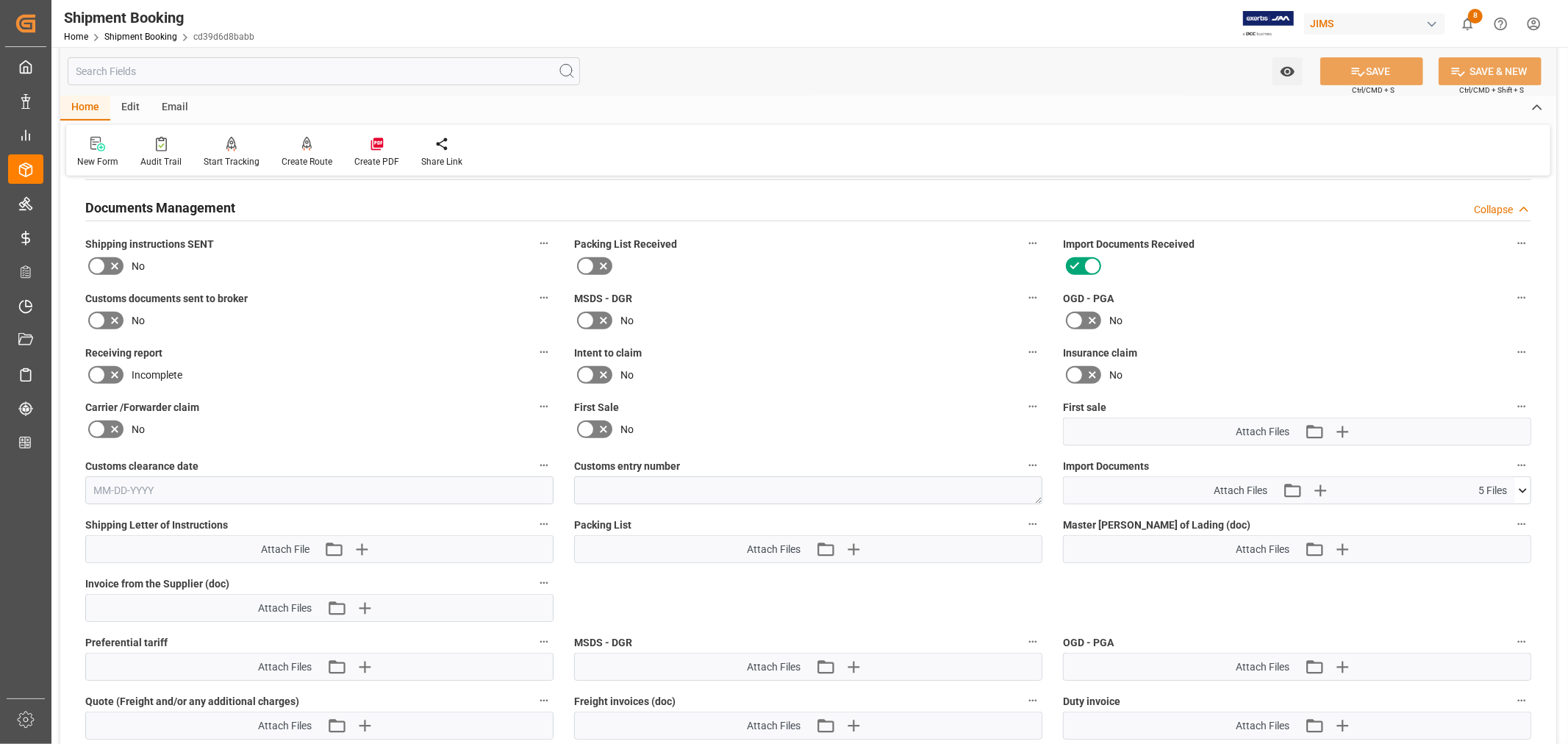
click at [1524, 488] on icon at bounding box center [1522, 490] width 8 height 5
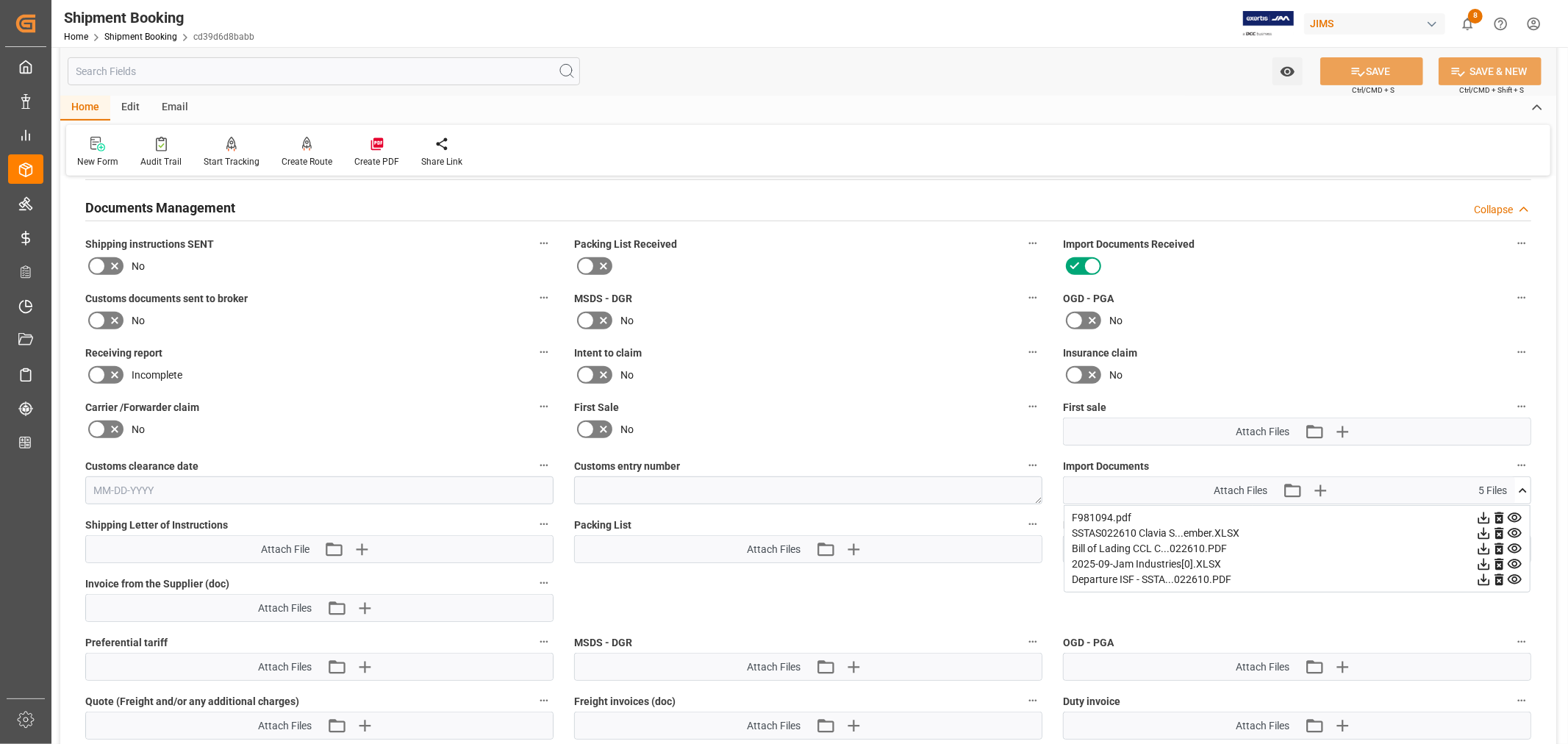
click at [1514, 515] on icon at bounding box center [1515, 518] width 16 height 16
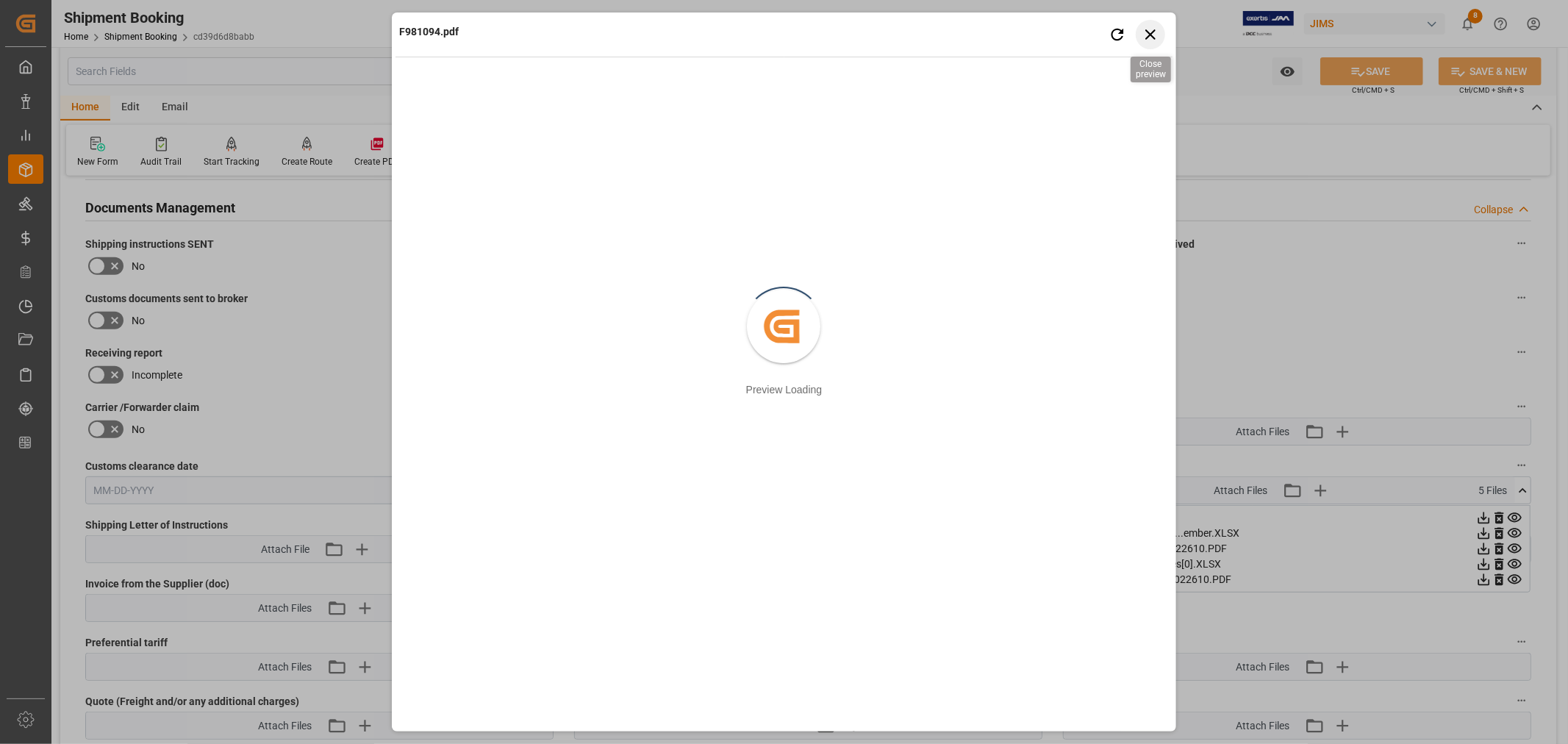
click at [1153, 34] on icon "button" at bounding box center [1150, 34] width 18 height 18
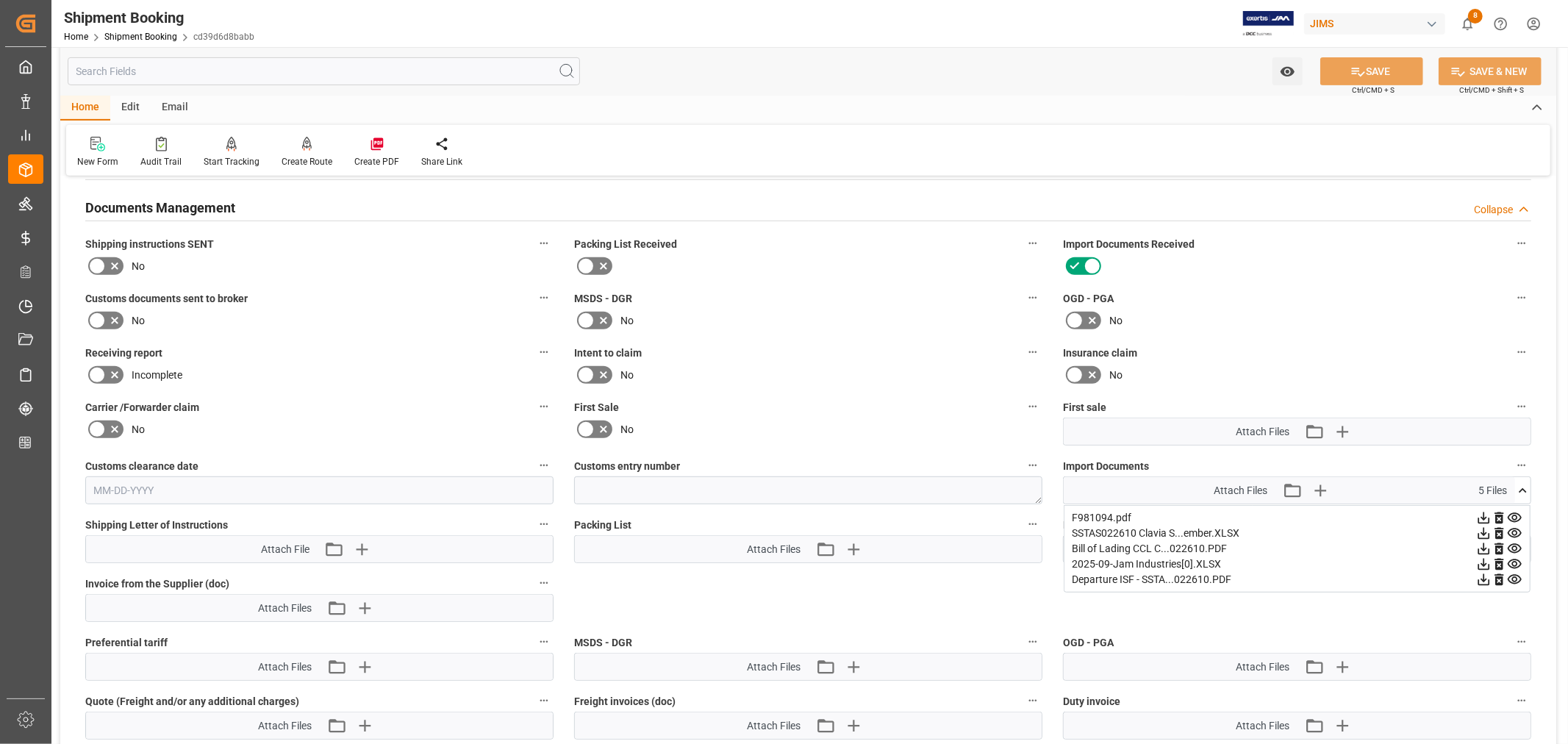
click at [1518, 544] on icon at bounding box center [1515, 548] width 16 height 16
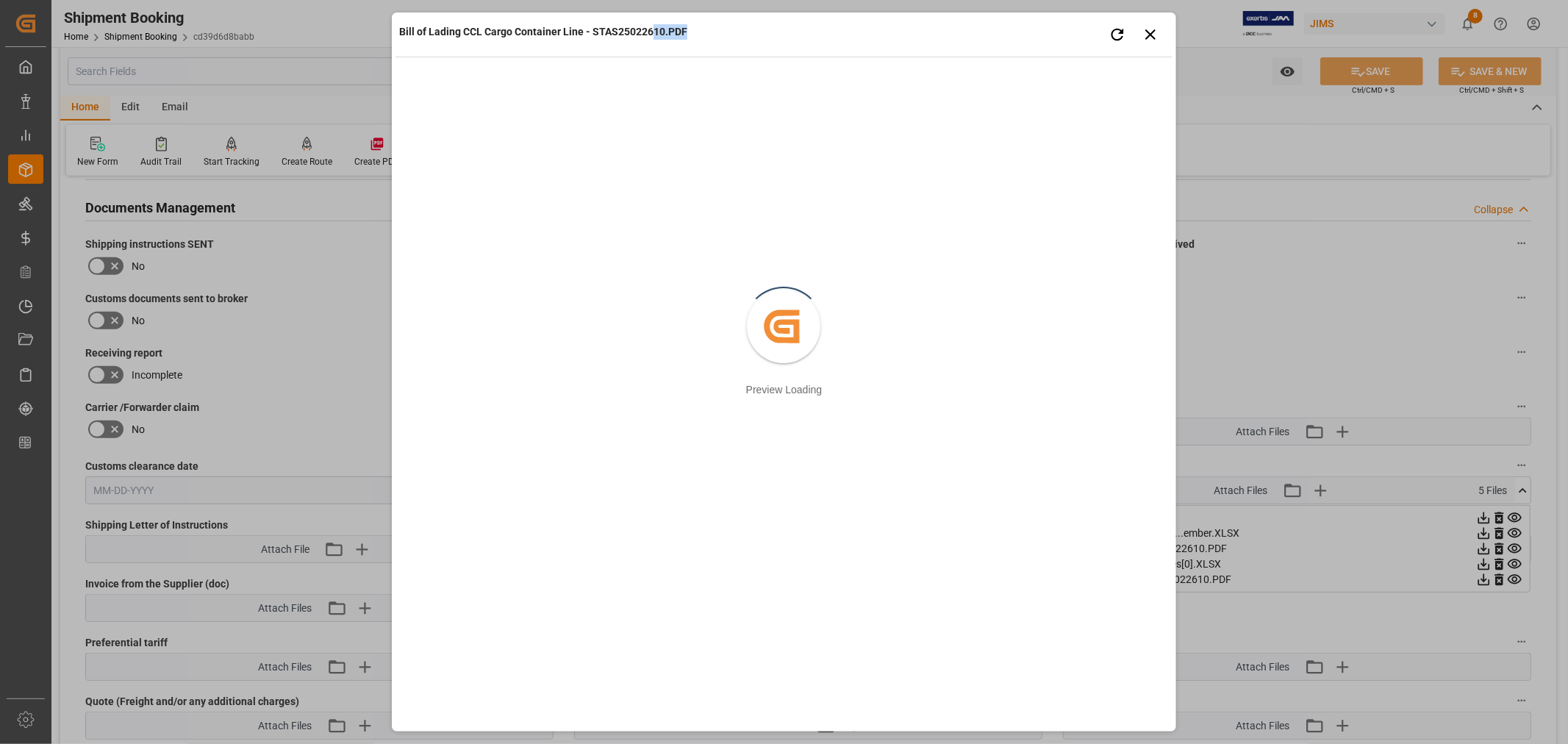
drag, startPoint x: 838, startPoint y: 32, endPoint x: 649, endPoint y: 41, distance: 189.2
click at [649, 41] on div "Bill of Lading CCL Cargo Container Line - STAS25022610.PDF Retry Close preview" at bounding box center [784, 36] width 777 height 41
click at [1150, 32] on icon "button" at bounding box center [1150, 34] width 18 height 18
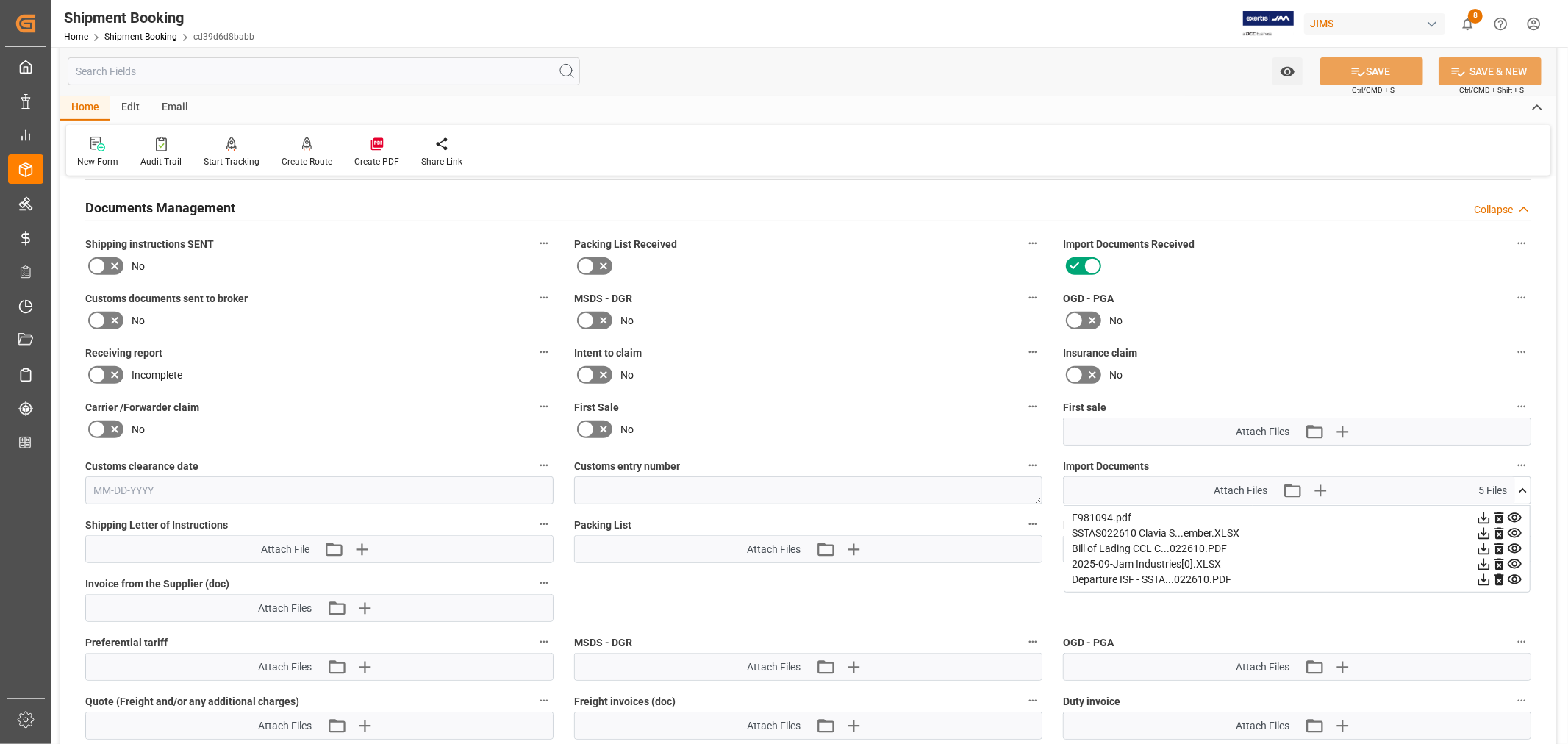
click at [1483, 545] on icon at bounding box center [1484, 549] width 12 height 12
